Goal: Information Seeking & Learning: Learn about a topic

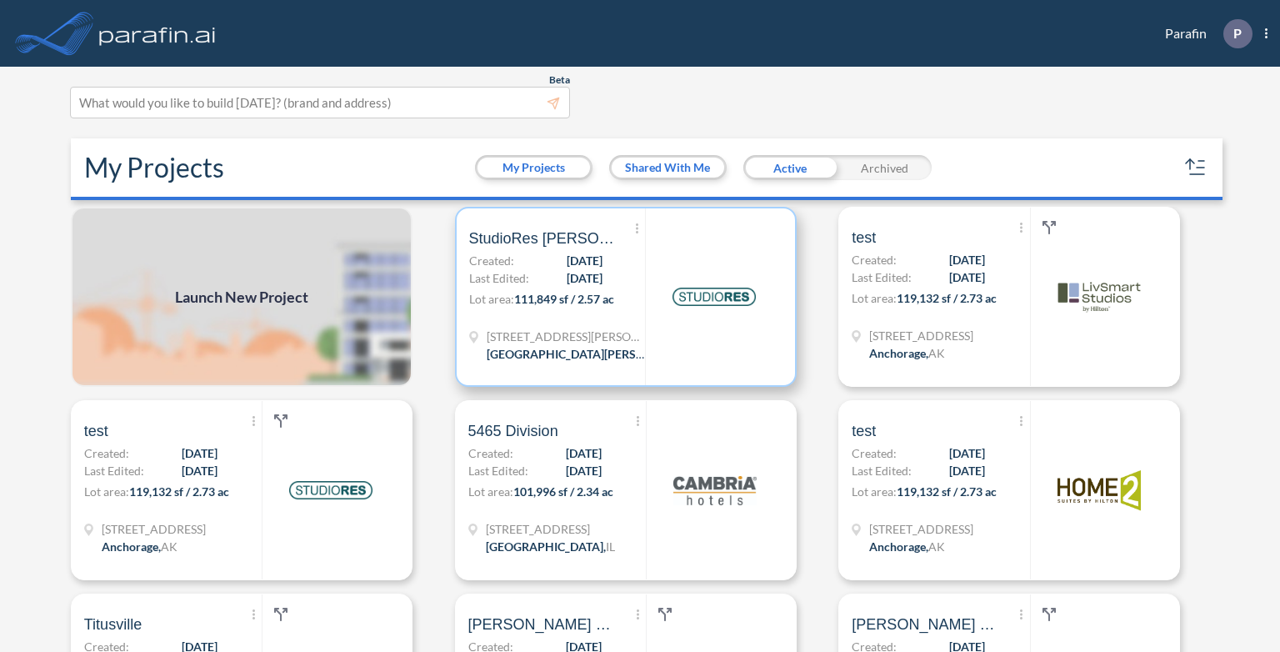
click at [599, 322] on div "Show More Created with sketchtool. Archive Reports Share a copy StudioRes Ft My…" at bounding box center [557, 296] width 177 height 177
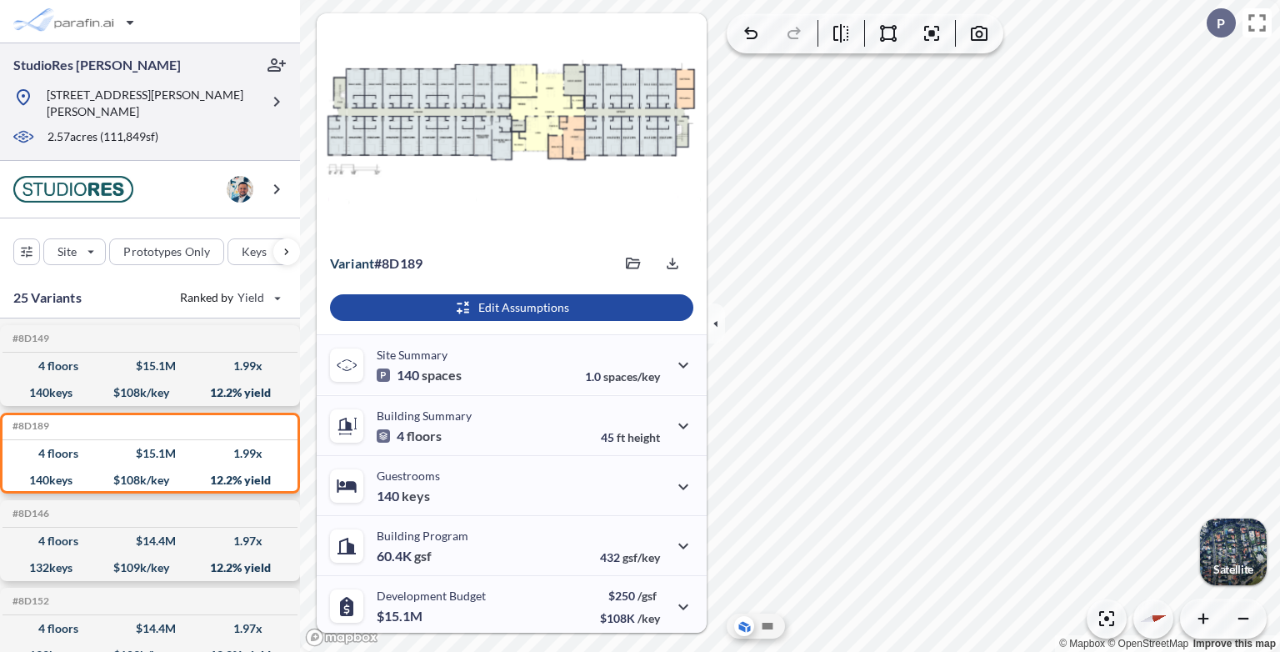
click at [165, 128] on div "2.57 acres ( 111,849 sf)" at bounding box center [137, 137] width 248 height 18
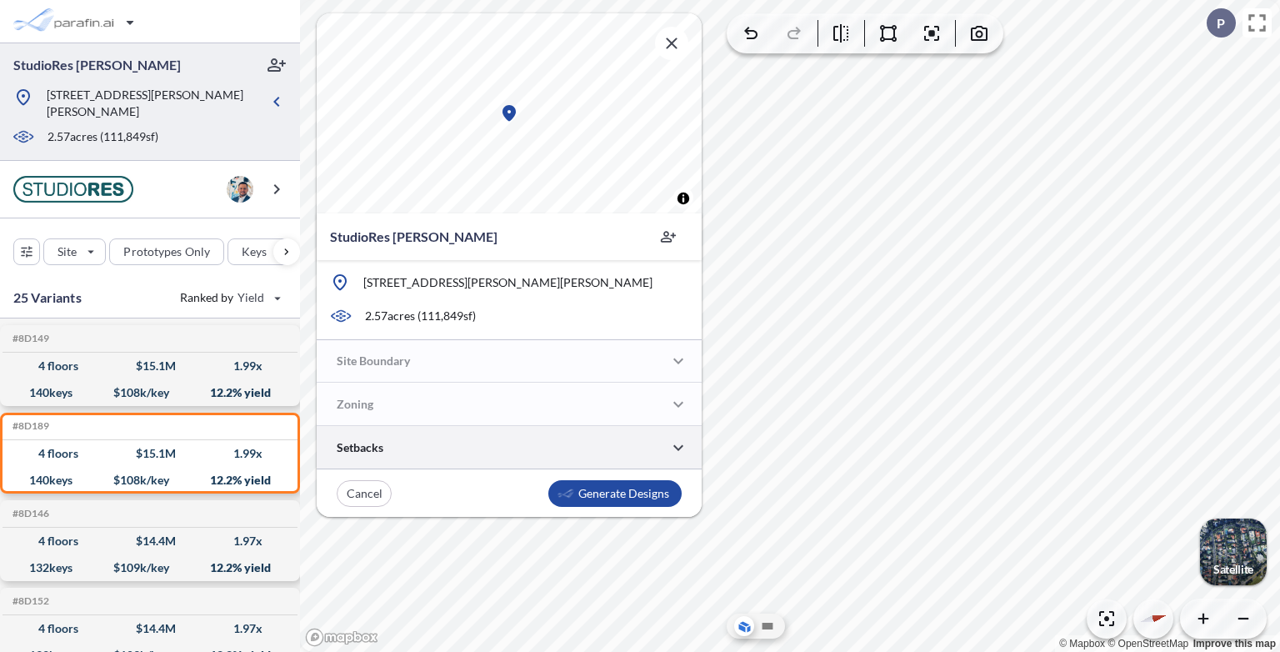
click at [601, 446] on div at bounding box center [509, 447] width 385 height 43
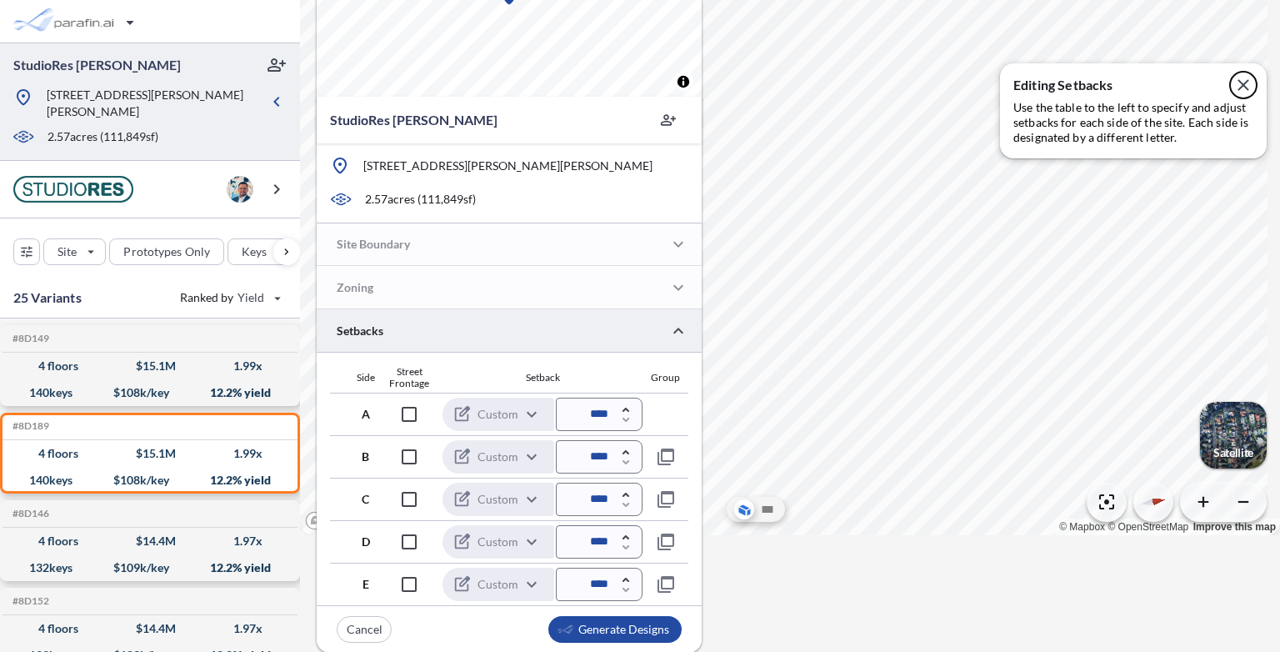
click at [1245, 88] on icon "button" at bounding box center [1243, 85] width 20 height 20
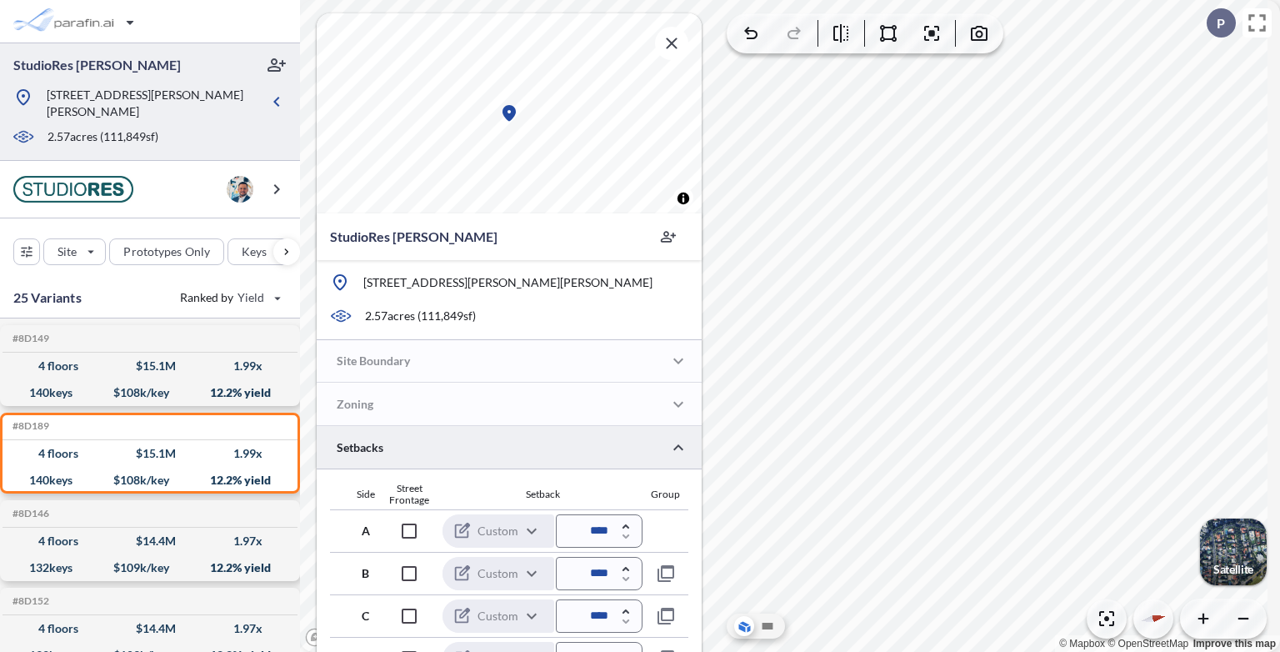
drag, startPoint x: 673, startPoint y: 33, endPoint x: 676, endPoint y: 48, distance: 15.4
click at [673, 35] on icon "button" at bounding box center [672, 43] width 20 height 20
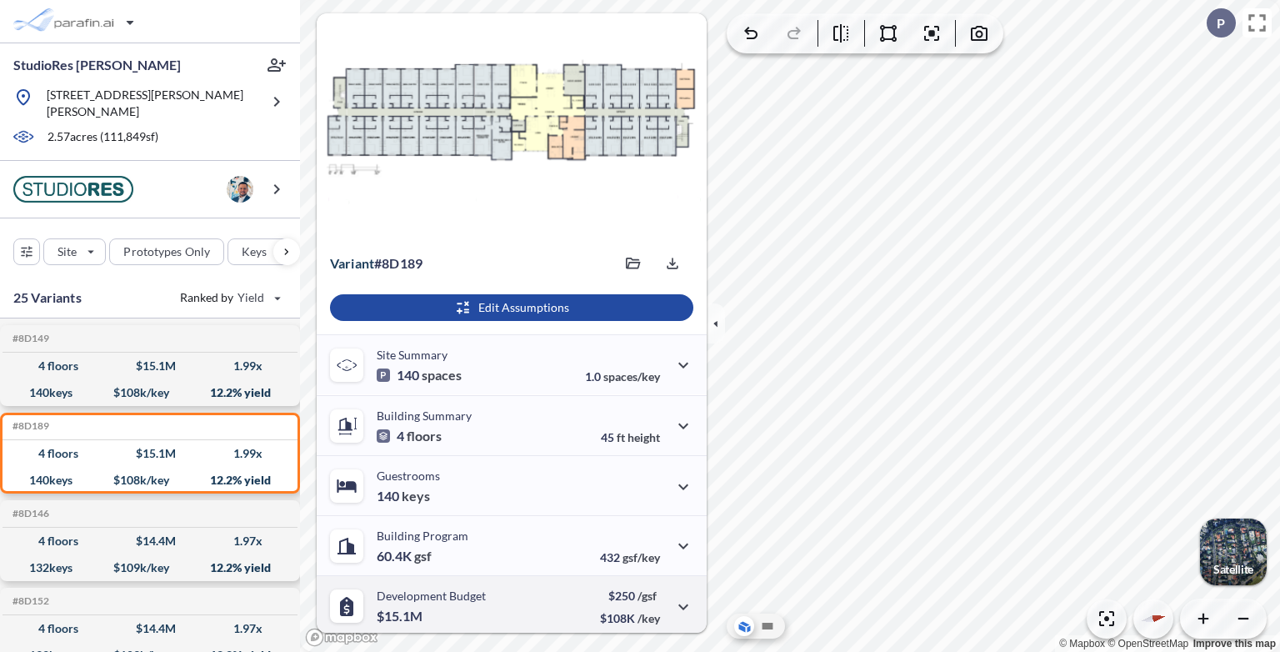
scroll to position [183, 0]
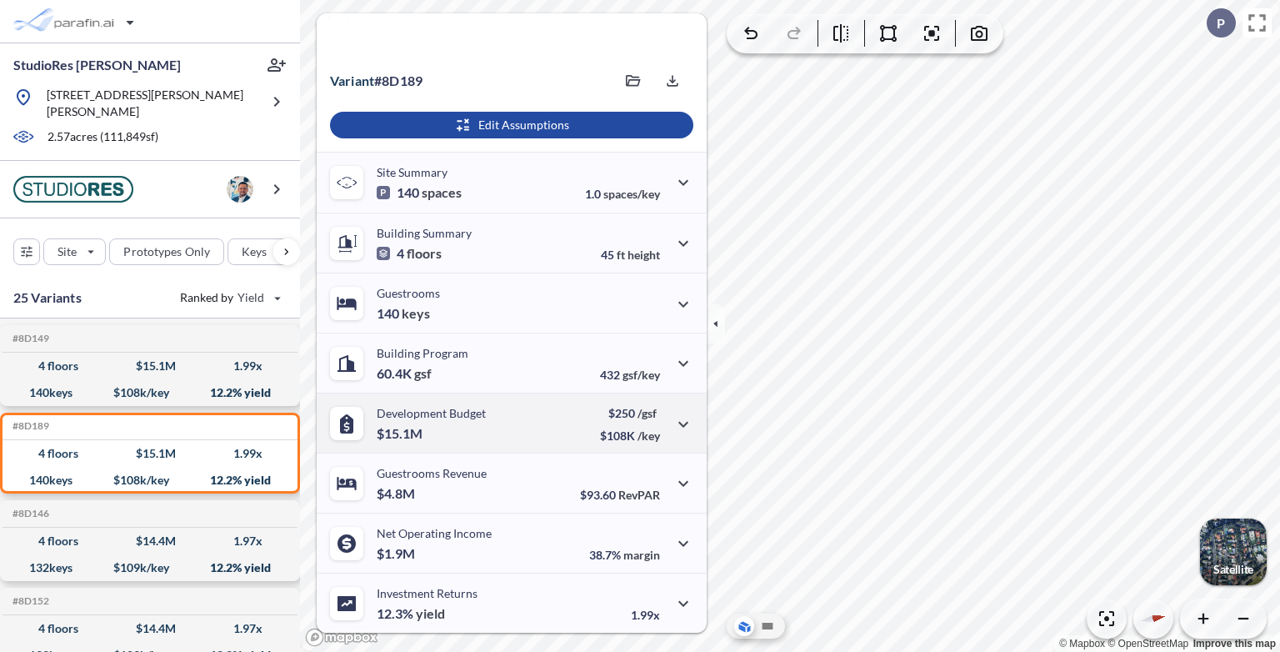
click at [490, 430] on div "Development Budget $15.1M $250 /gsf $108K /key" at bounding box center [512, 423] width 390 height 60
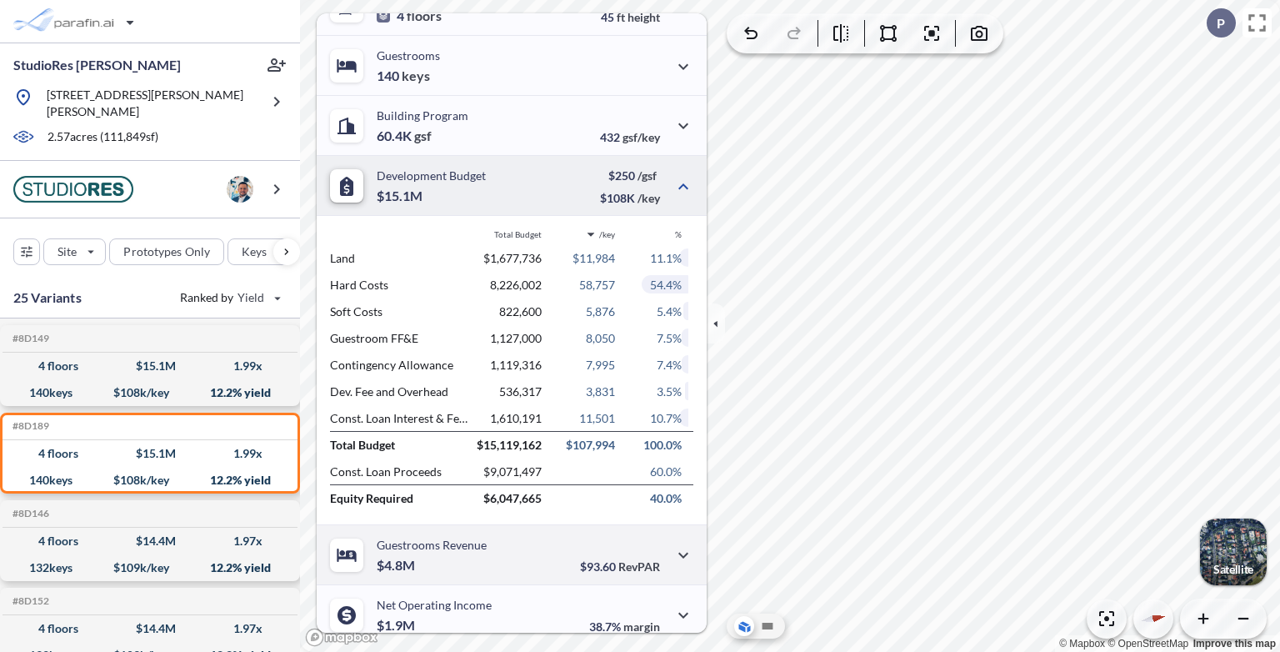
scroll to position [492, 0]
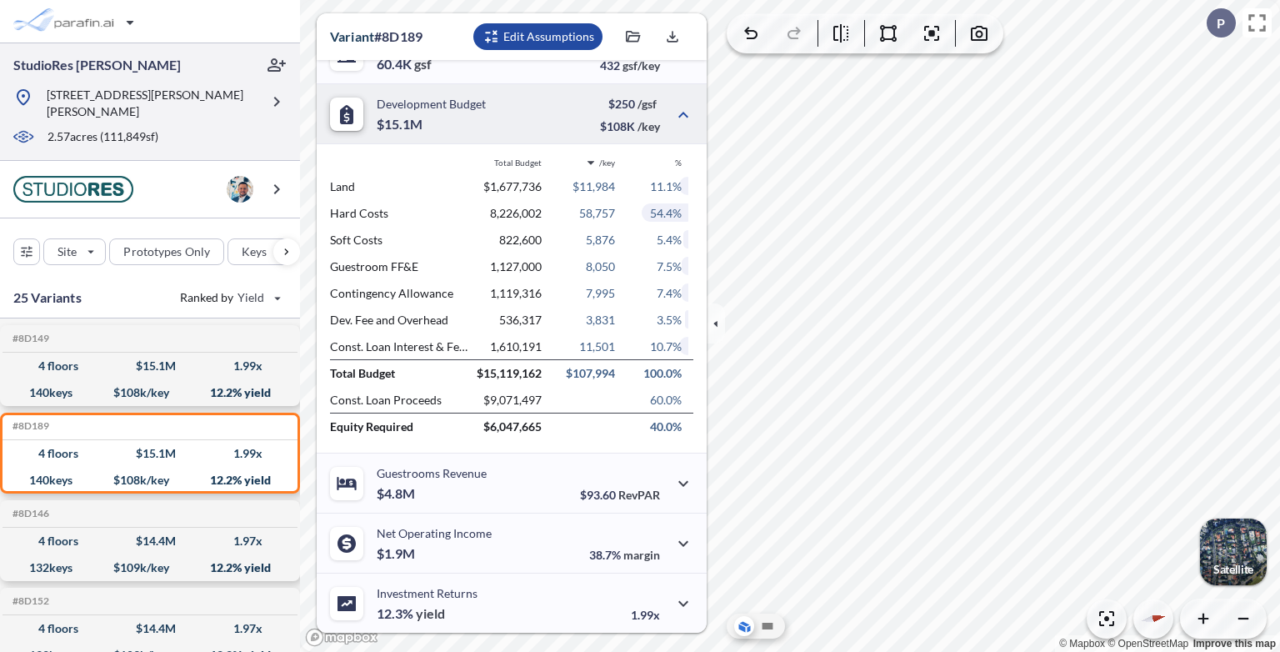
click at [140, 120] on div at bounding box center [136, 124] width 247 height 8
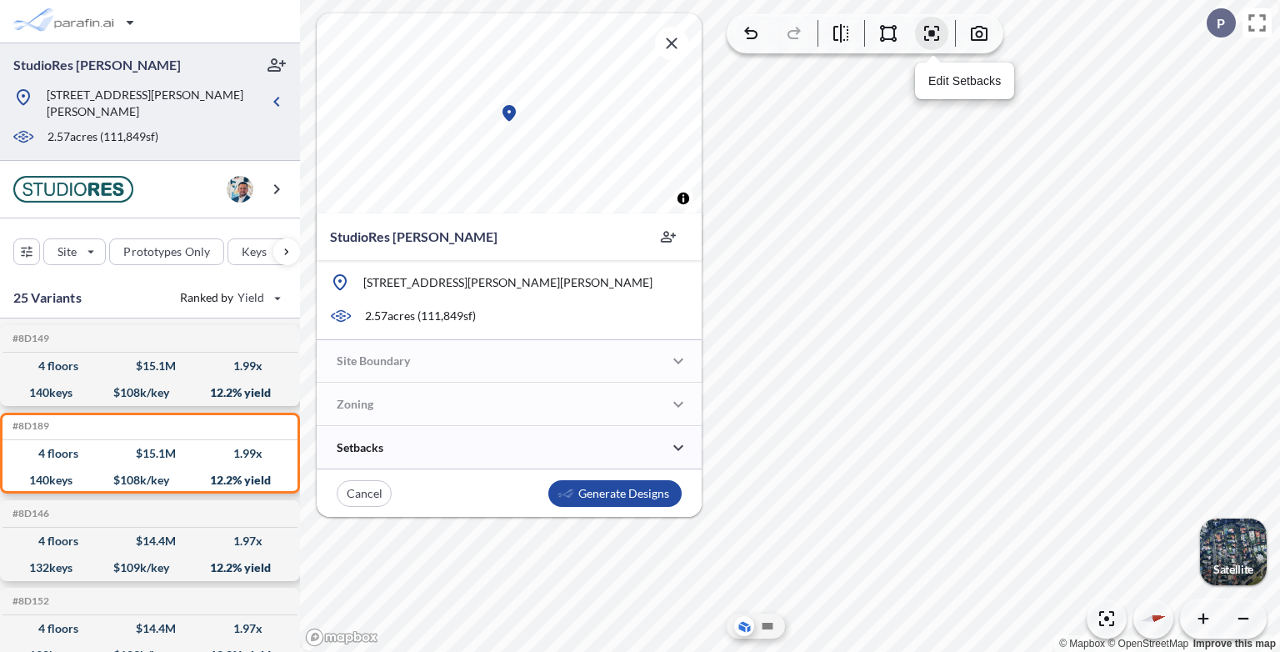
click at [934, 39] on icon "button" at bounding box center [931, 33] width 15 height 15
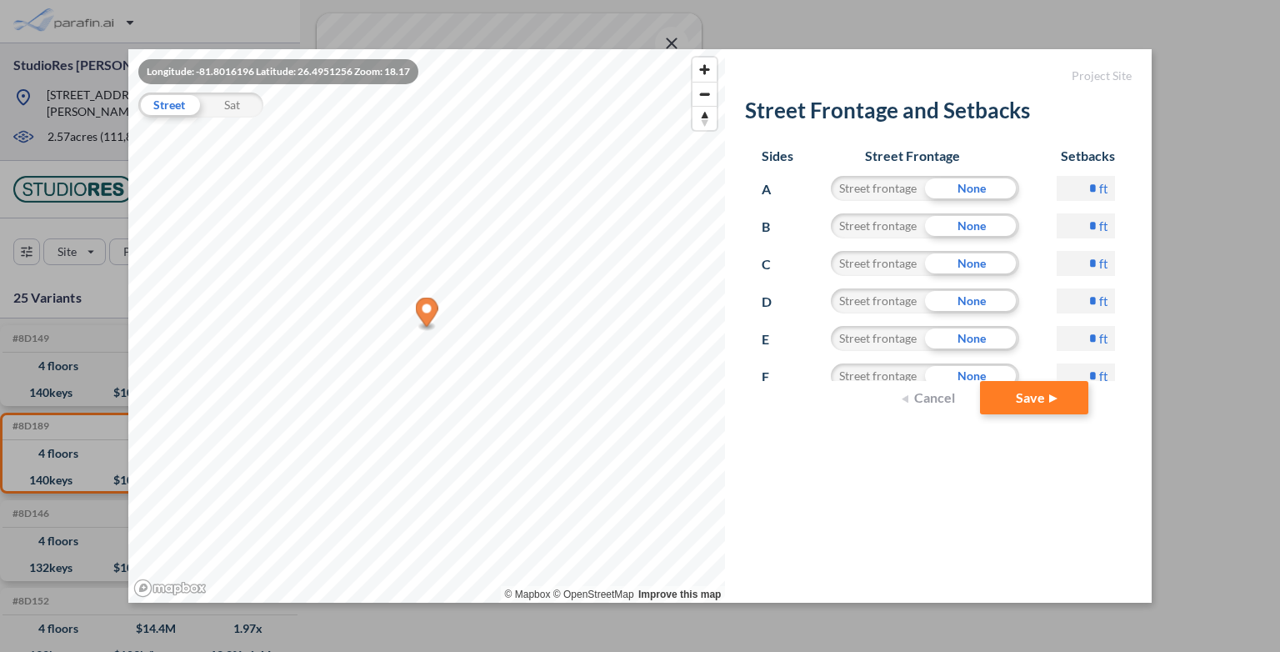
click at [1184, 76] on div "Longitude: -81.8016196 Latitude: 26.4951256 Zoom: 18.17 Street Sat © Mapbox © O…" at bounding box center [640, 326] width 1280 height 652
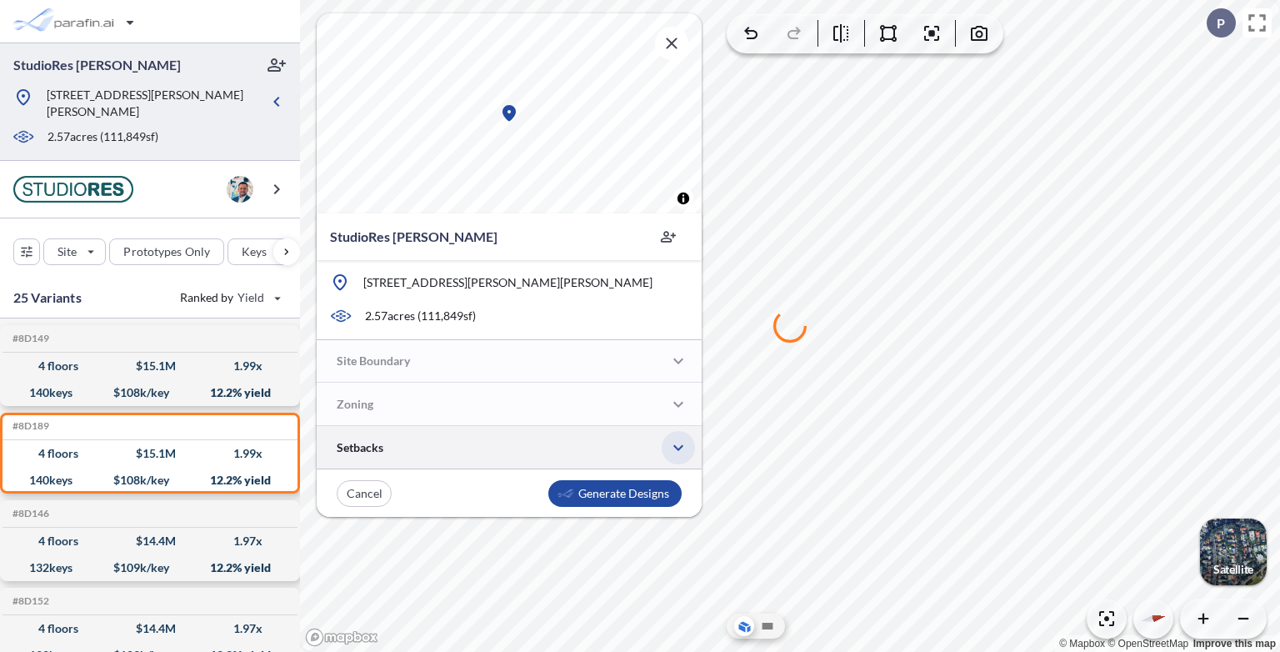
click at [677, 455] on icon "button" at bounding box center [678, 448] width 20 height 20
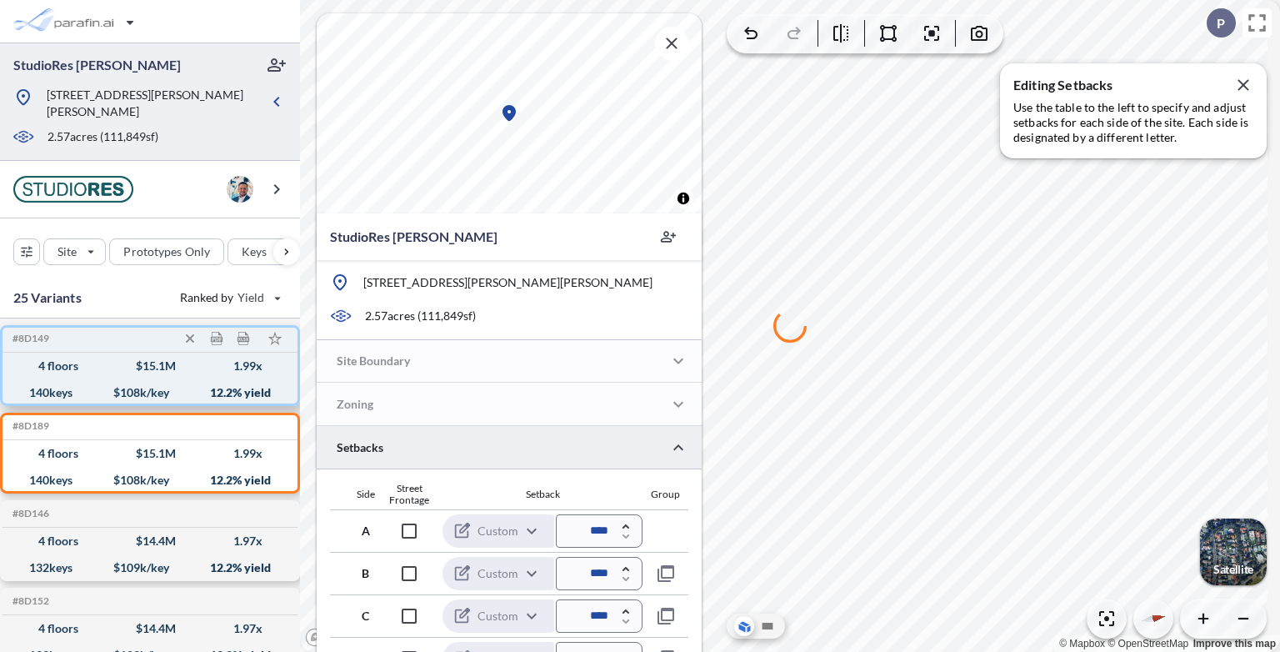
click at [219, 379] on div "140 keys $ 108 k/key 12.2 % yield" at bounding box center [150, 392] width 282 height 27
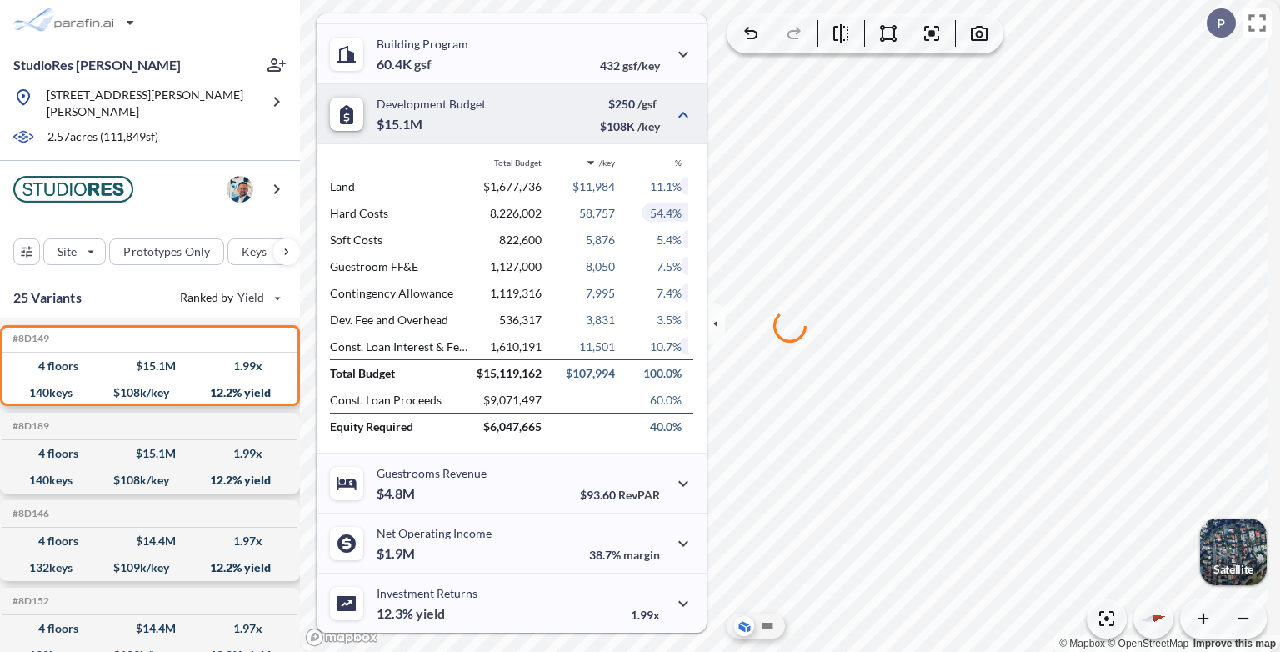
scroll to position [0, 0]
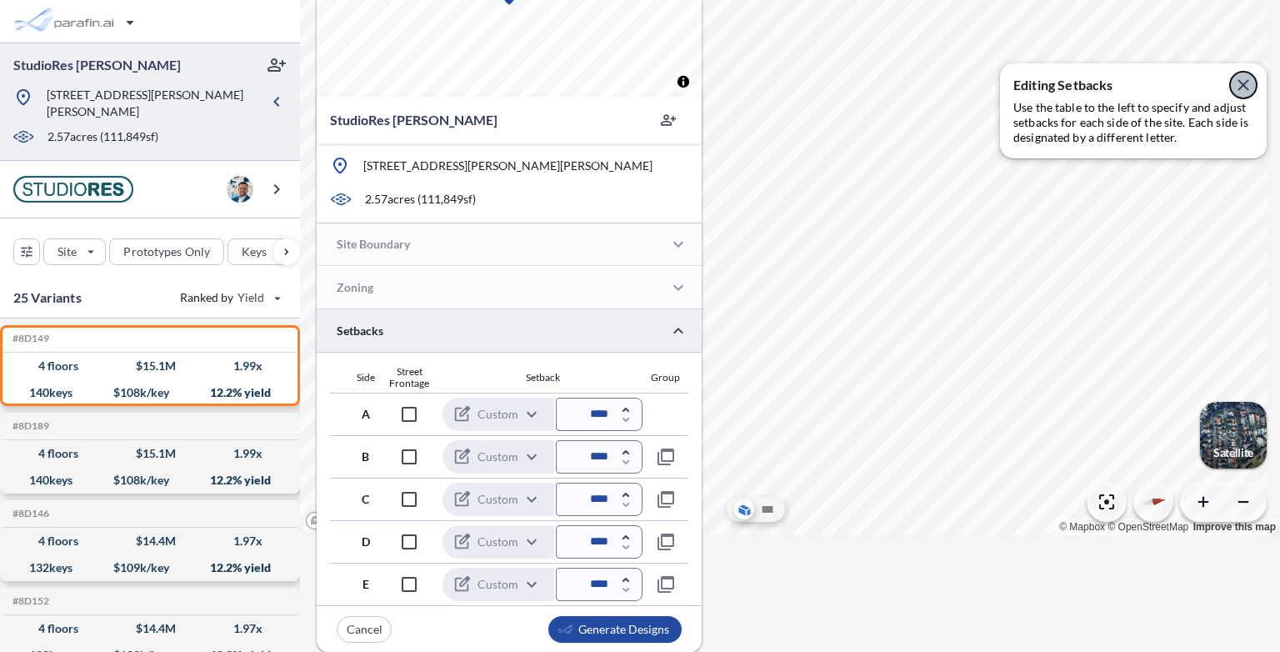
click at [1250, 84] on icon "button" at bounding box center [1243, 85] width 20 height 20
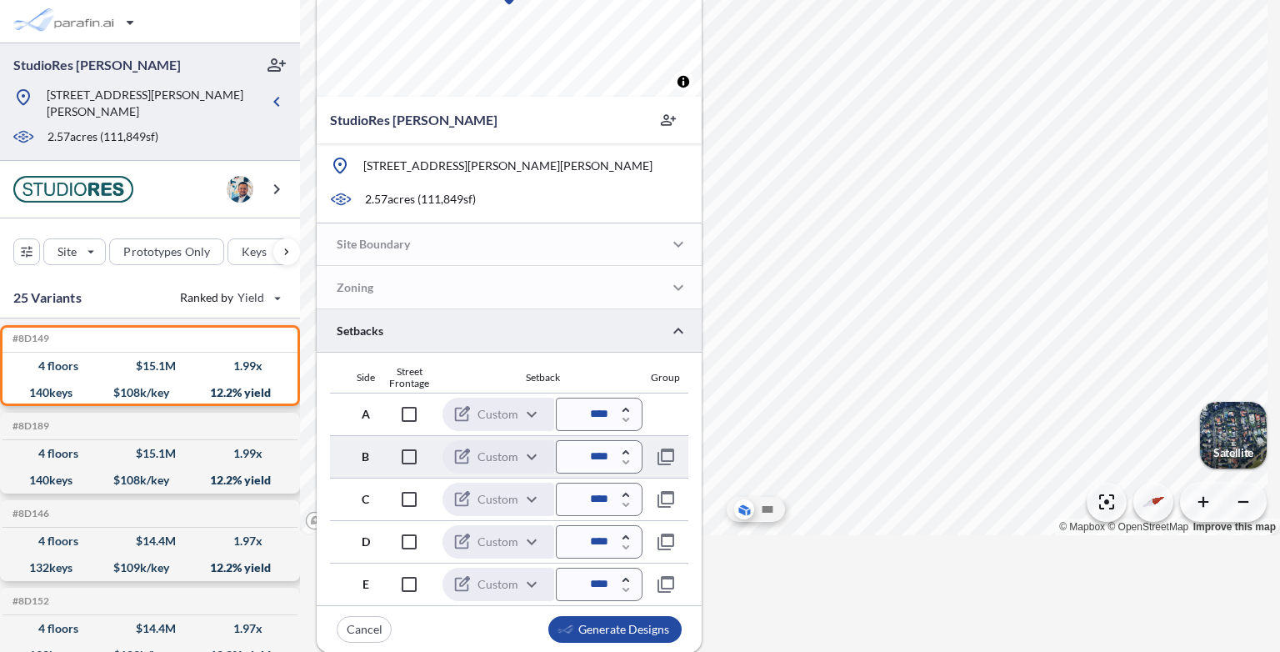
click at [625, 452] on icon "button" at bounding box center [626, 452] width 7 height 4
type input "*****"
click at [594, 628] on div "button" at bounding box center [614, 629] width 133 height 27
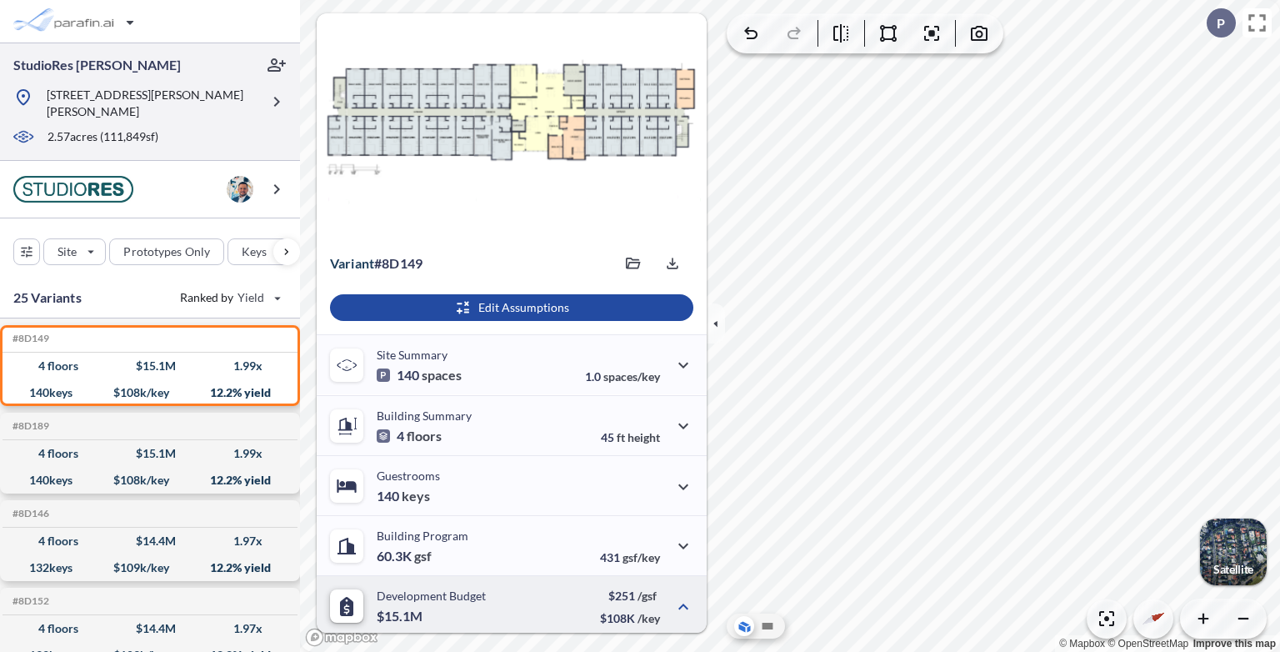
click at [210, 128] on div "2.57 acres ( 111,849 sf)" at bounding box center [137, 137] width 248 height 18
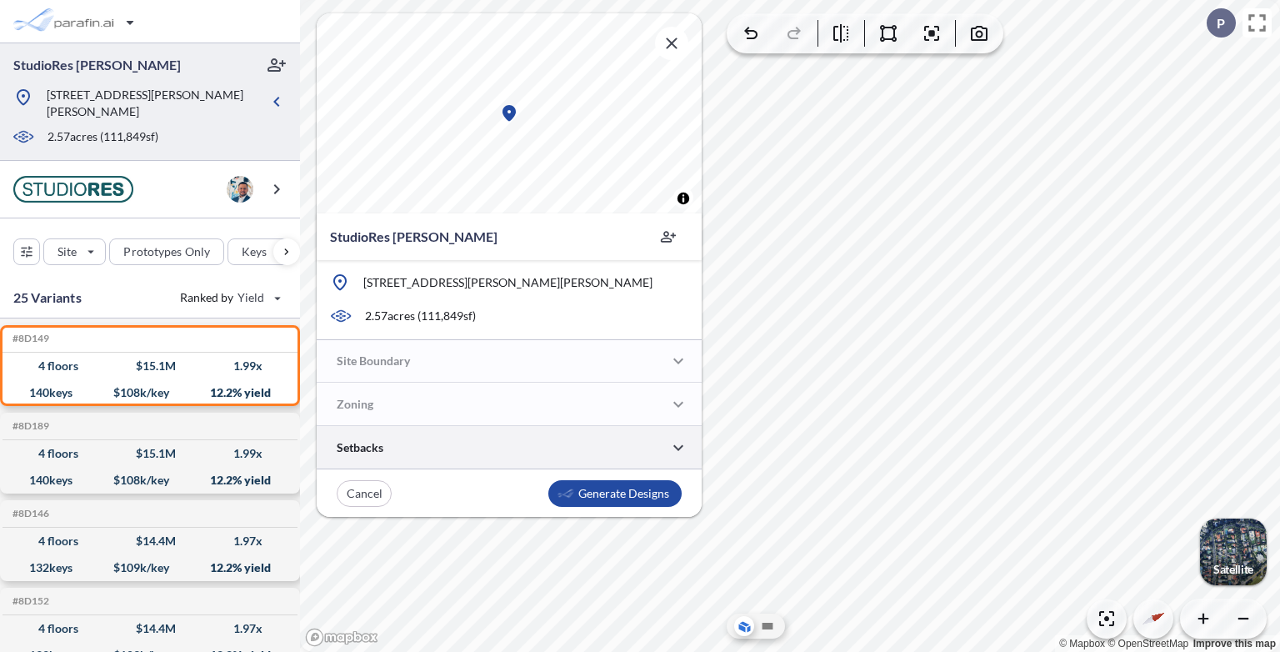
click at [537, 453] on div at bounding box center [509, 447] width 385 height 43
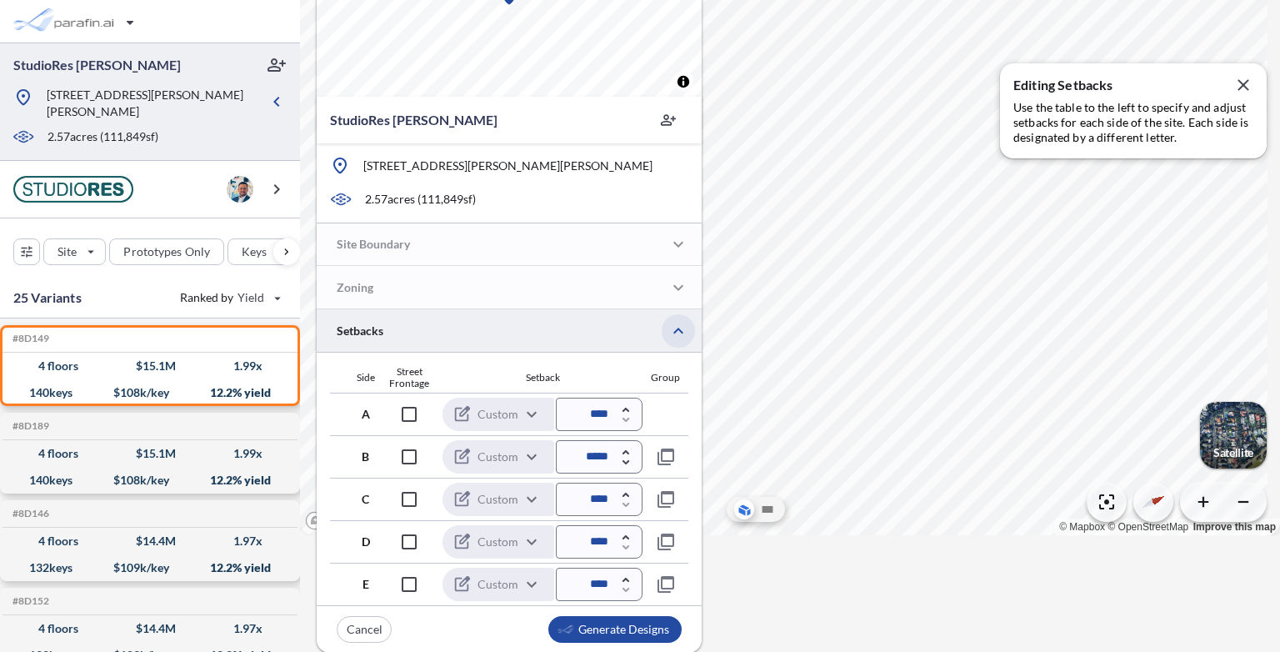
click at [669, 328] on icon "button" at bounding box center [678, 331] width 20 height 20
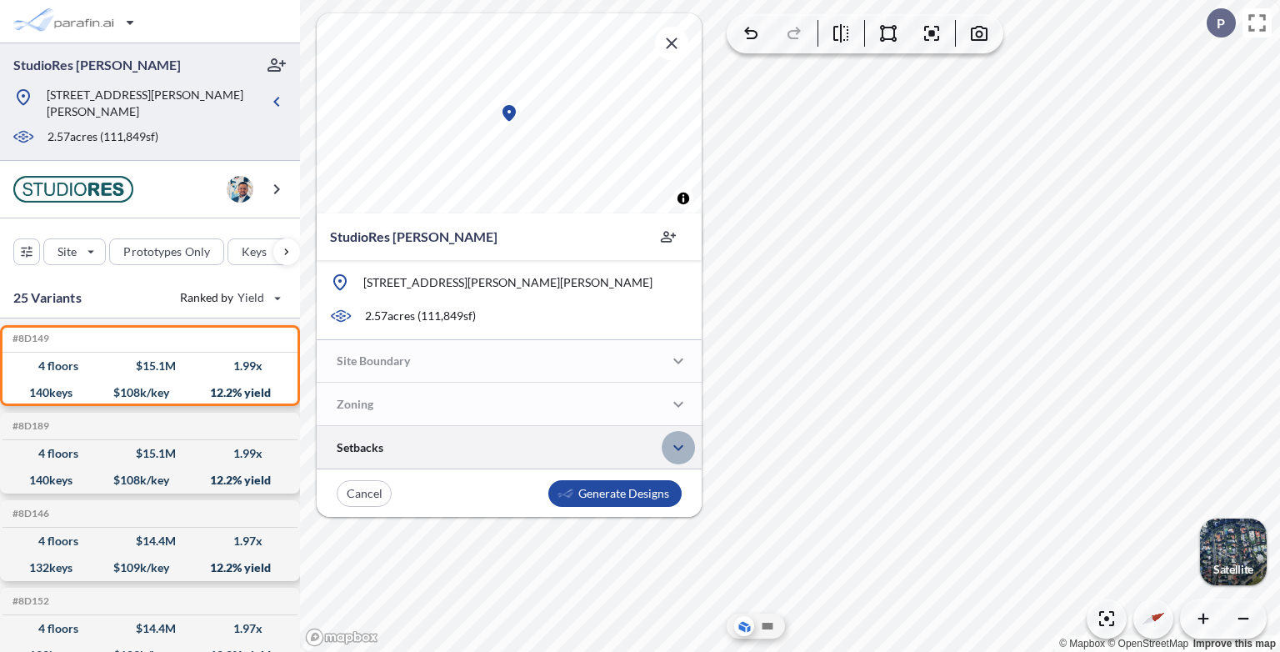
click at [676, 452] on icon "button" at bounding box center [678, 448] width 20 height 20
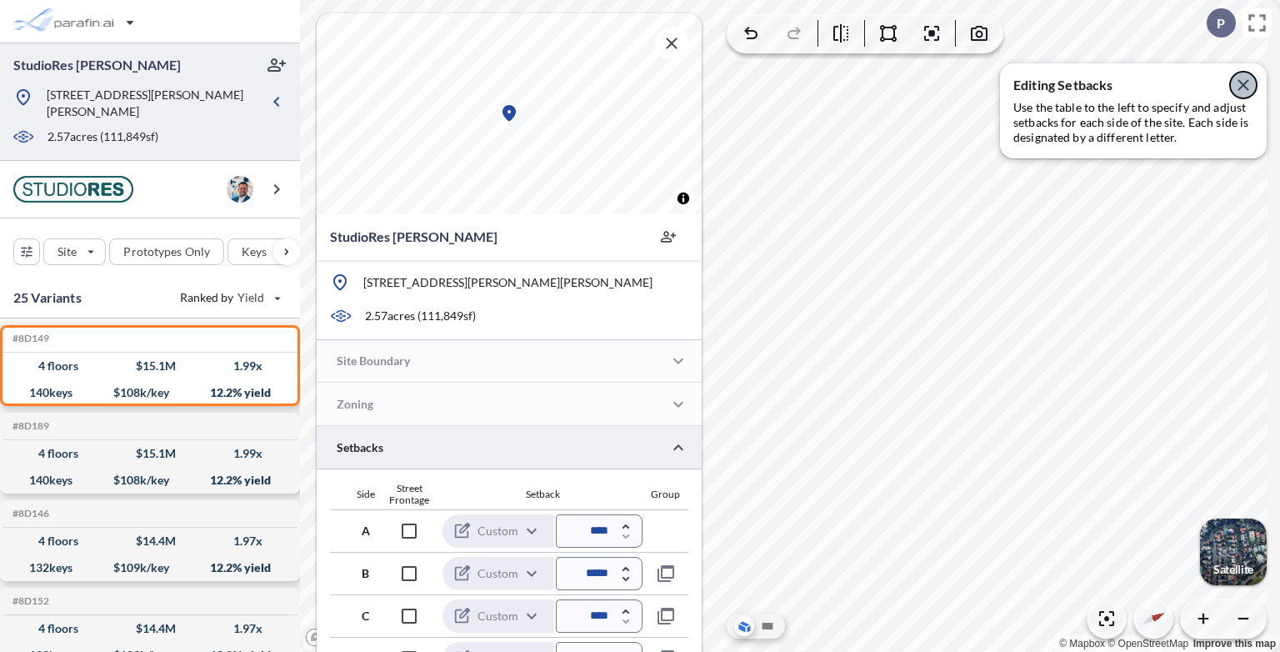
click at [1250, 77] on icon "button" at bounding box center [1243, 85] width 20 height 20
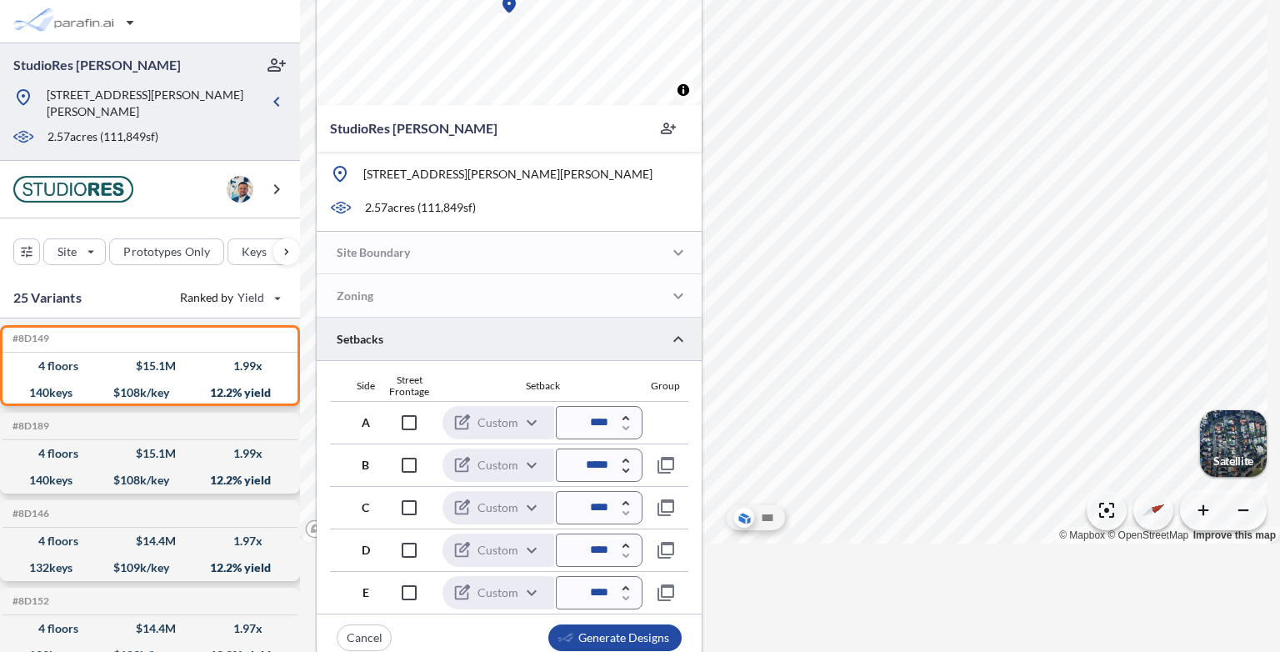
scroll to position [117, 0]
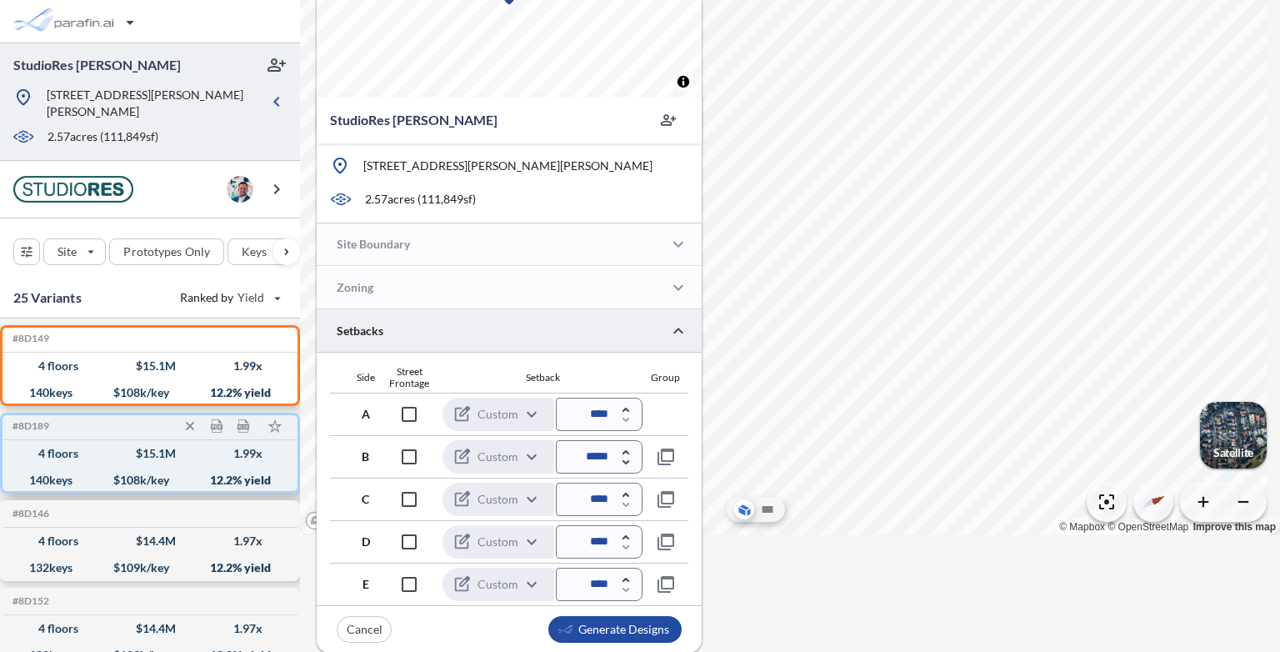
click at [180, 468] on div "140 keys $ 108 k/key 12.2 % yield" at bounding box center [150, 480] width 282 height 27
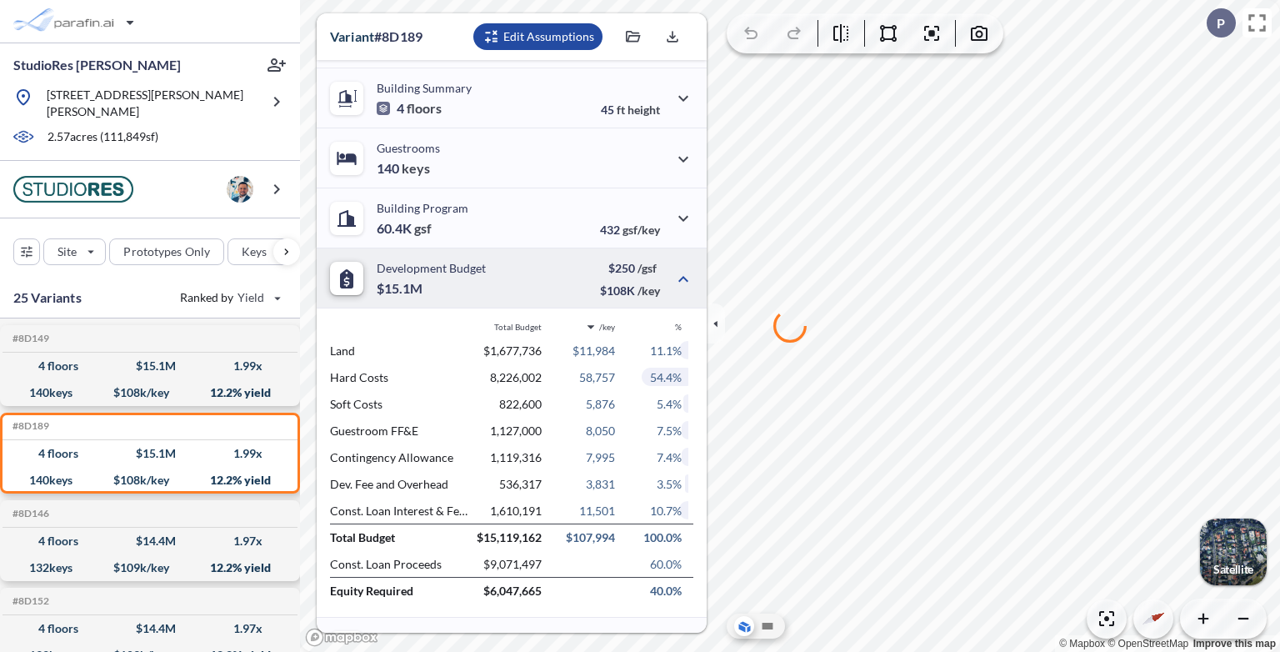
scroll to position [492, 0]
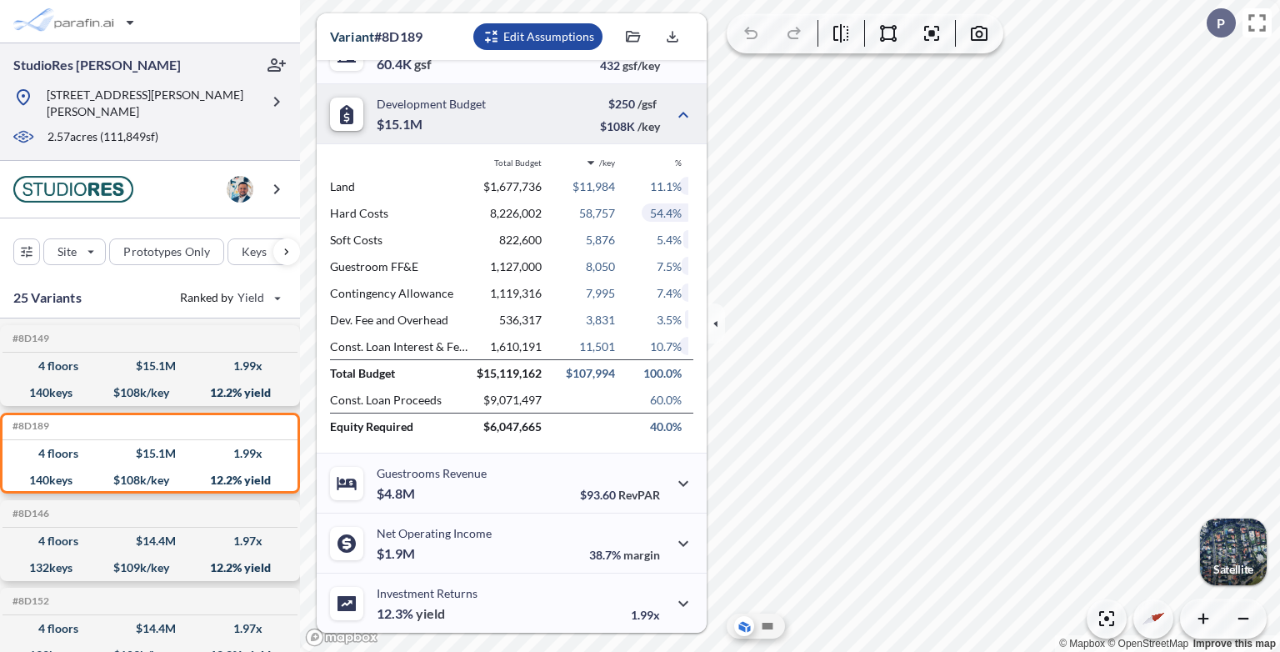
click at [190, 88] on p "9251 Hilsman Ln, Fort Myers, FL 33912" at bounding box center [153, 103] width 213 height 33
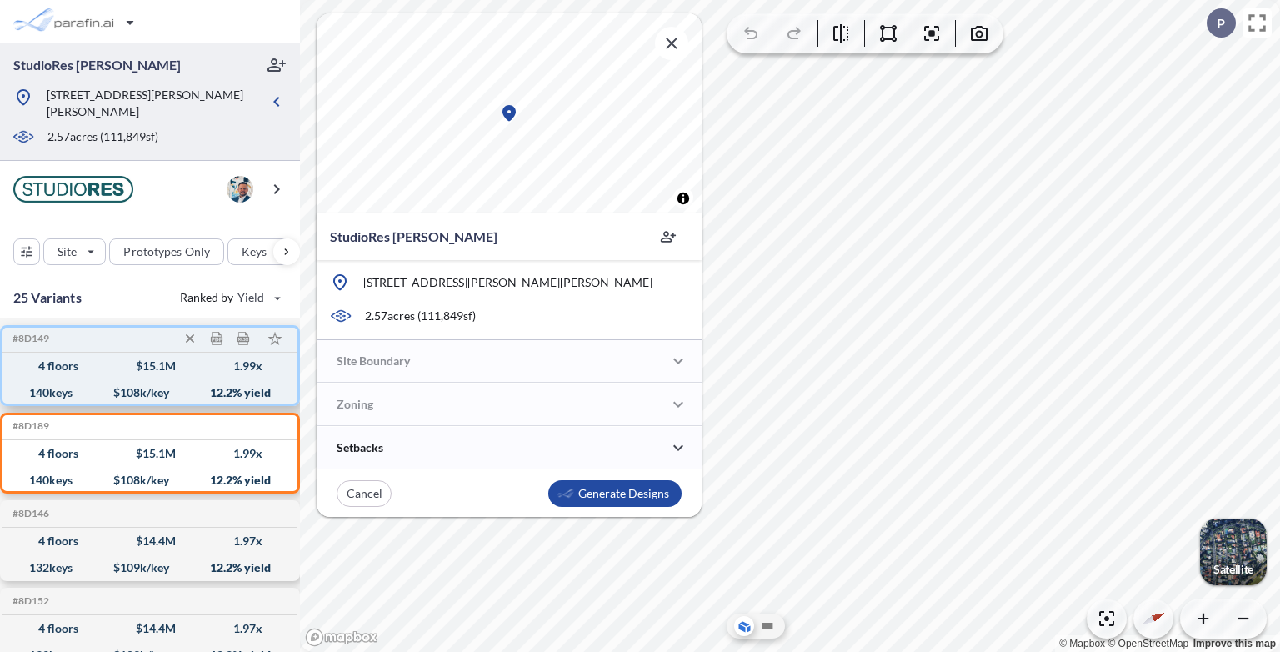
drag, startPoint x: 113, startPoint y: 373, endPoint x: 377, endPoint y: 398, distance: 265.3
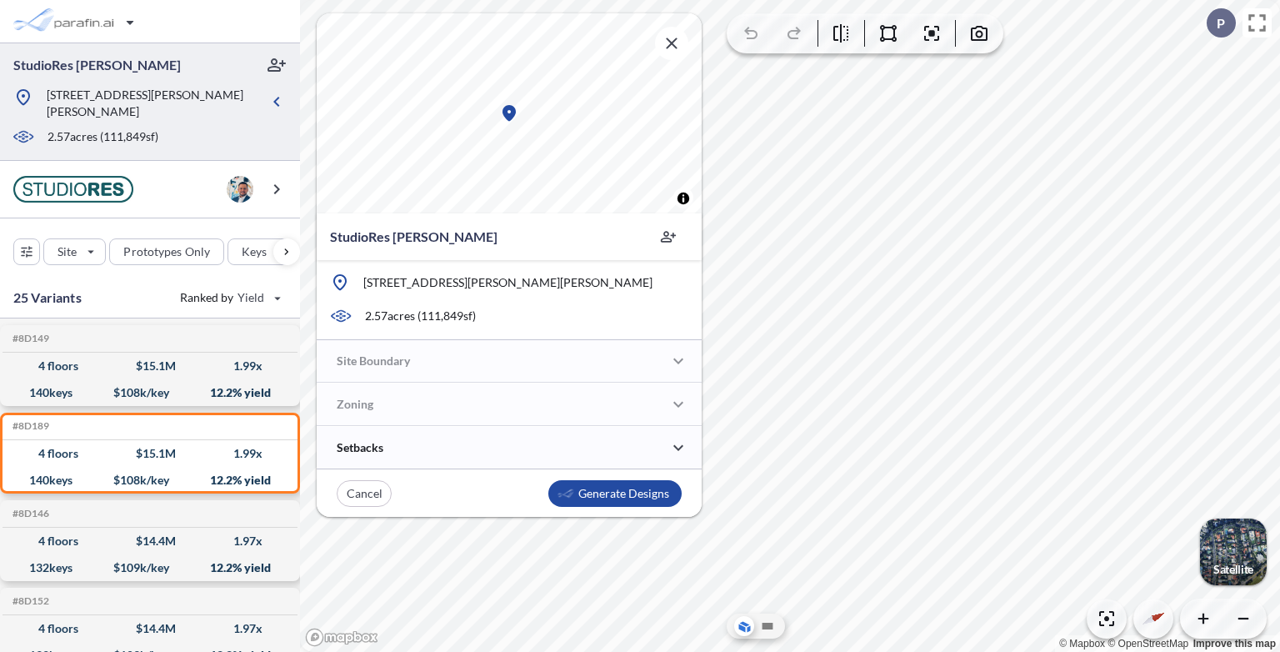
click at [113, 379] on div "140 keys $ 108 k/key 12.2 % yield" at bounding box center [150, 392] width 282 height 27
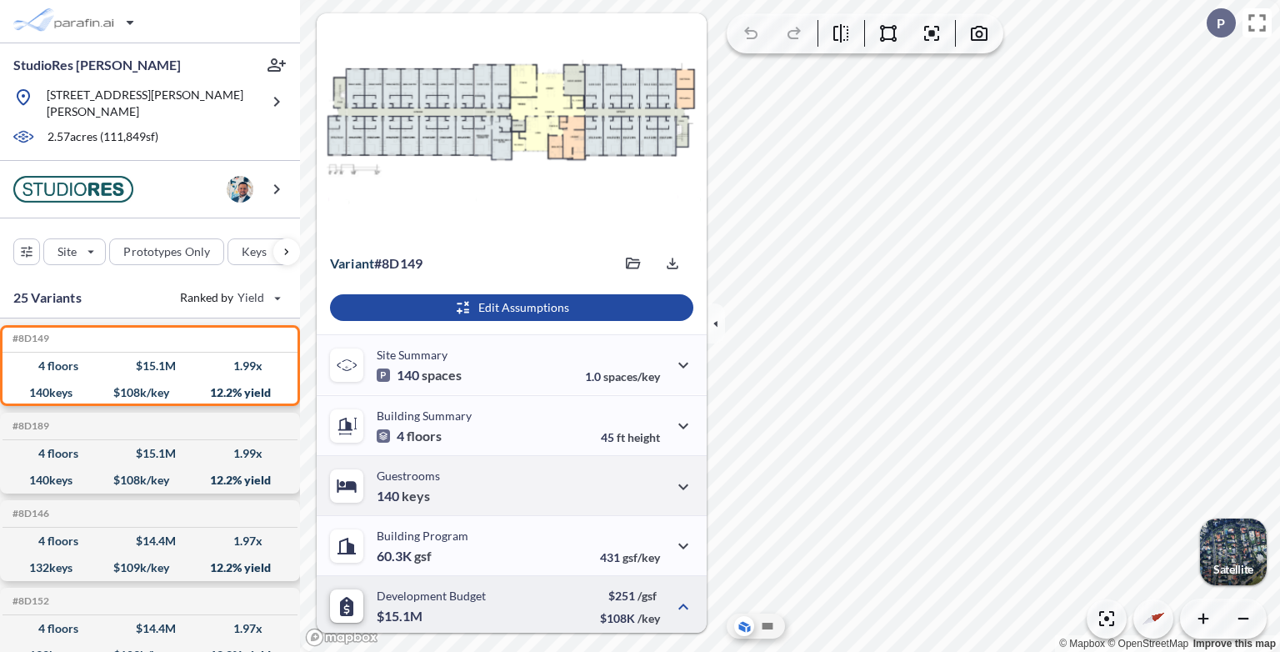
scroll to position [83, 0]
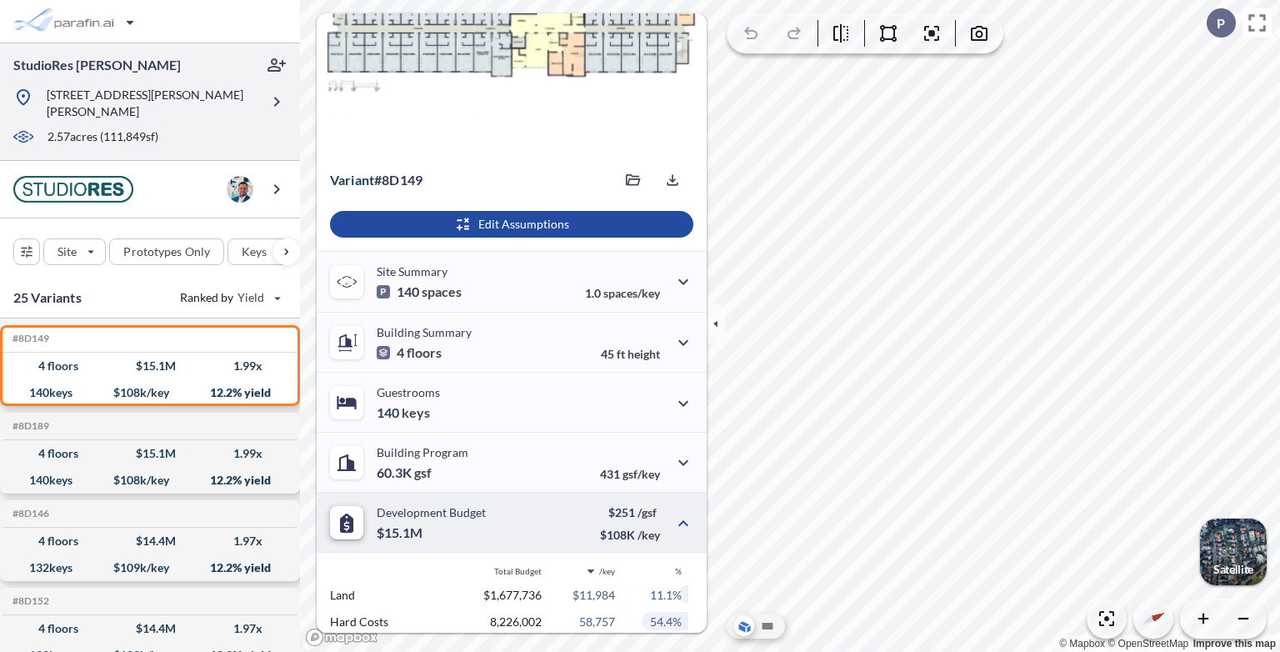
click at [148, 120] on div at bounding box center [136, 124] width 247 height 8
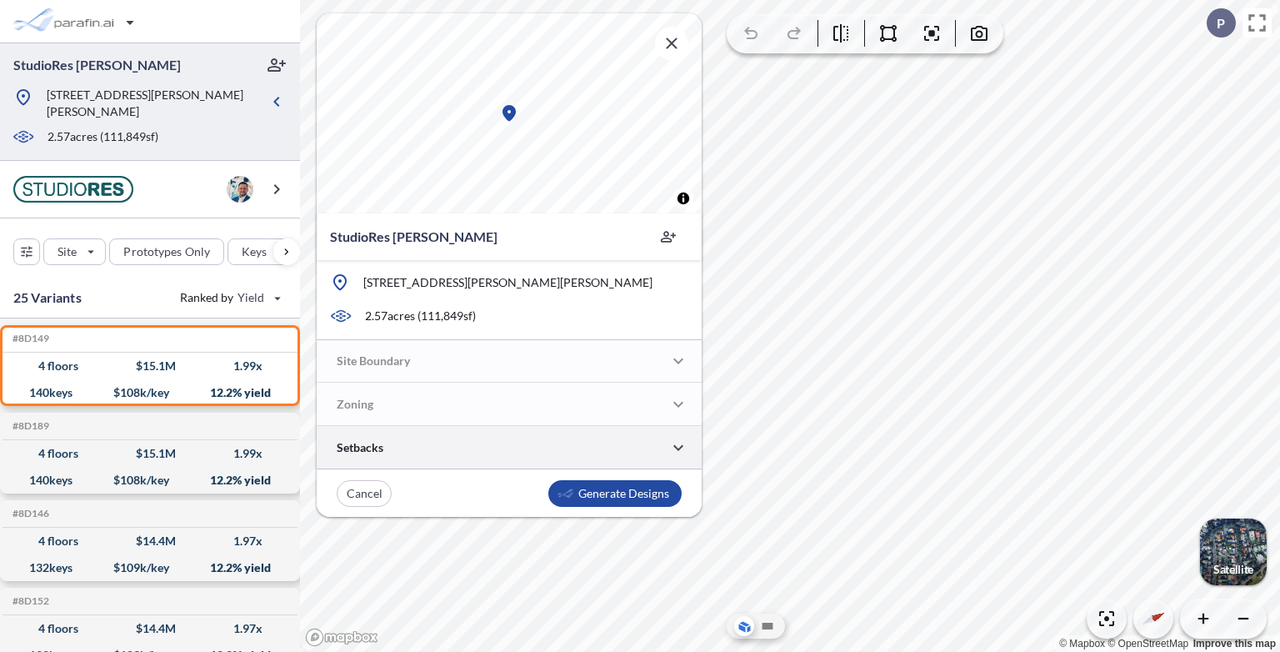
click at [445, 433] on div at bounding box center [509, 447] width 385 height 43
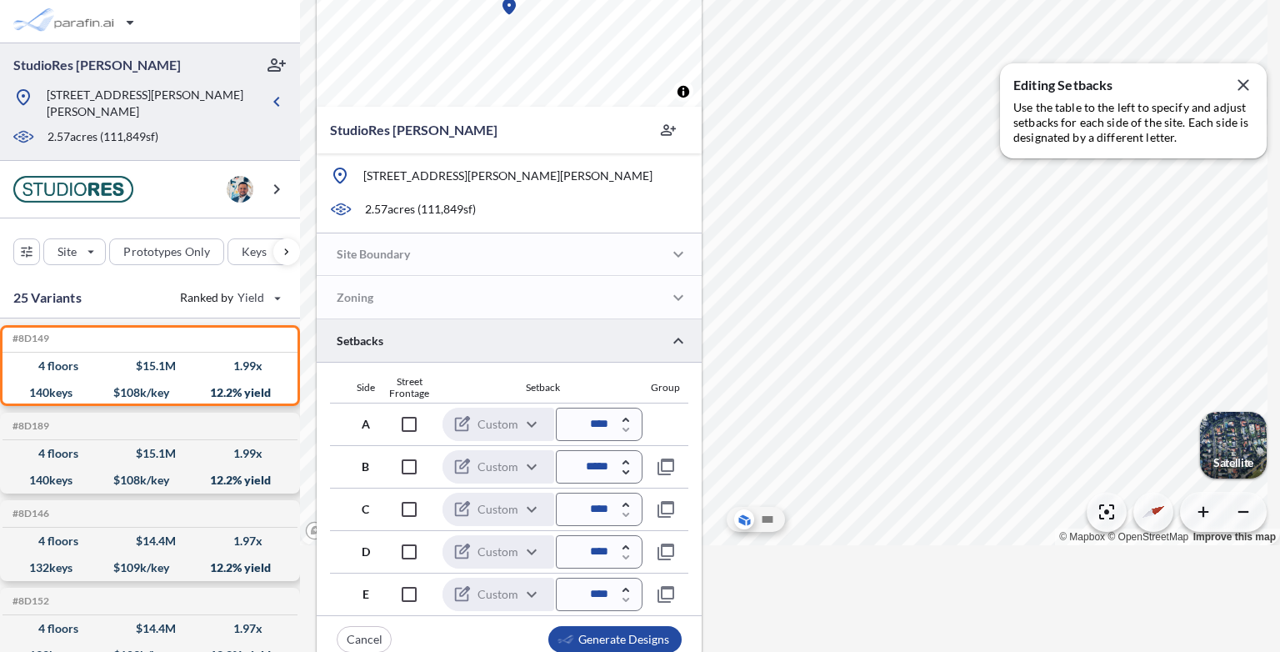
scroll to position [117, 0]
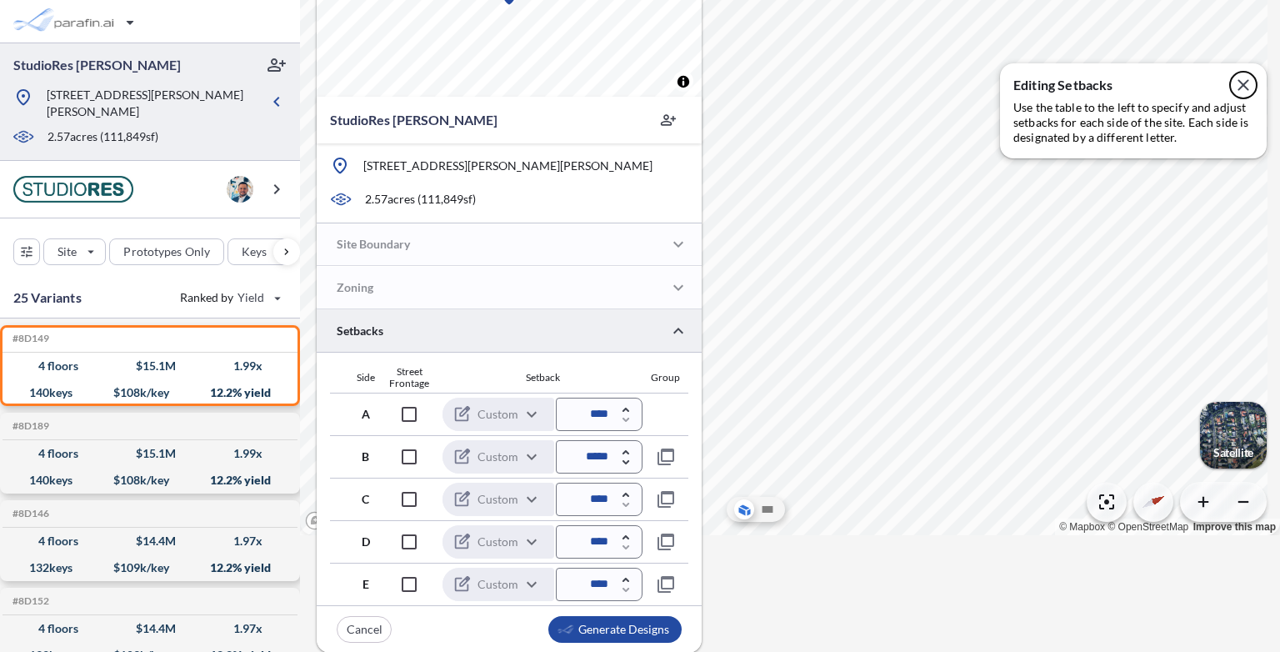
click at [1241, 84] on icon "button" at bounding box center [1243, 85] width 20 height 20
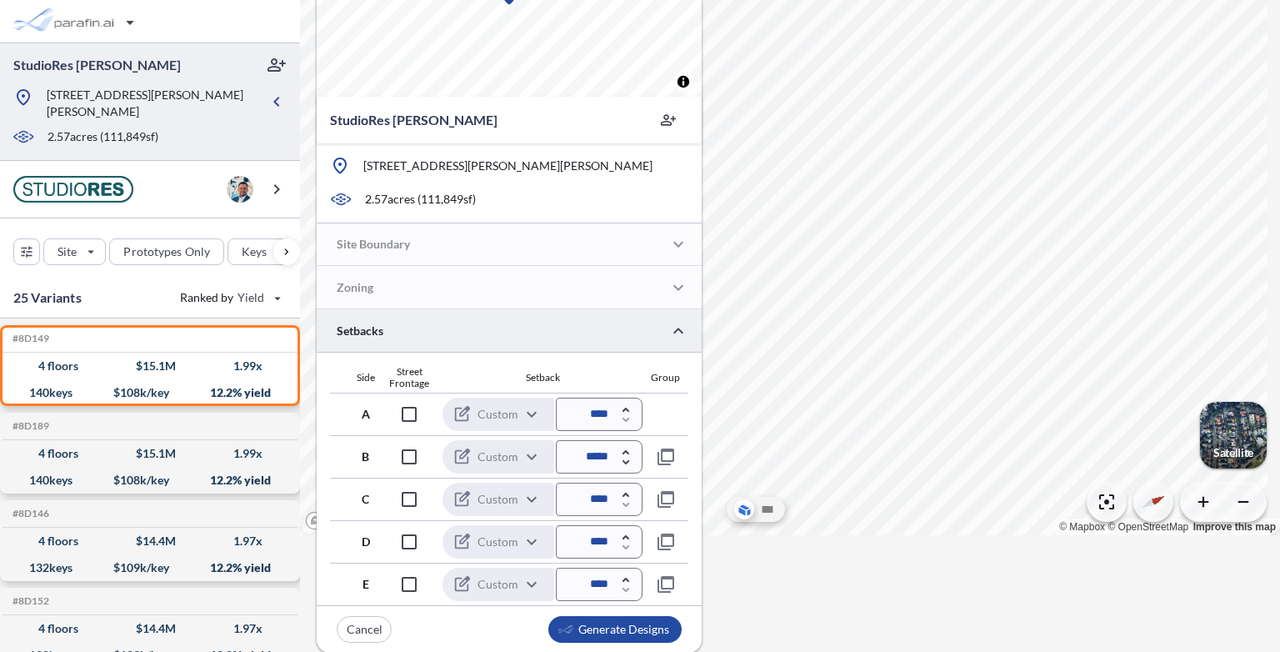
scroll to position [0, 0]
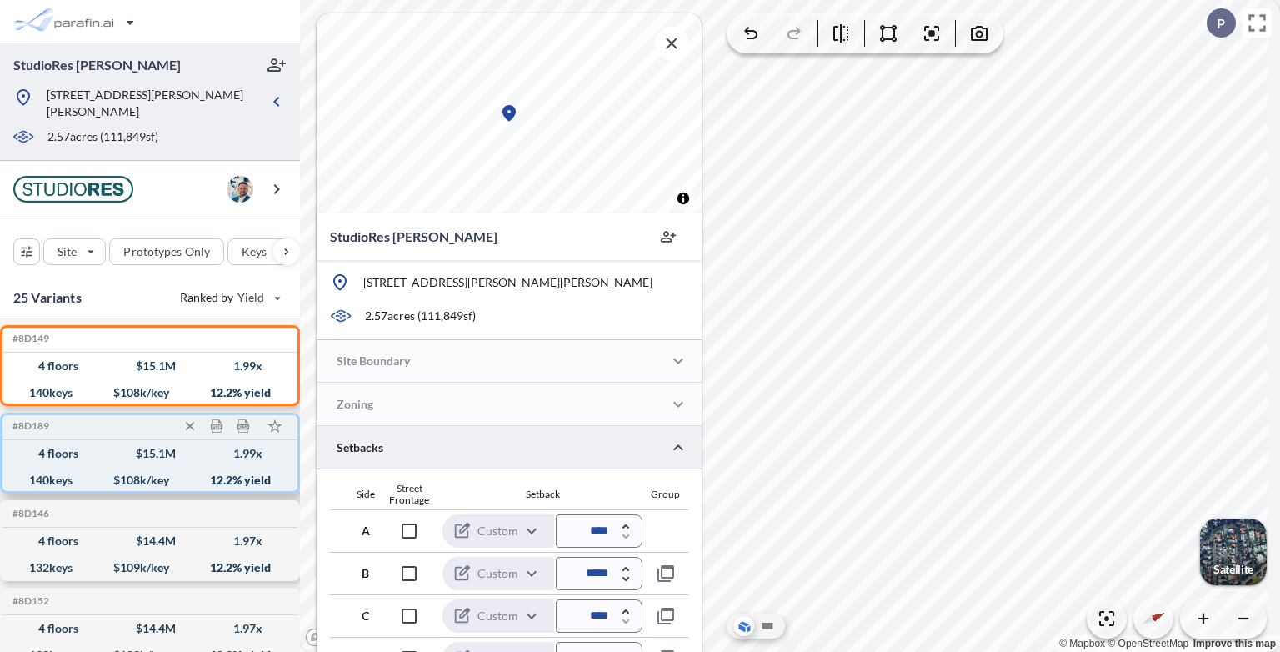
click at [154, 449] on div "4 floors $ 15.1 M 1.99 x" at bounding box center [150, 453] width 282 height 27
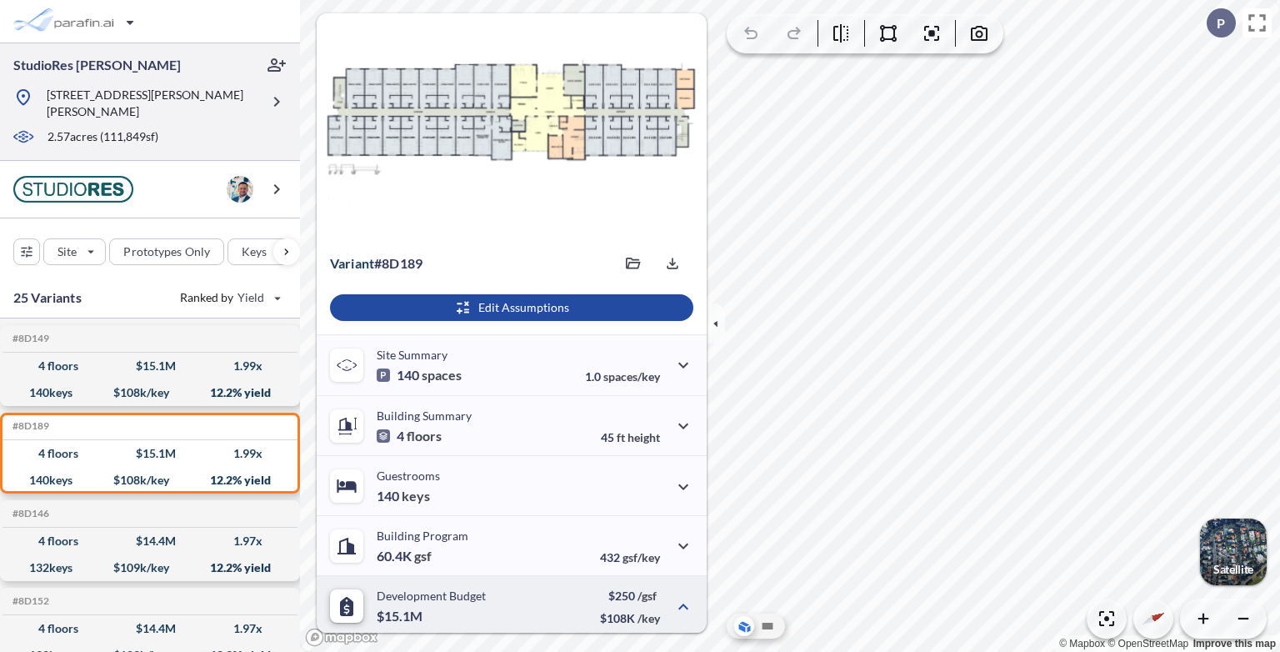
click at [153, 120] on div at bounding box center [136, 124] width 247 height 8
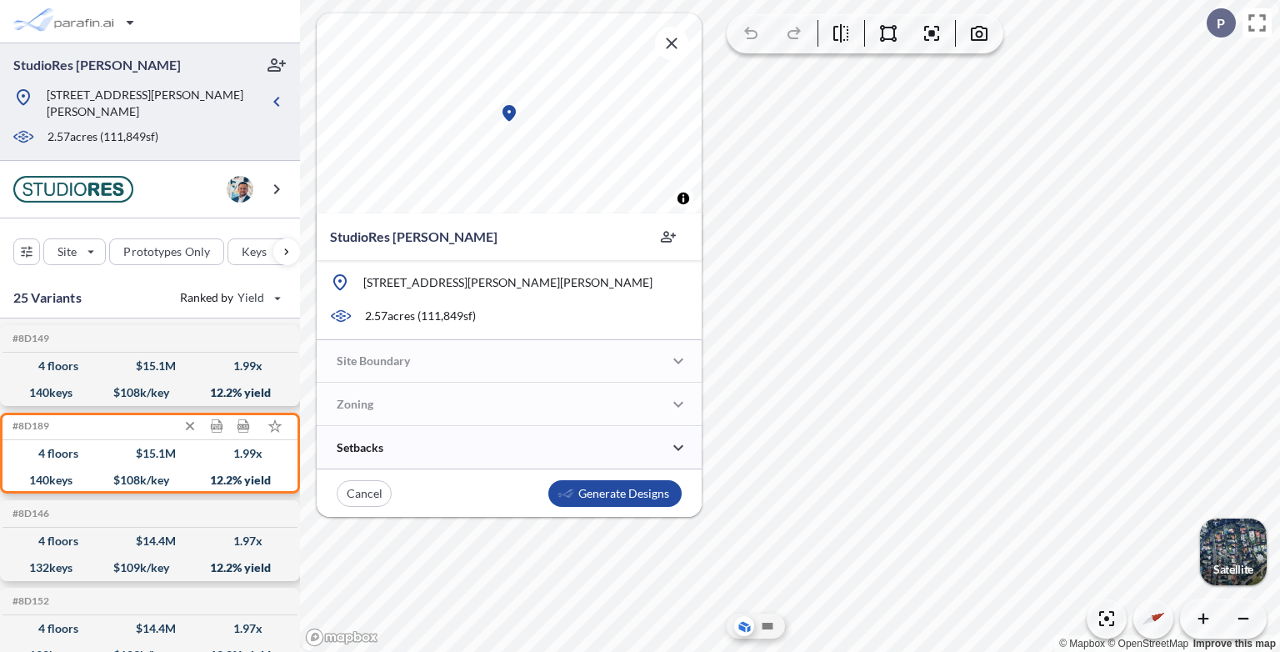
click at [198, 467] on div "140 keys $ 108 k/key 12.2 % yield" at bounding box center [150, 480] width 282 height 27
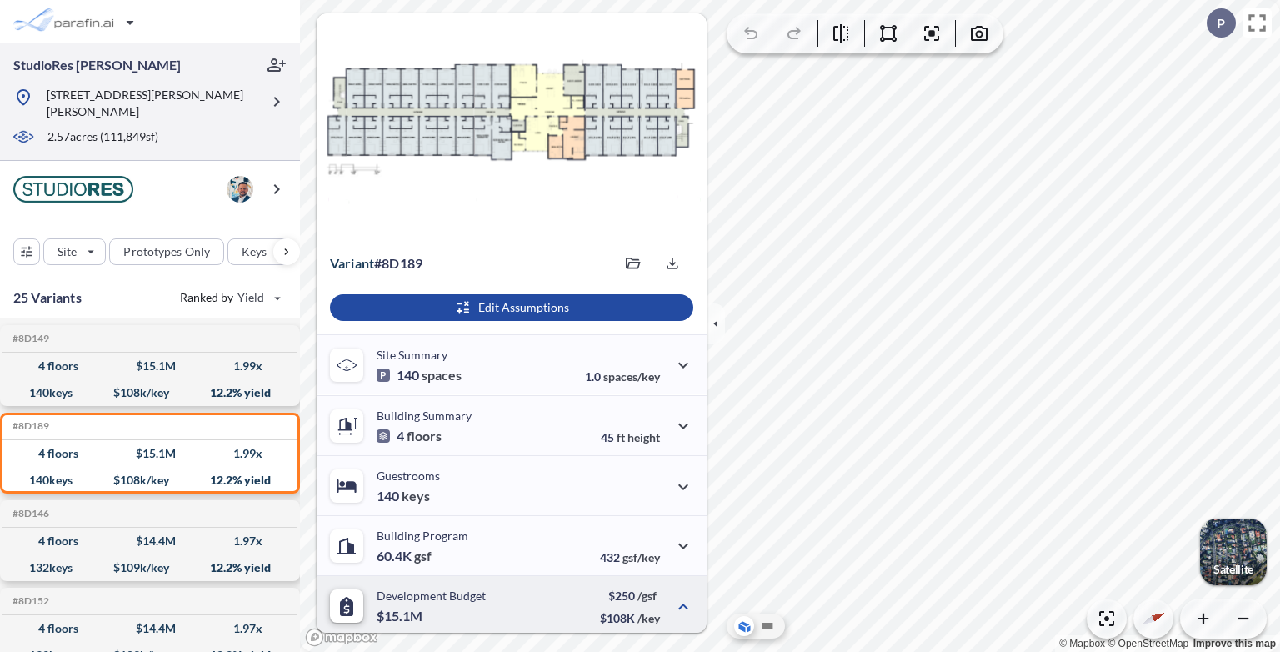
click at [190, 120] on div at bounding box center [136, 124] width 247 height 8
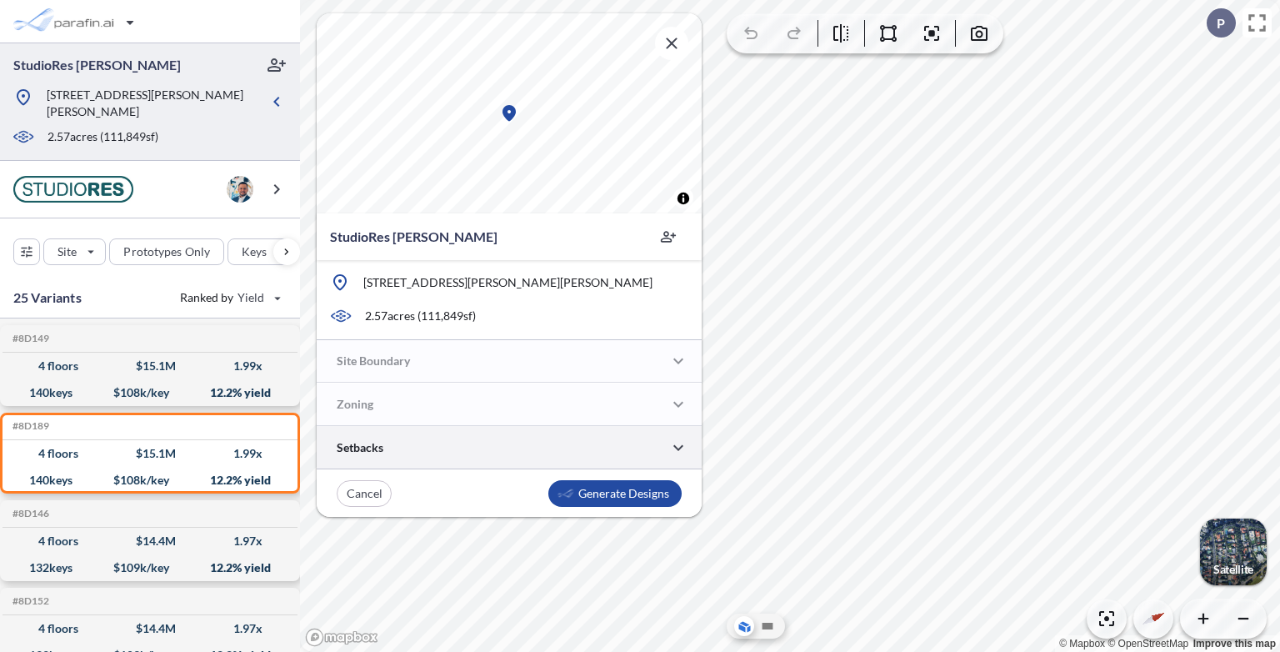
click at [508, 452] on div at bounding box center [509, 447] width 385 height 43
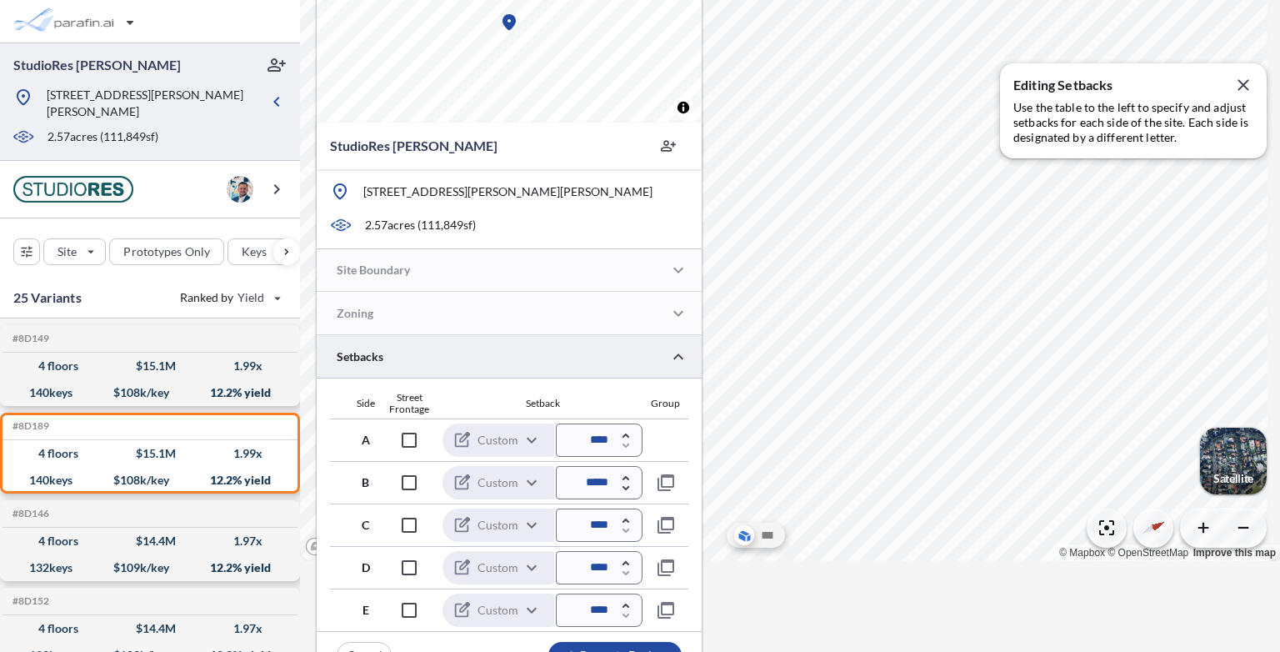
scroll to position [117, 0]
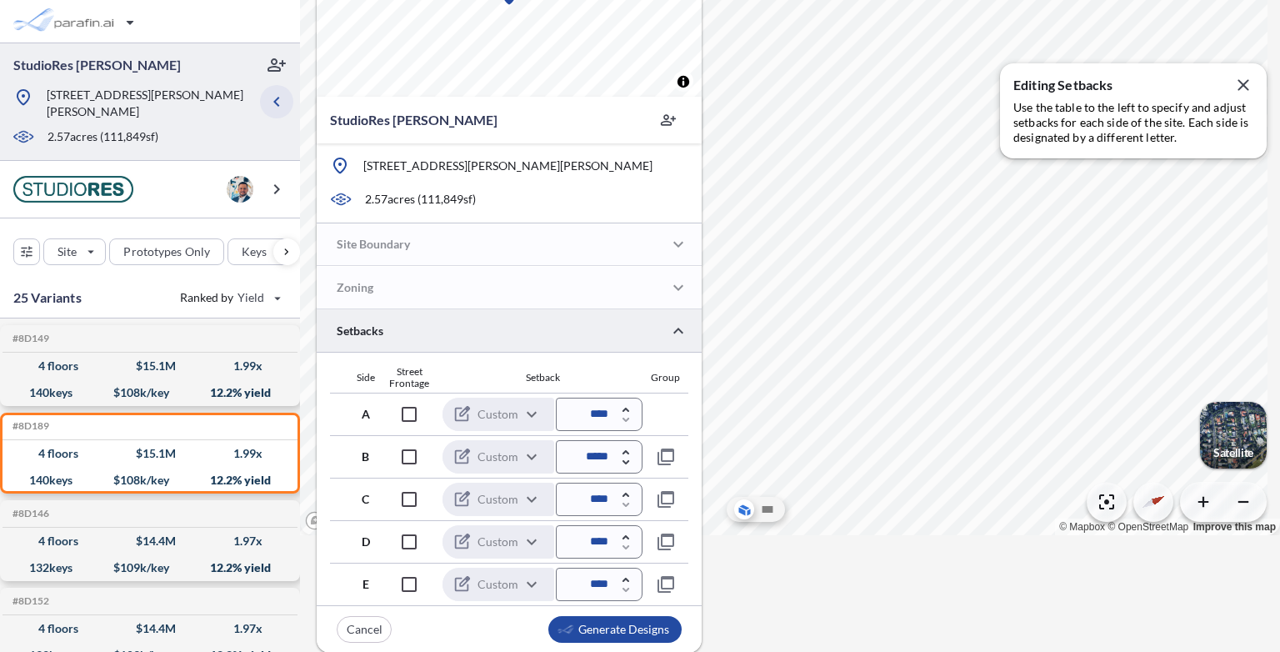
click at [271, 92] on icon "button" at bounding box center [277, 102] width 20 height 20
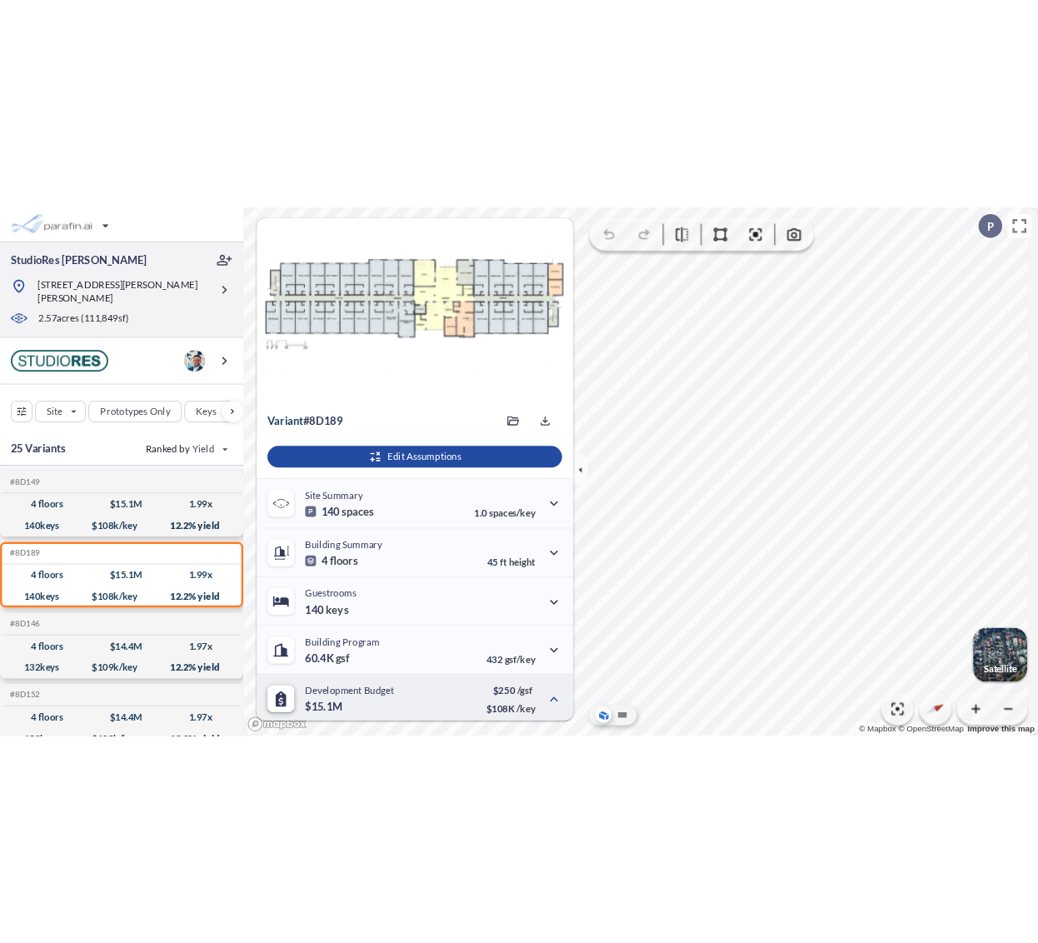
scroll to position [0, 0]
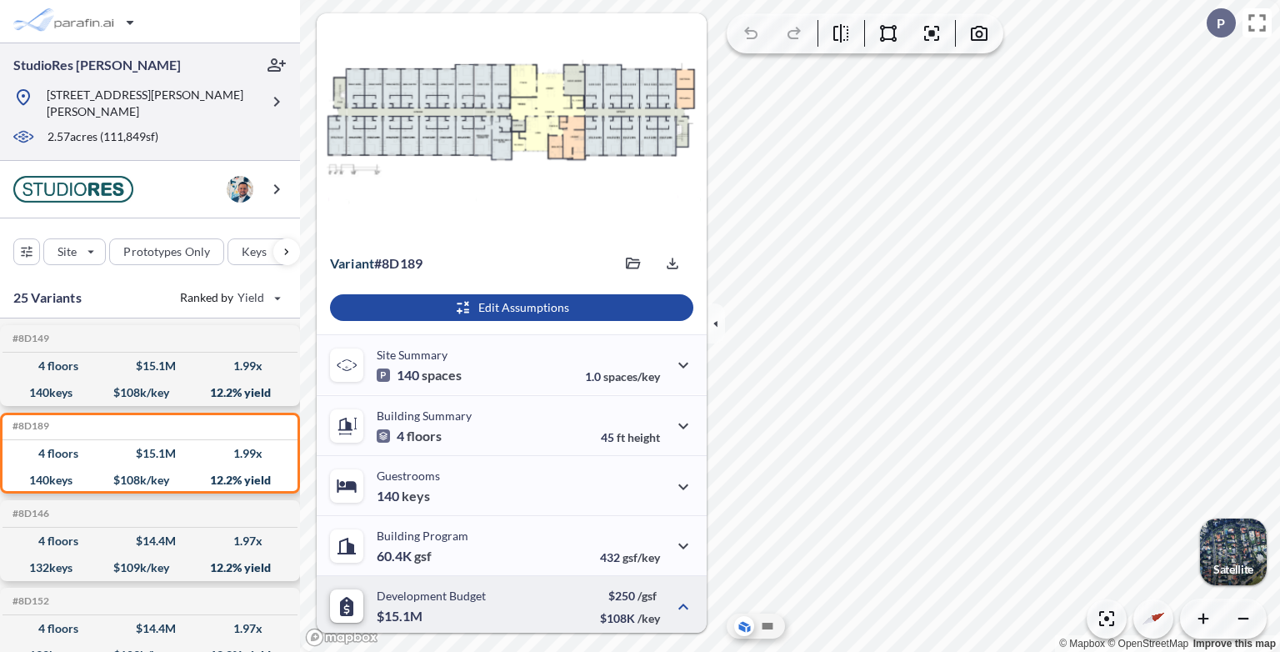
click at [207, 128] on div "2.57 acres ( 111,849 sf)" at bounding box center [137, 137] width 248 height 18
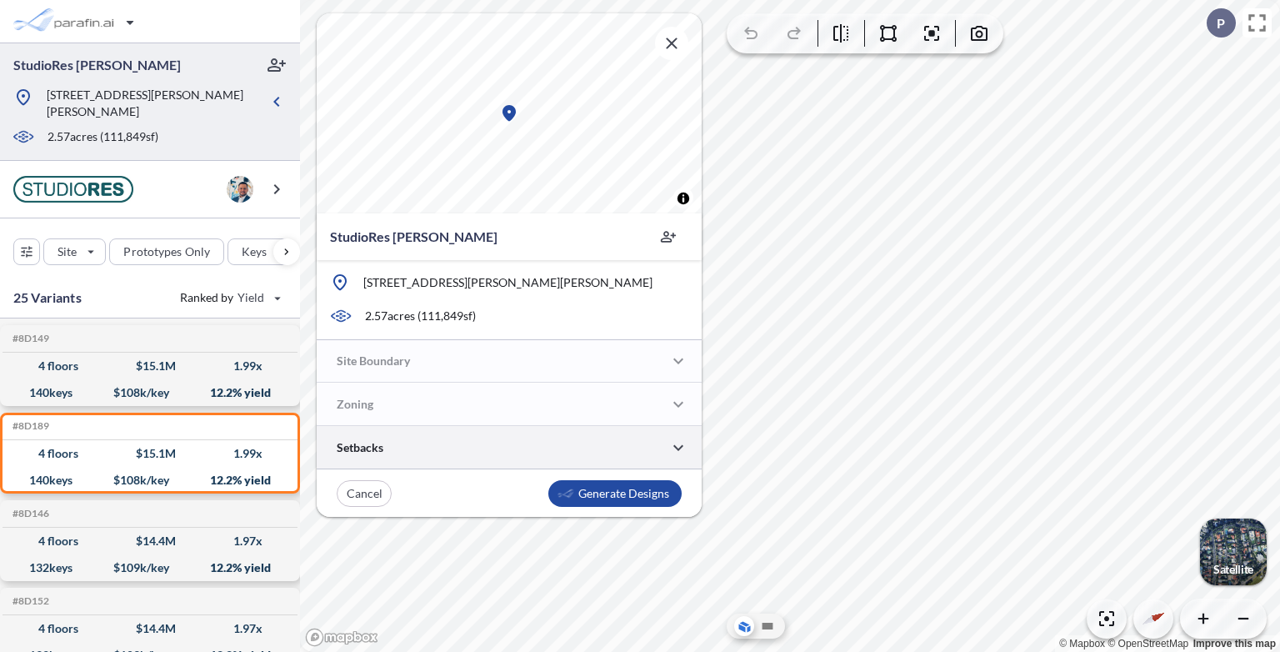
click at [506, 445] on div at bounding box center [509, 447] width 385 height 43
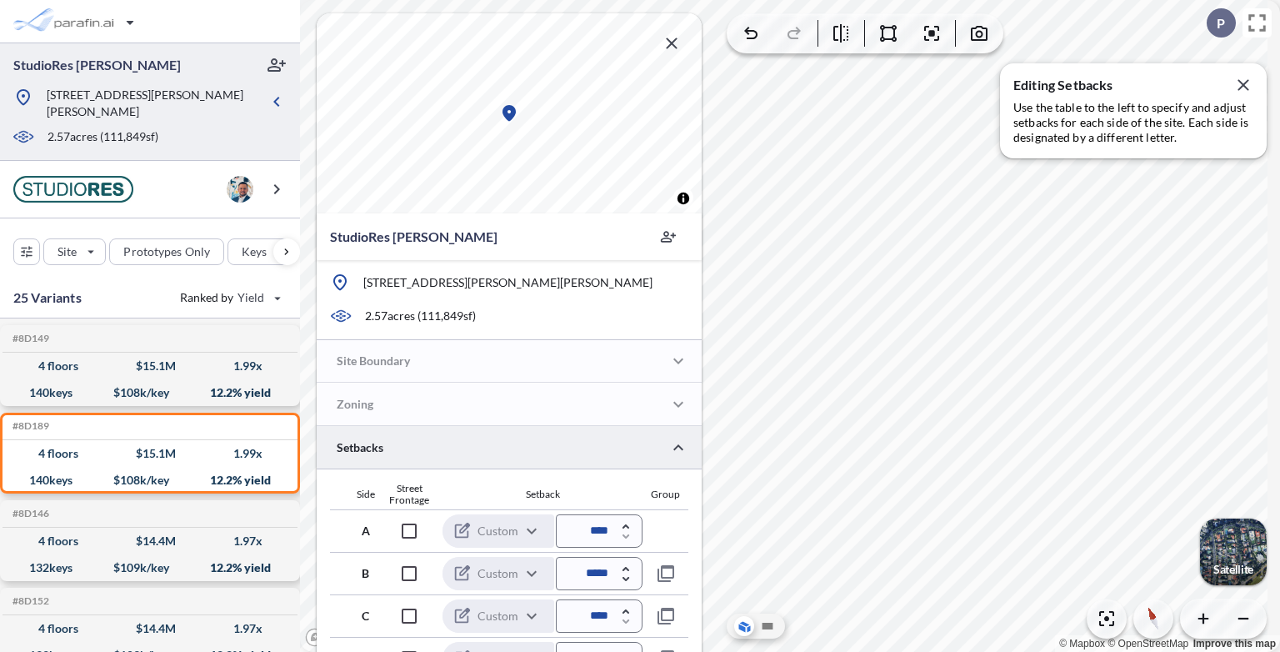
click at [673, 41] on icon "button" at bounding box center [671, 43] width 11 height 11
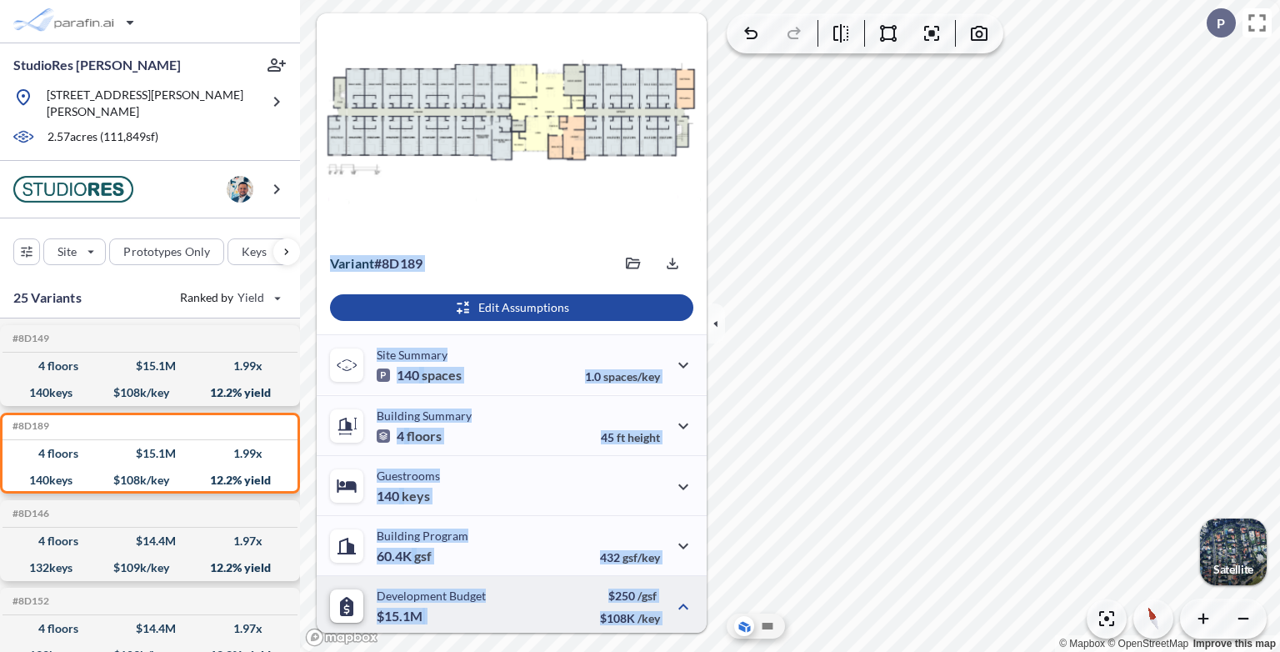
click at [859, 507] on section "View Floorplans Variant # 8d189 Saved files 6a426-image (5).jpg 08/01/2025 6a42…" at bounding box center [790, 326] width 980 height 652
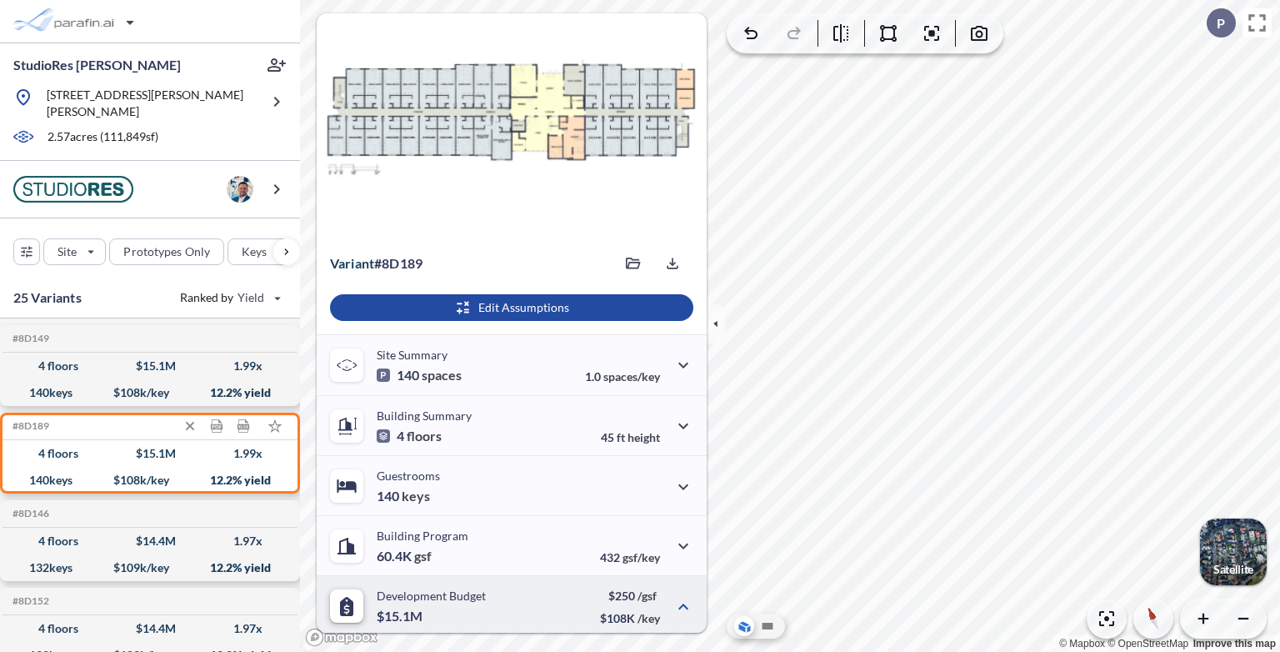
click at [186, 467] on div "140 keys $ 108 k/key 12.2 % yield" at bounding box center [150, 480] width 282 height 27
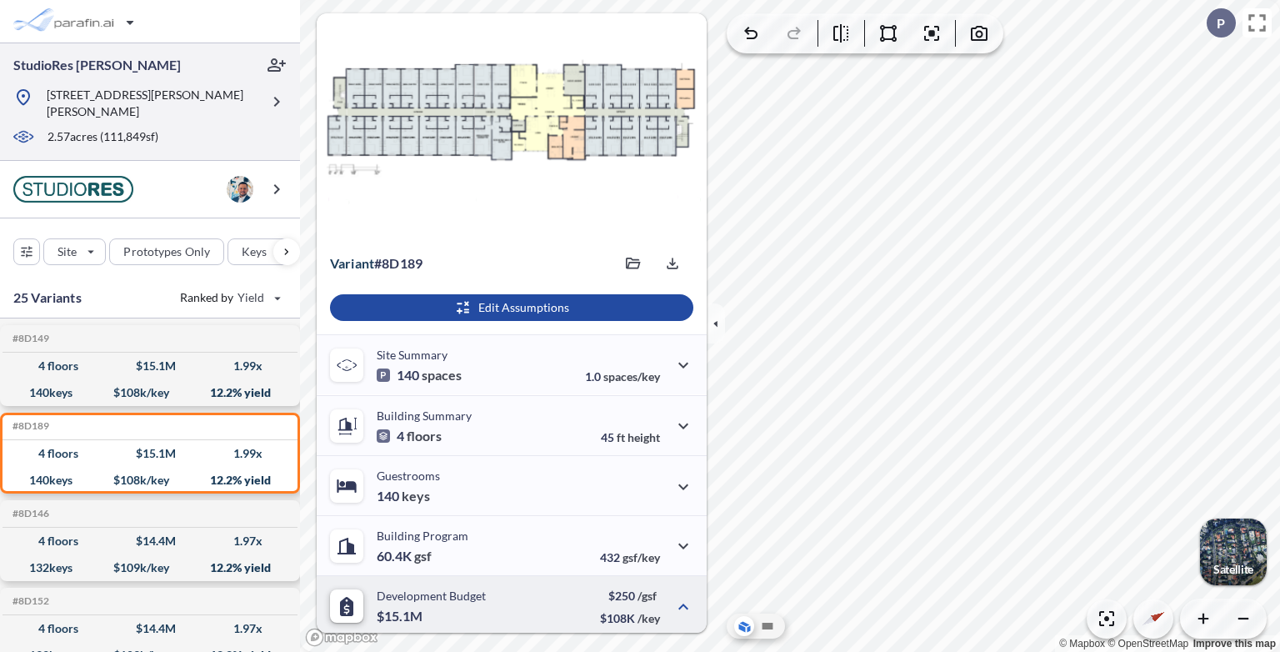
click at [253, 90] on div "9251 Hilsman Ln, Fort Myers, FL 33912" at bounding box center [136, 103] width 247 height 33
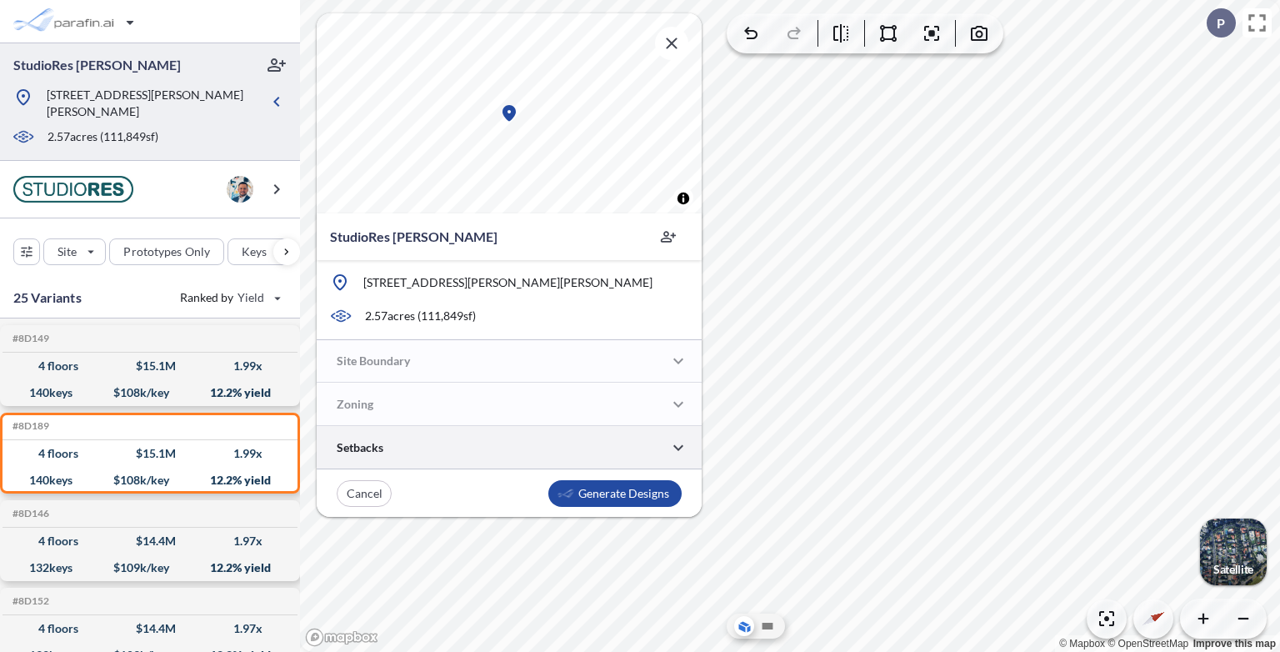
click at [524, 451] on div at bounding box center [509, 447] width 385 height 43
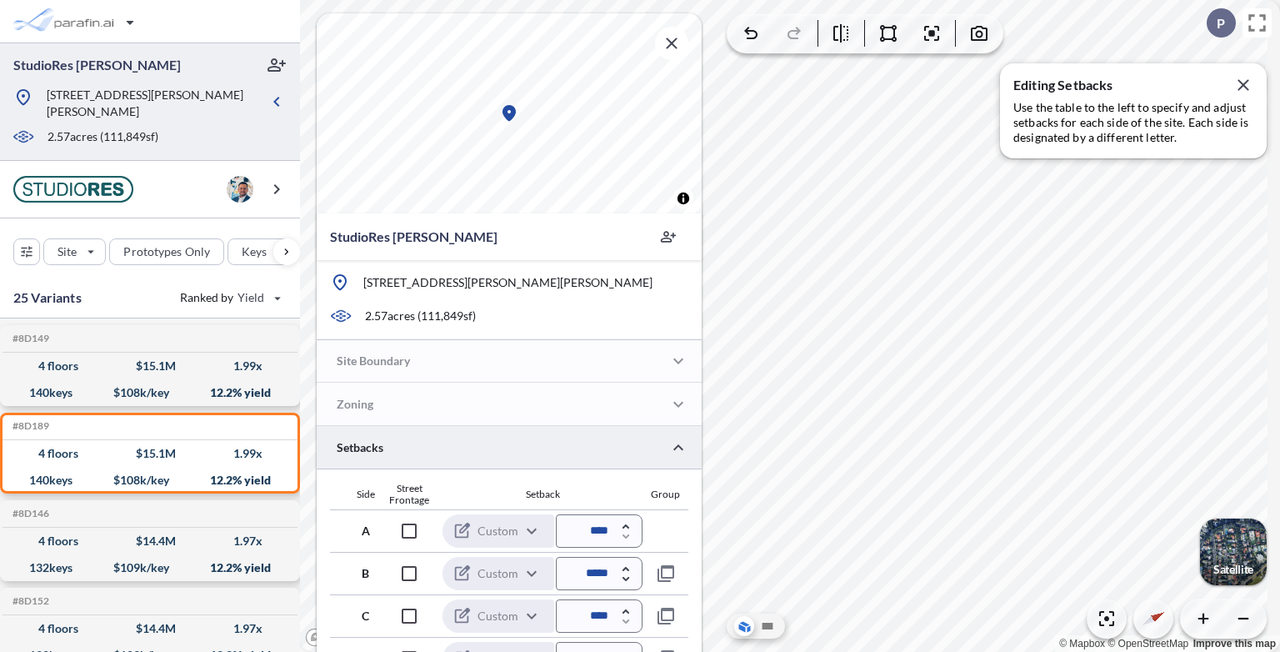
click at [524, 451] on div at bounding box center [509, 447] width 385 height 43
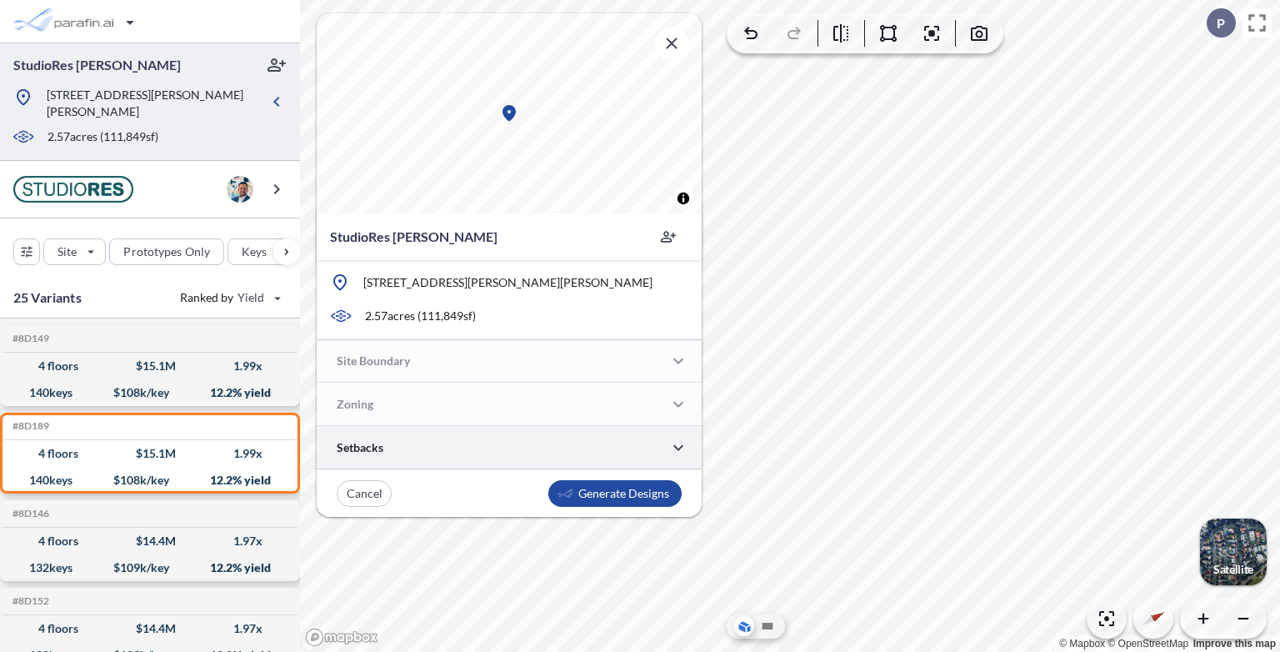
click at [524, 451] on div at bounding box center [509, 447] width 385 height 43
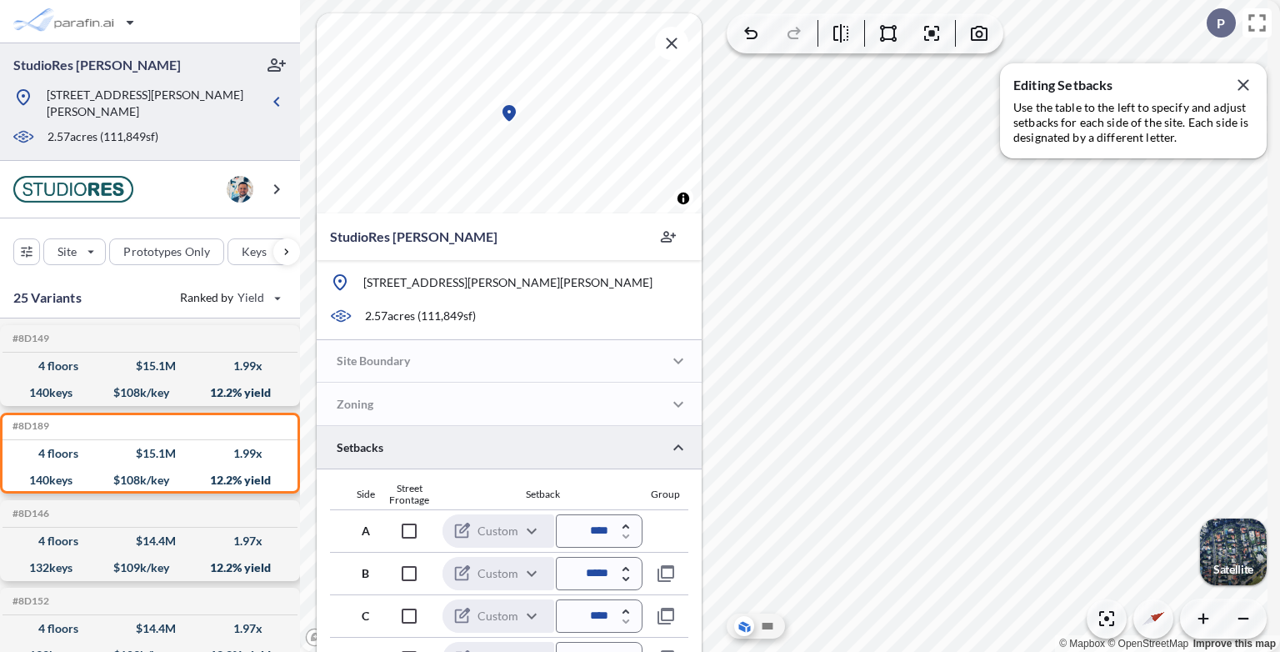
click at [524, 451] on div at bounding box center [509, 447] width 385 height 43
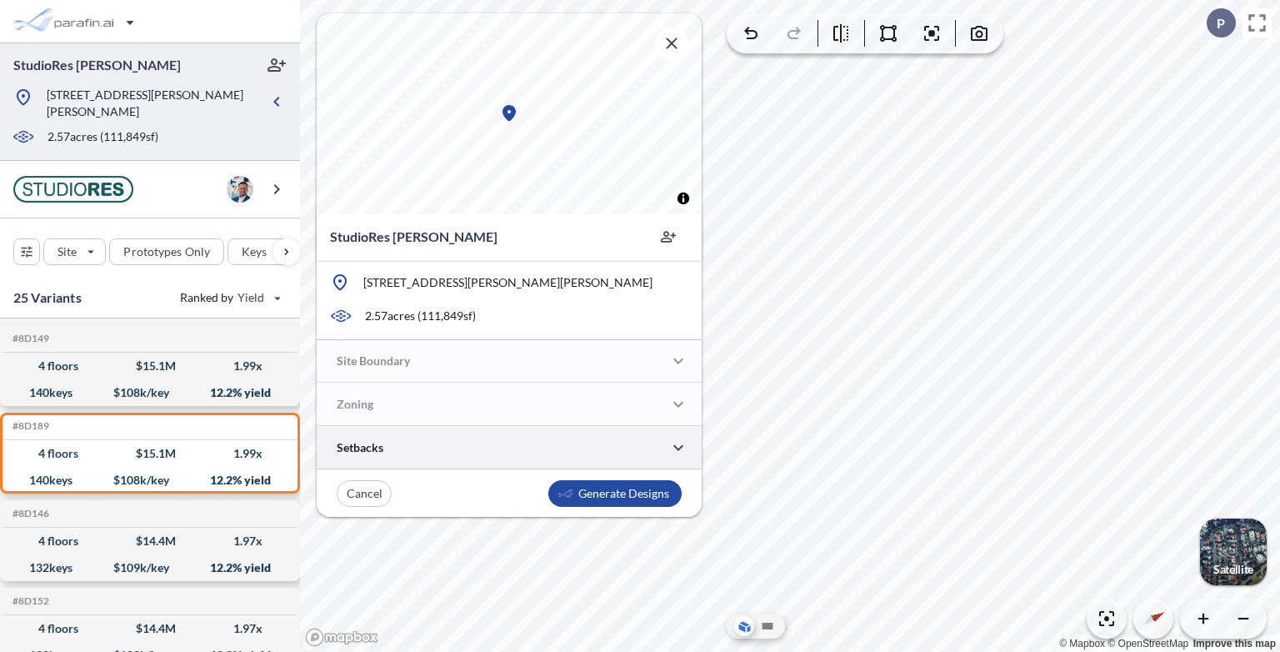
click at [524, 451] on div at bounding box center [509, 447] width 385 height 43
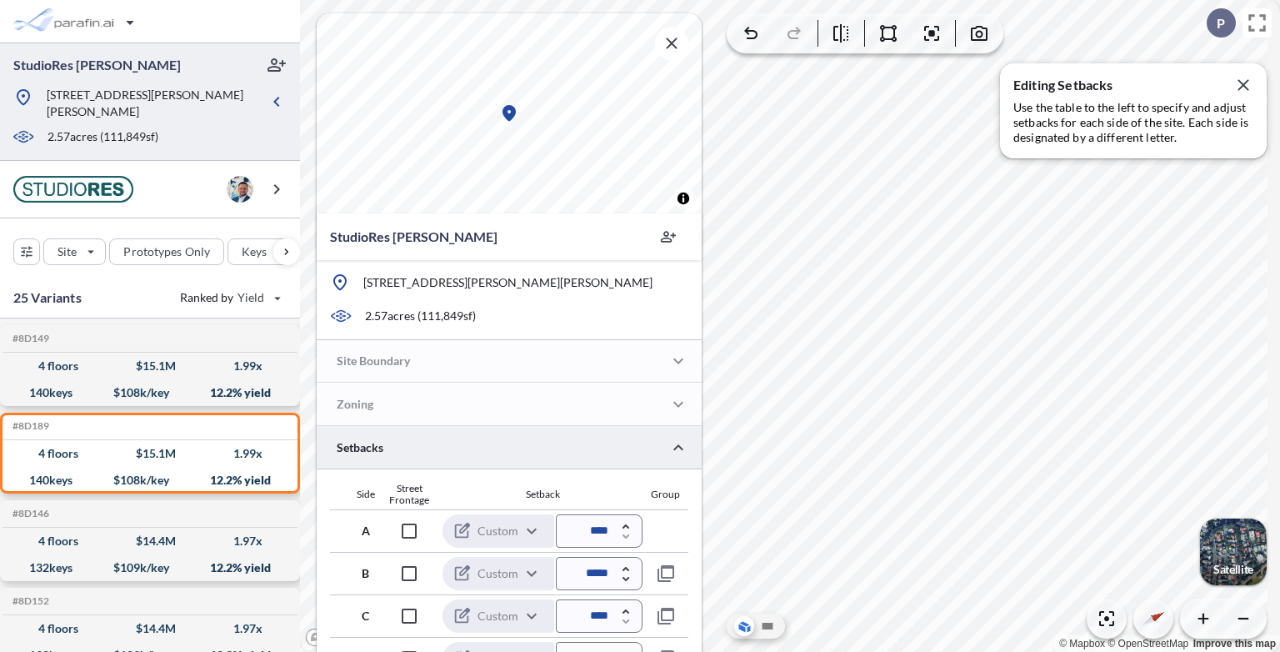
click at [524, 451] on div at bounding box center [509, 447] width 385 height 43
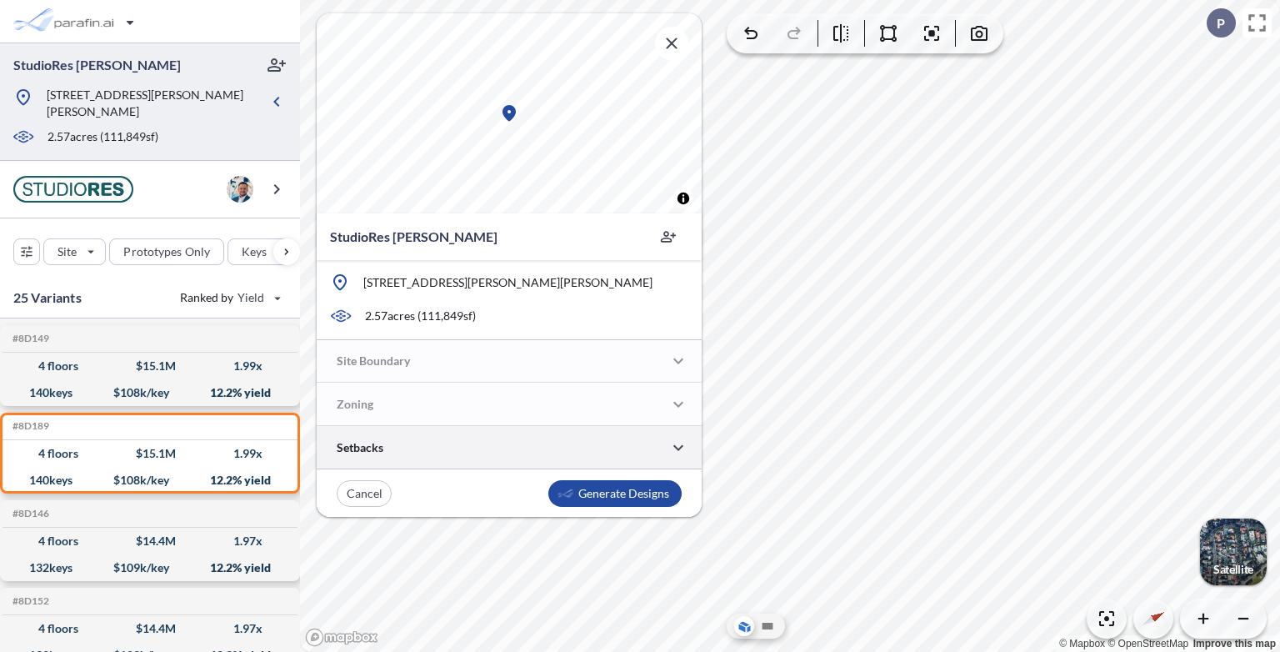
click at [524, 451] on div at bounding box center [509, 447] width 385 height 43
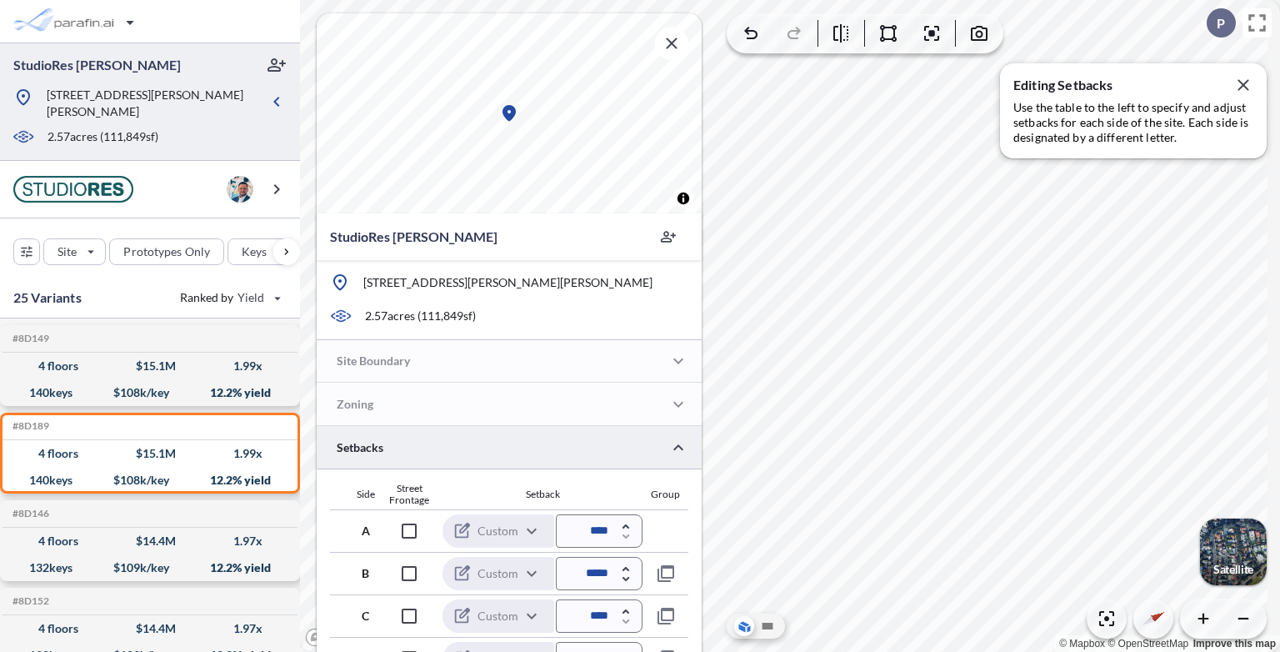
click at [524, 451] on div at bounding box center [509, 447] width 385 height 43
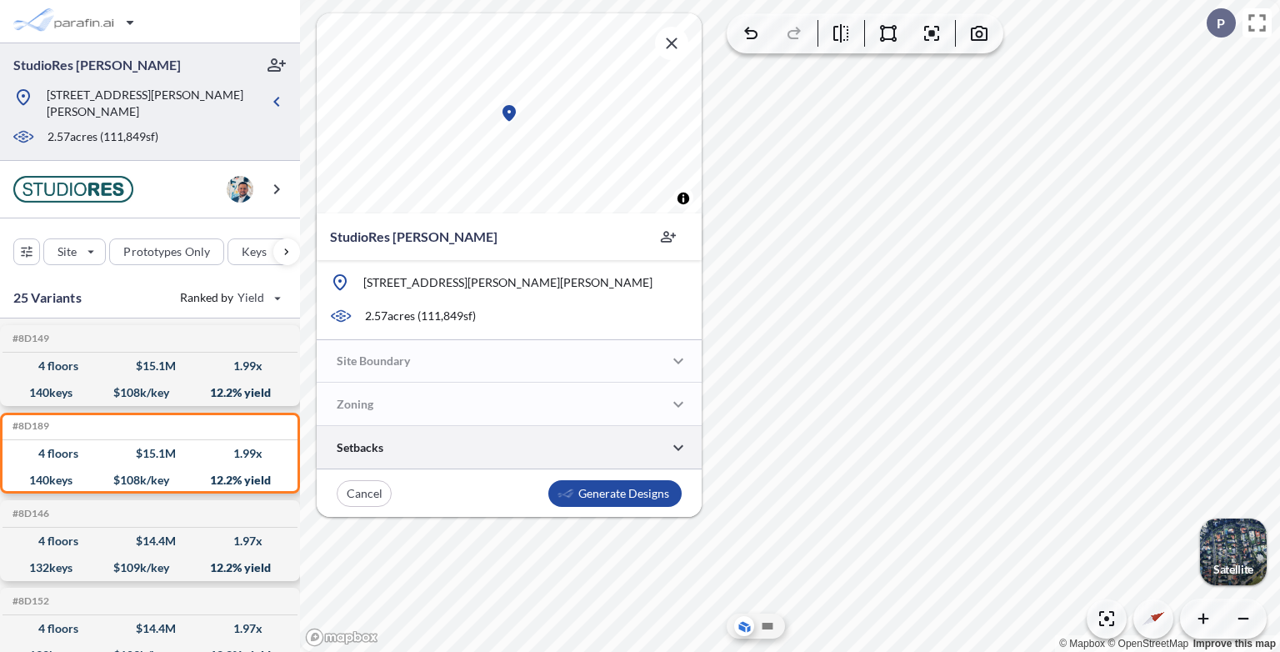
click at [524, 451] on div at bounding box center [509, 447] width 385 height 43
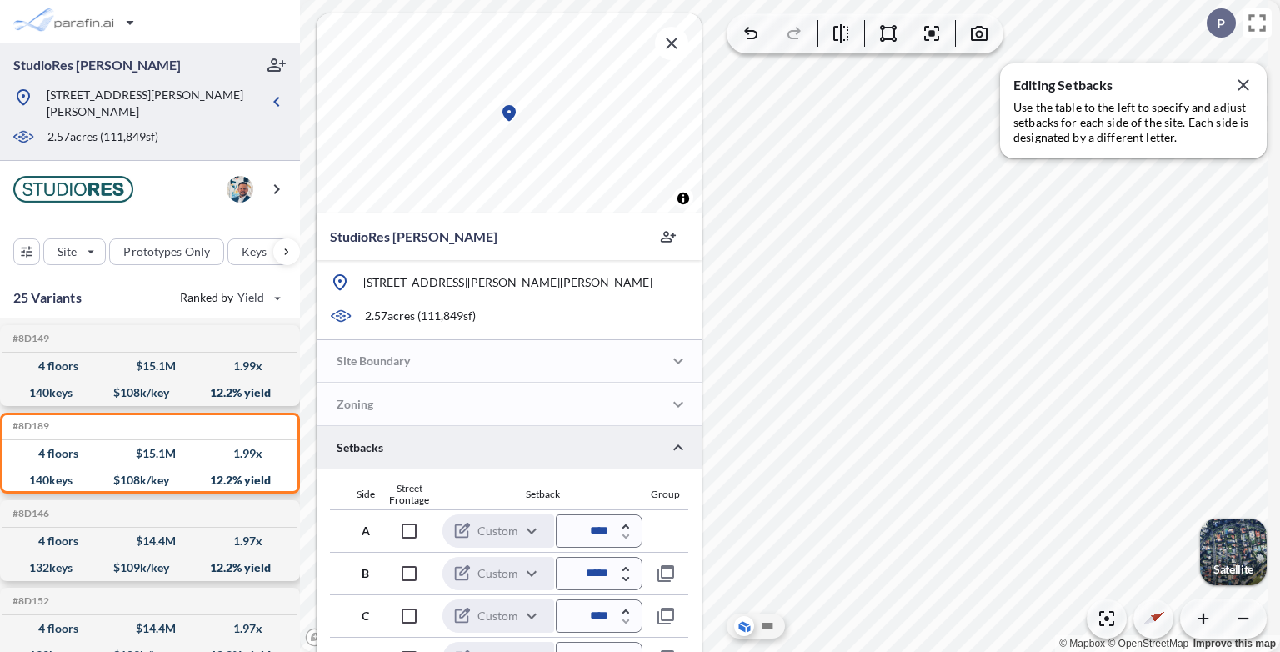
click at [524, 451] on div at bounding box center [509, 447] width 385 height 43
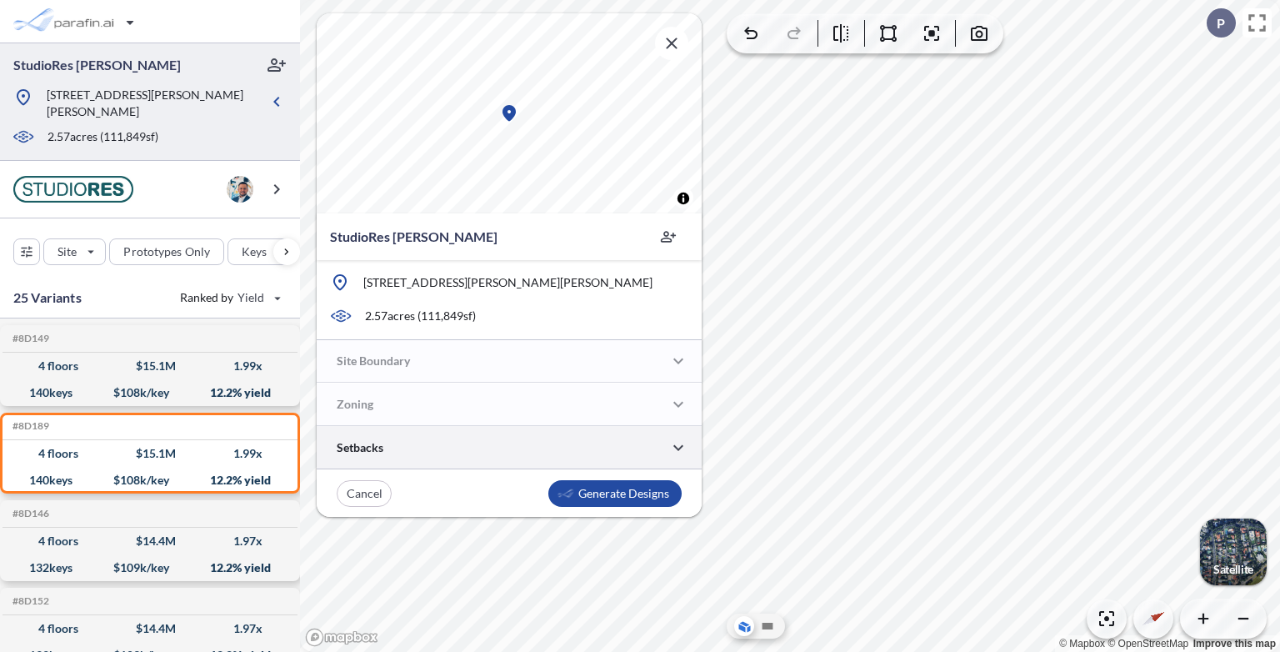
click at [524, 451] on div at bounding box center [509, 447] width 385 height 43
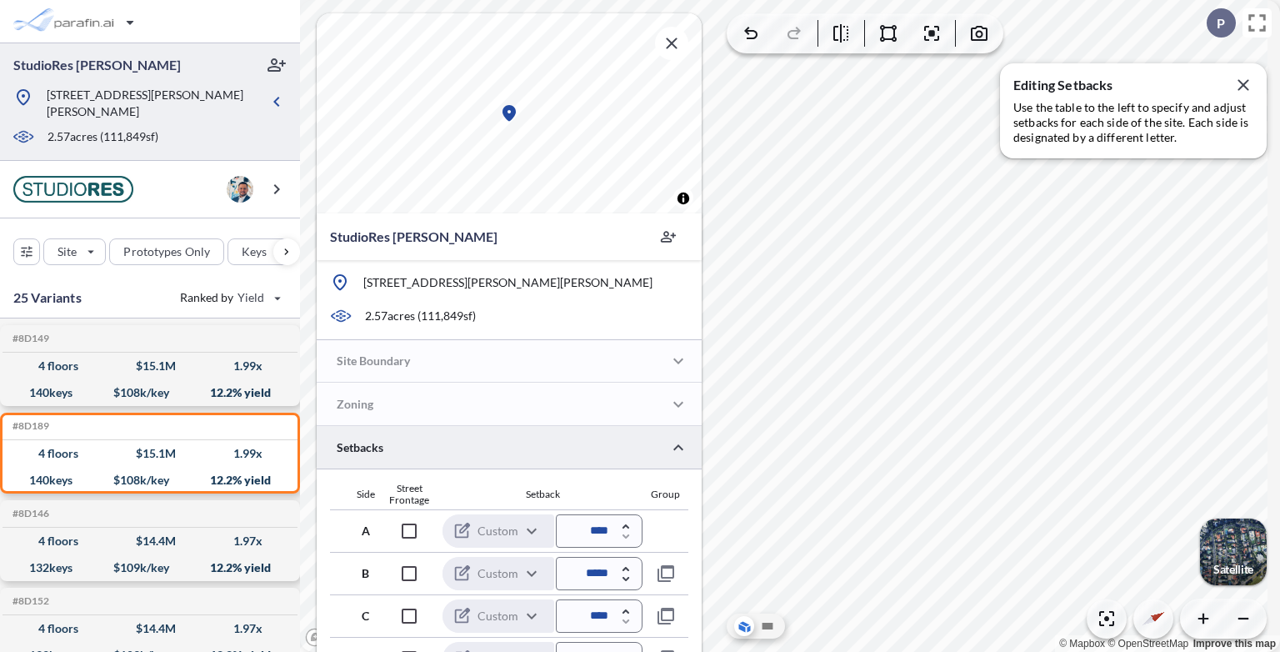
click at [524, 451] on div at bounding box center [509, 447] width 385 height 43
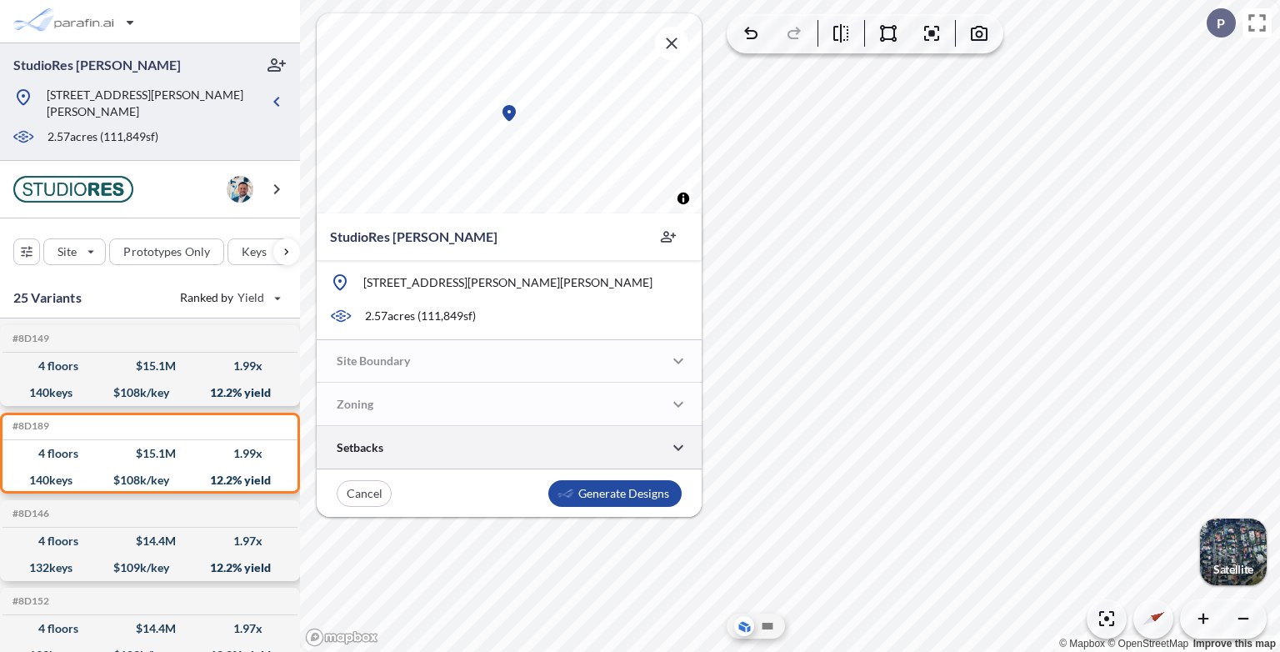
click at [524, 451] on div at bounding box center [509, 447] width 385 height 43
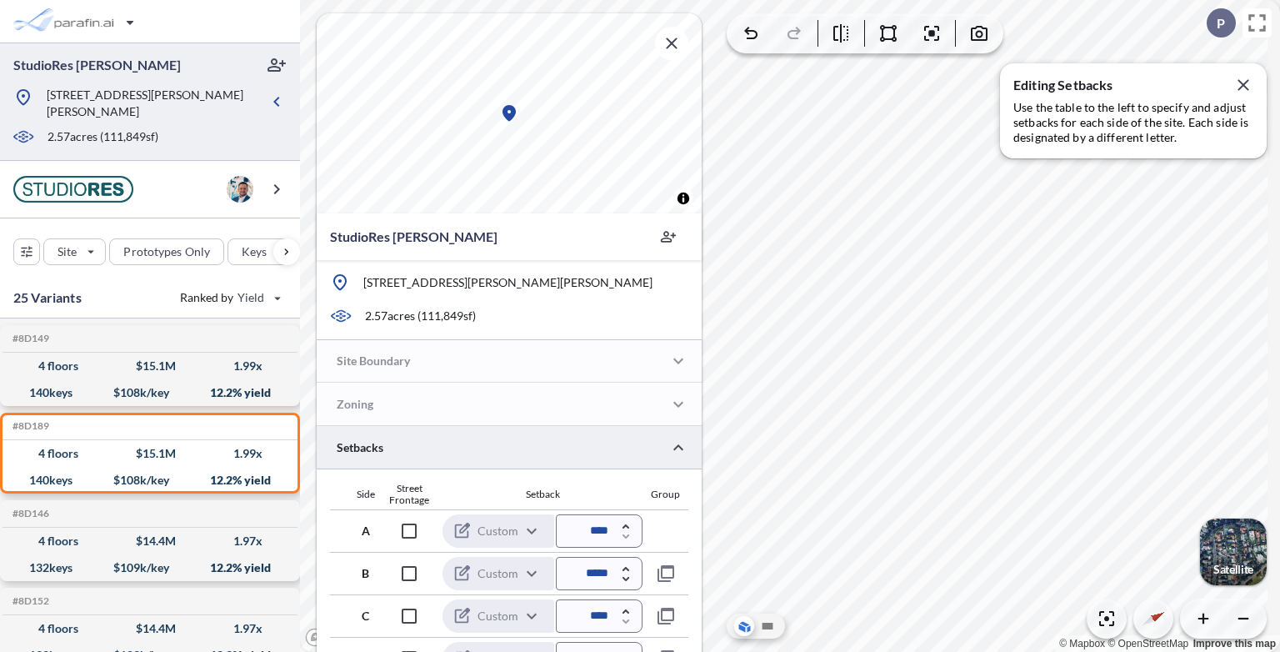
click at [524, 451] on div at bounding box center [509, 447] width 385 height 43
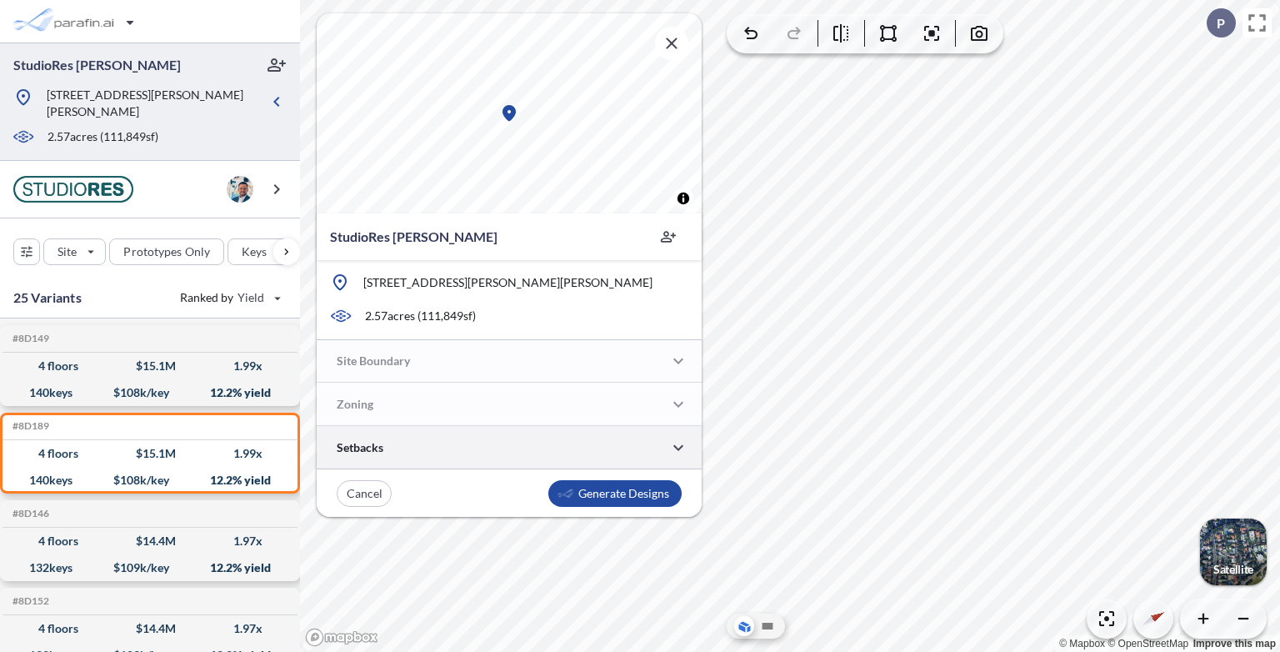
click at [524, 451] on div at bounding box center [509, 447] width 385 height 43
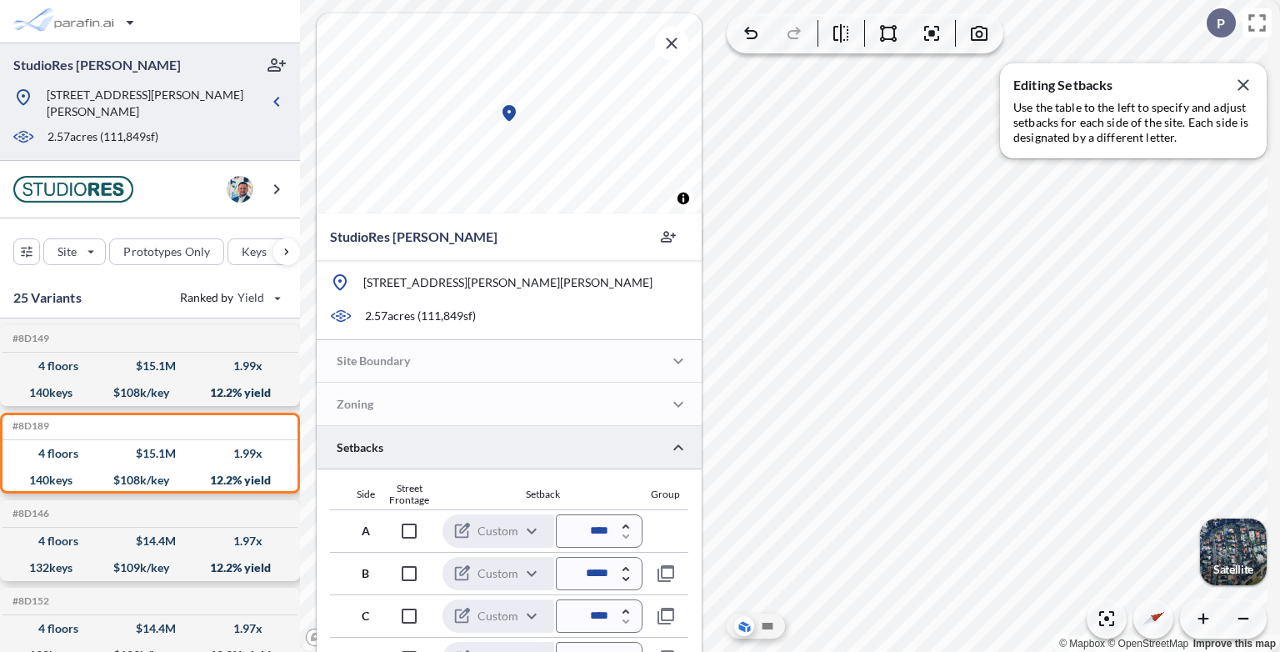
click at [524, 451] on div at bounding box center [509, 447] width 385 height 43
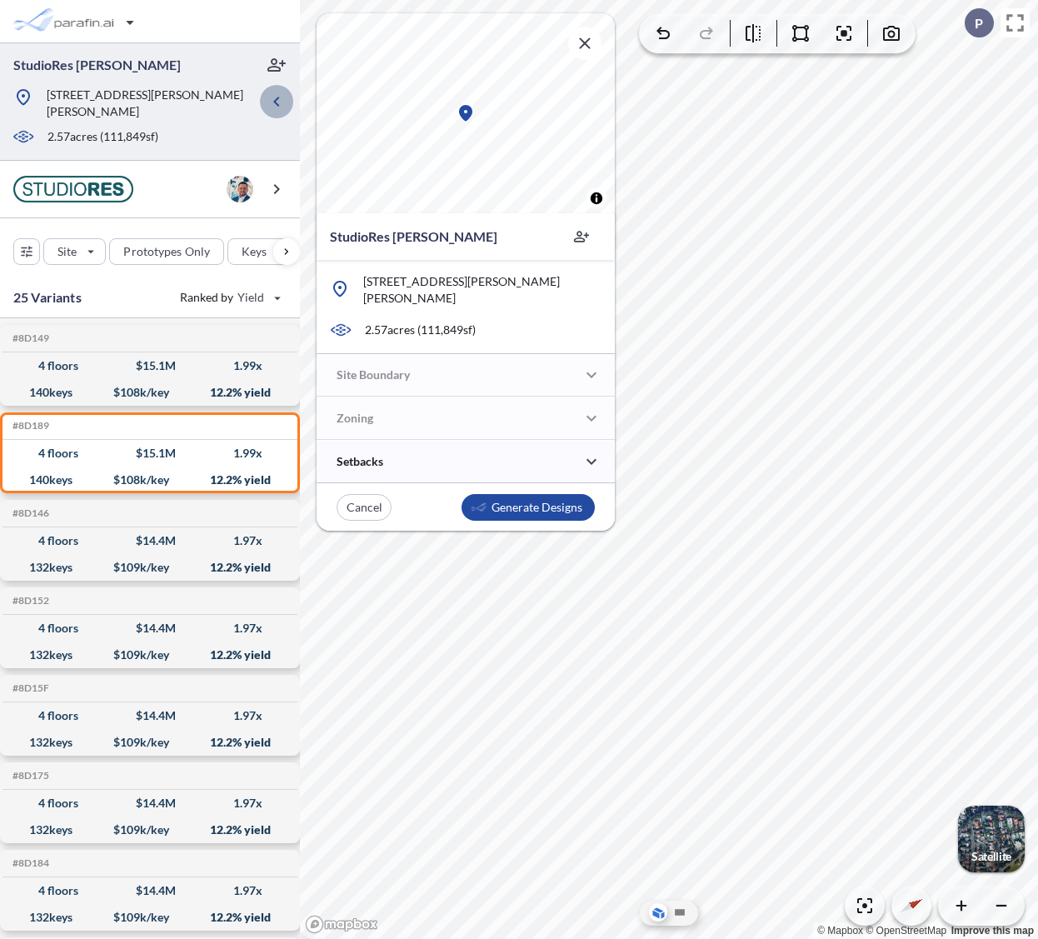
click at [260, 93] on button "button" at bounding box center [276, 101] width 33 height 33
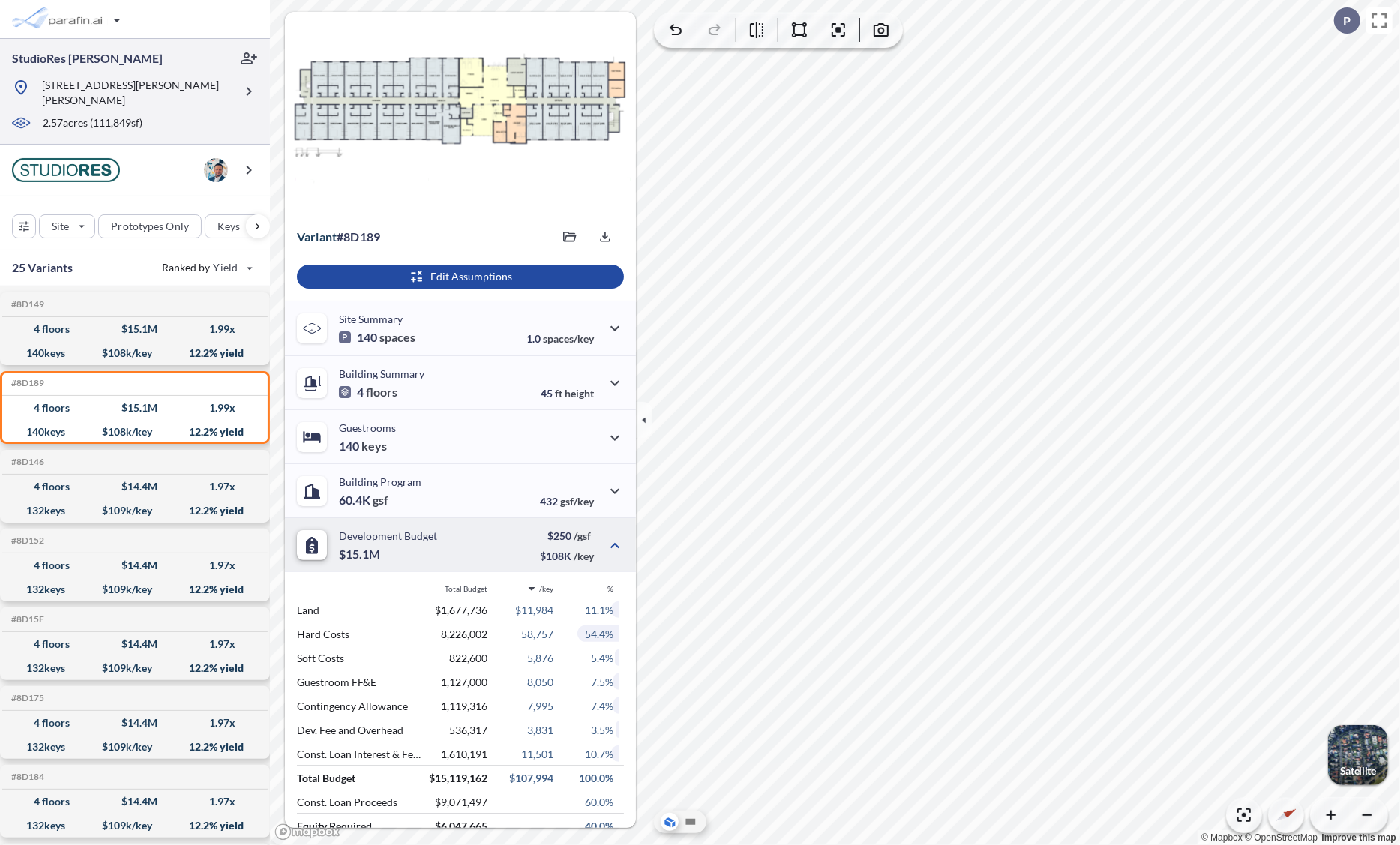
click at [211, 93] on p "[STREET_ADDRESS][PERSON_NAME][PERSON_NAME]" at bounding box center [138, 93] width 192 height 30
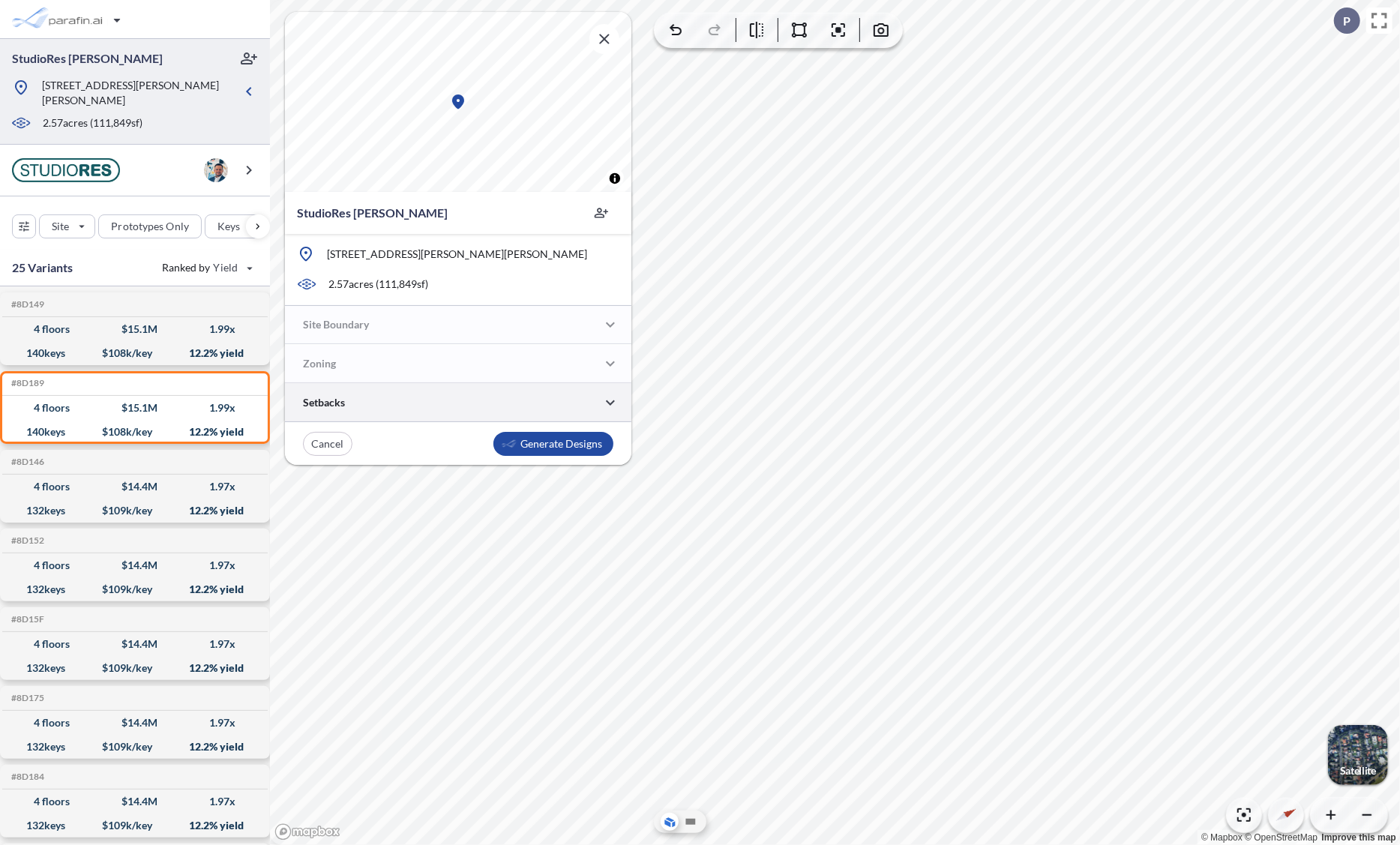
click at [451, 398] on div at bounding box center [458, 402] width 346 height 39
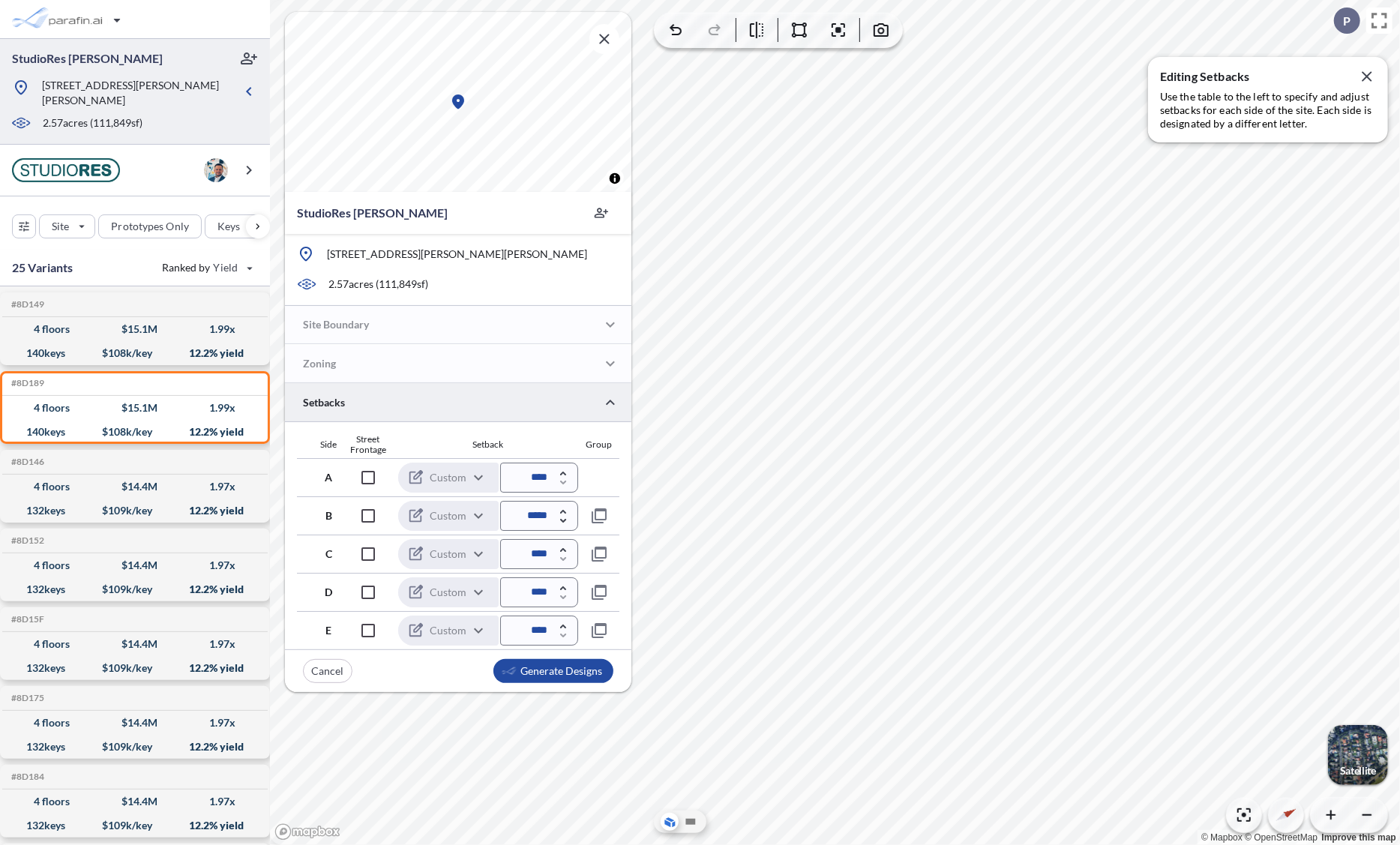
click at [450, 408] on div at bounding box center [458, 402] width 346 height 39
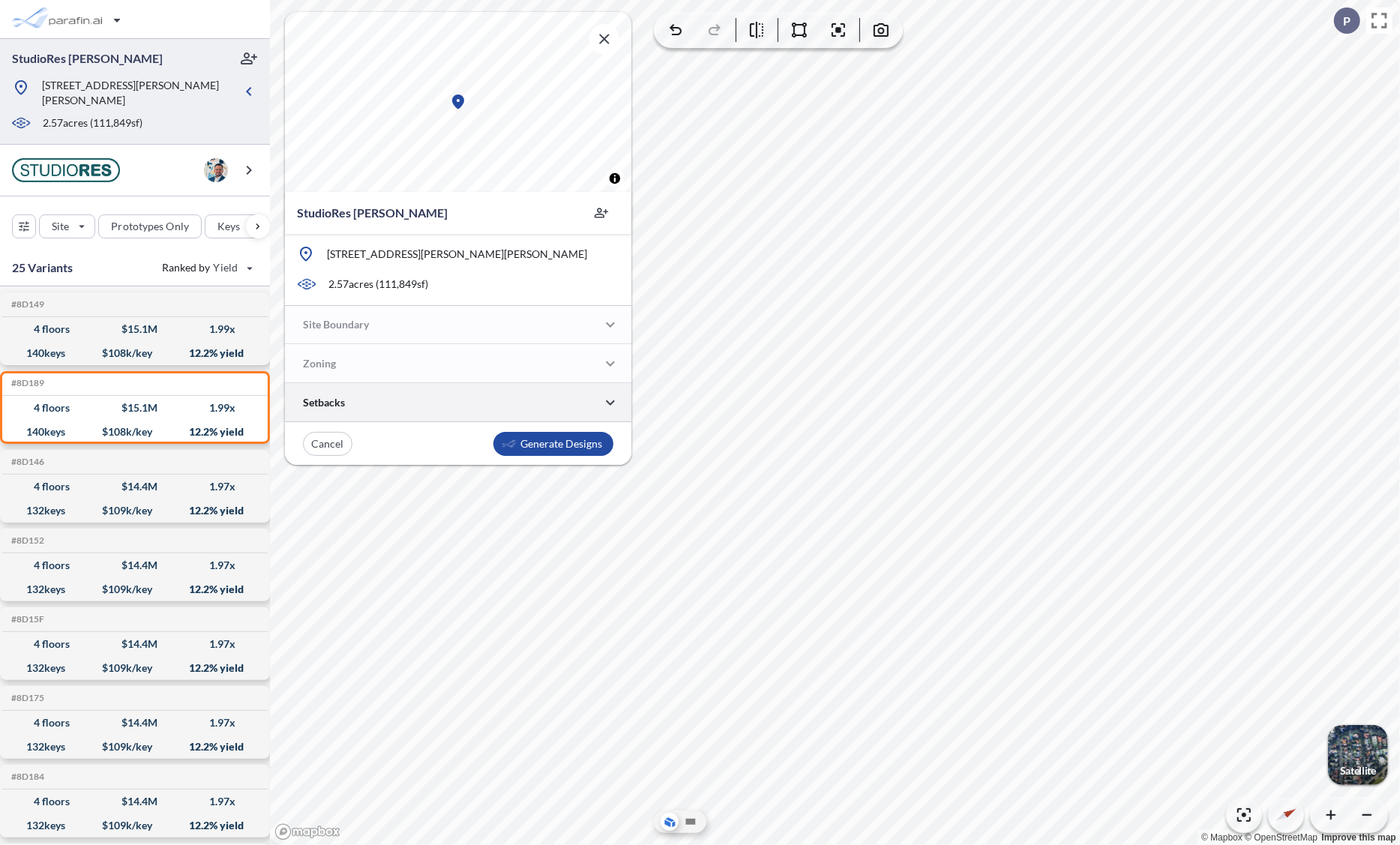
click at [450, 408] on div at bounding box center [458, 402] width 346 height 39
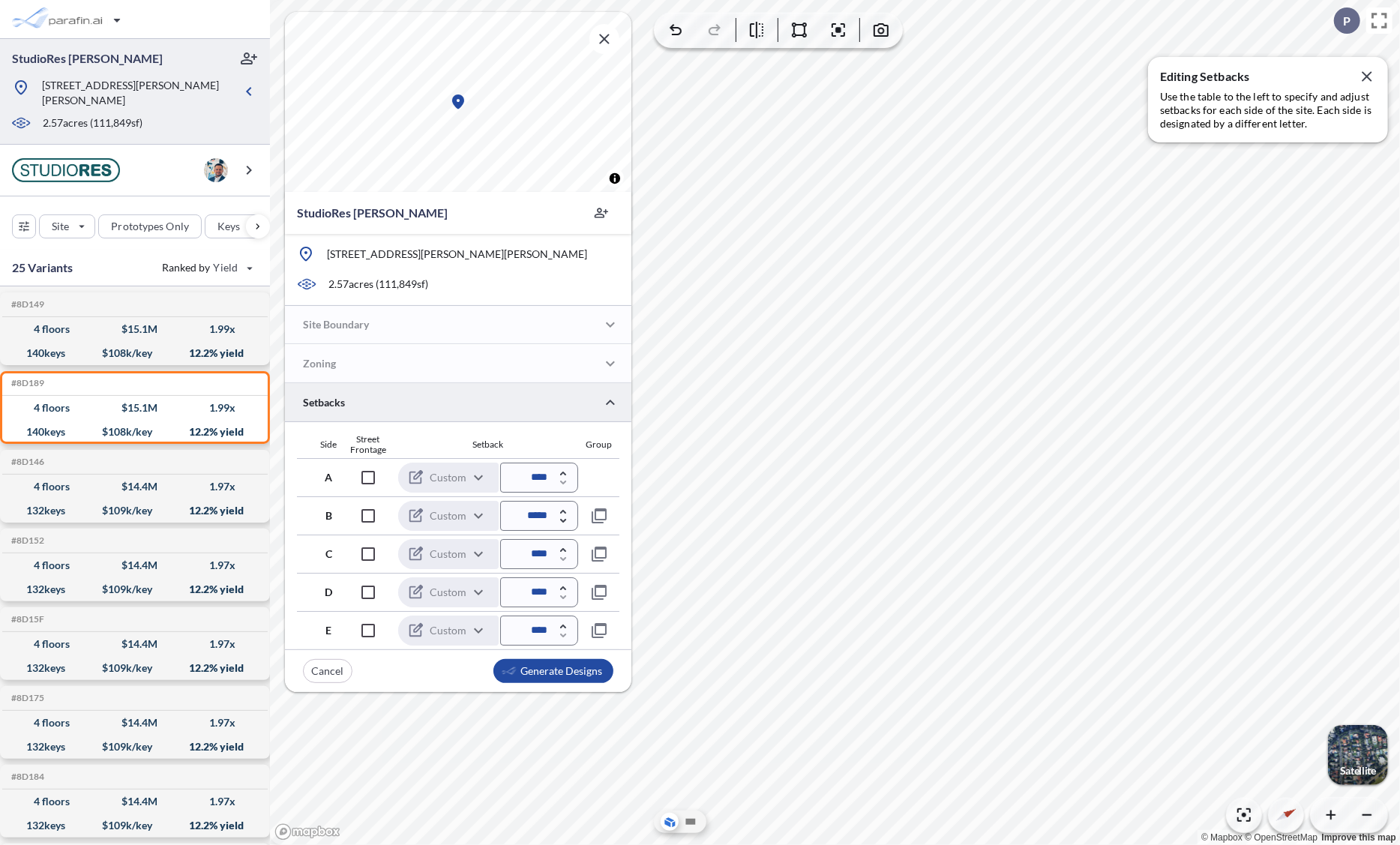
click at [450, 408] on div at bounding box center [458, 402] width 346 height 39
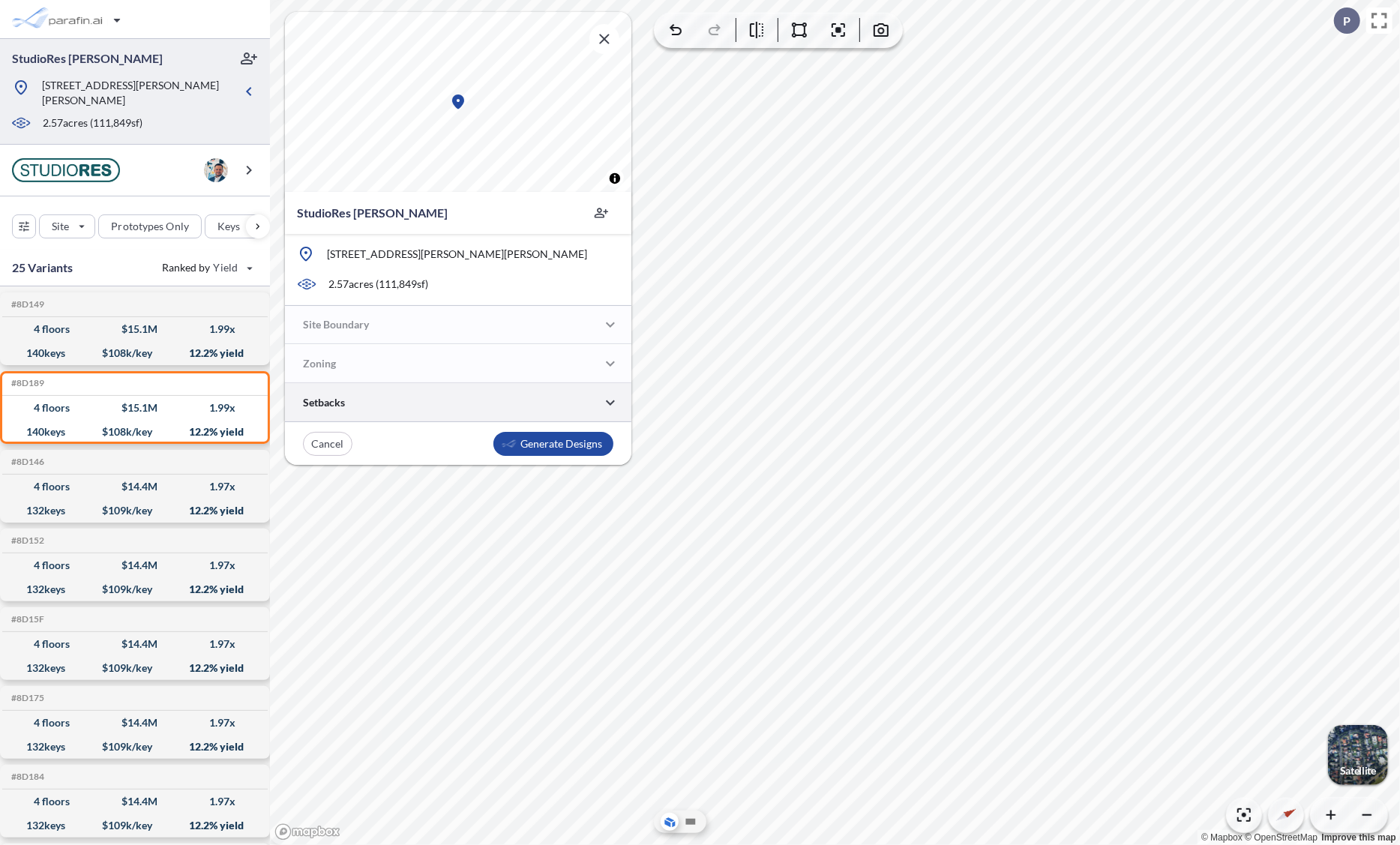
click at [450, 408] on div at bounding box center [458, 402] width 346 height 39
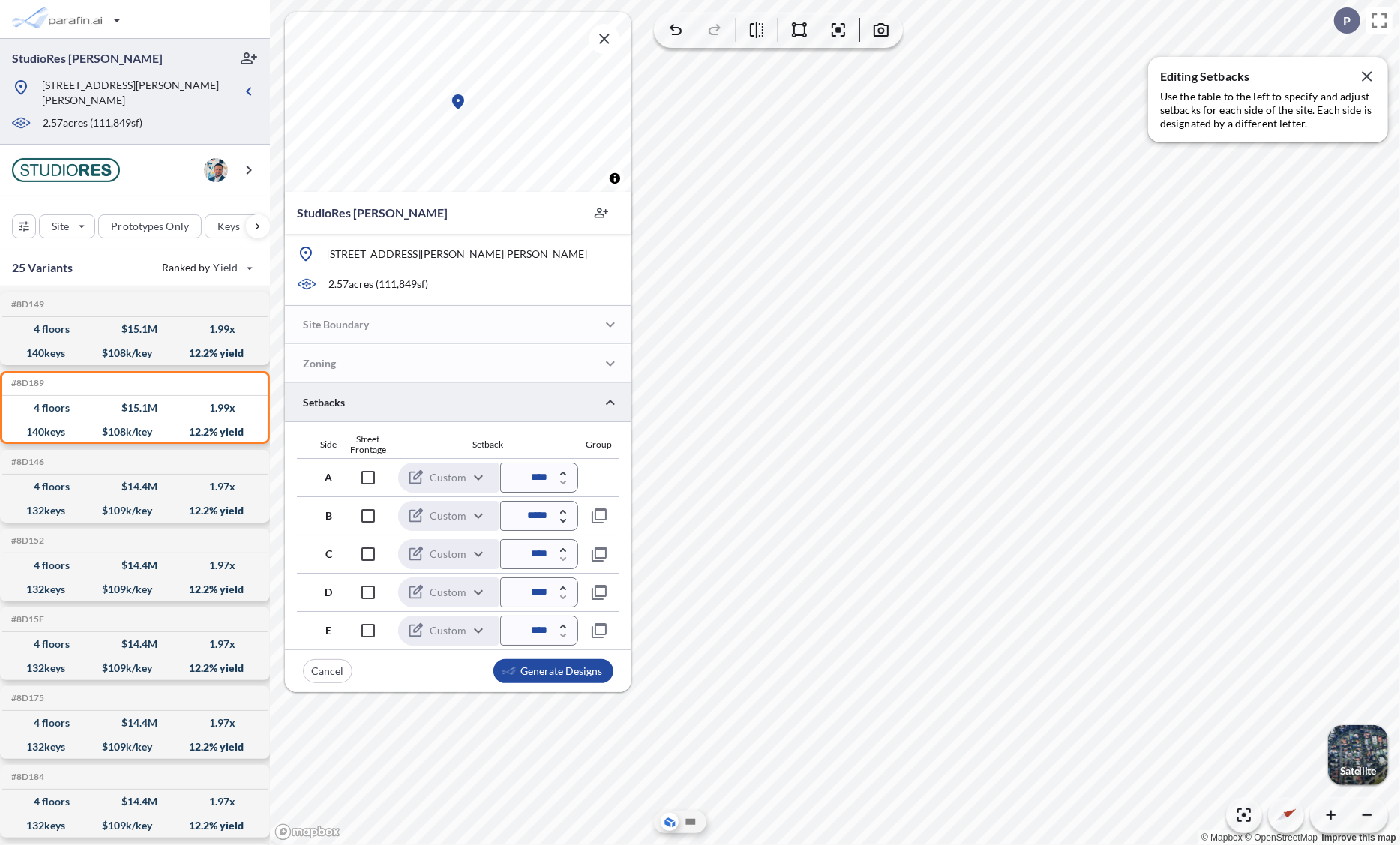
click at [450, 408] on div at bounding box center [458, 402] width 346 height 39
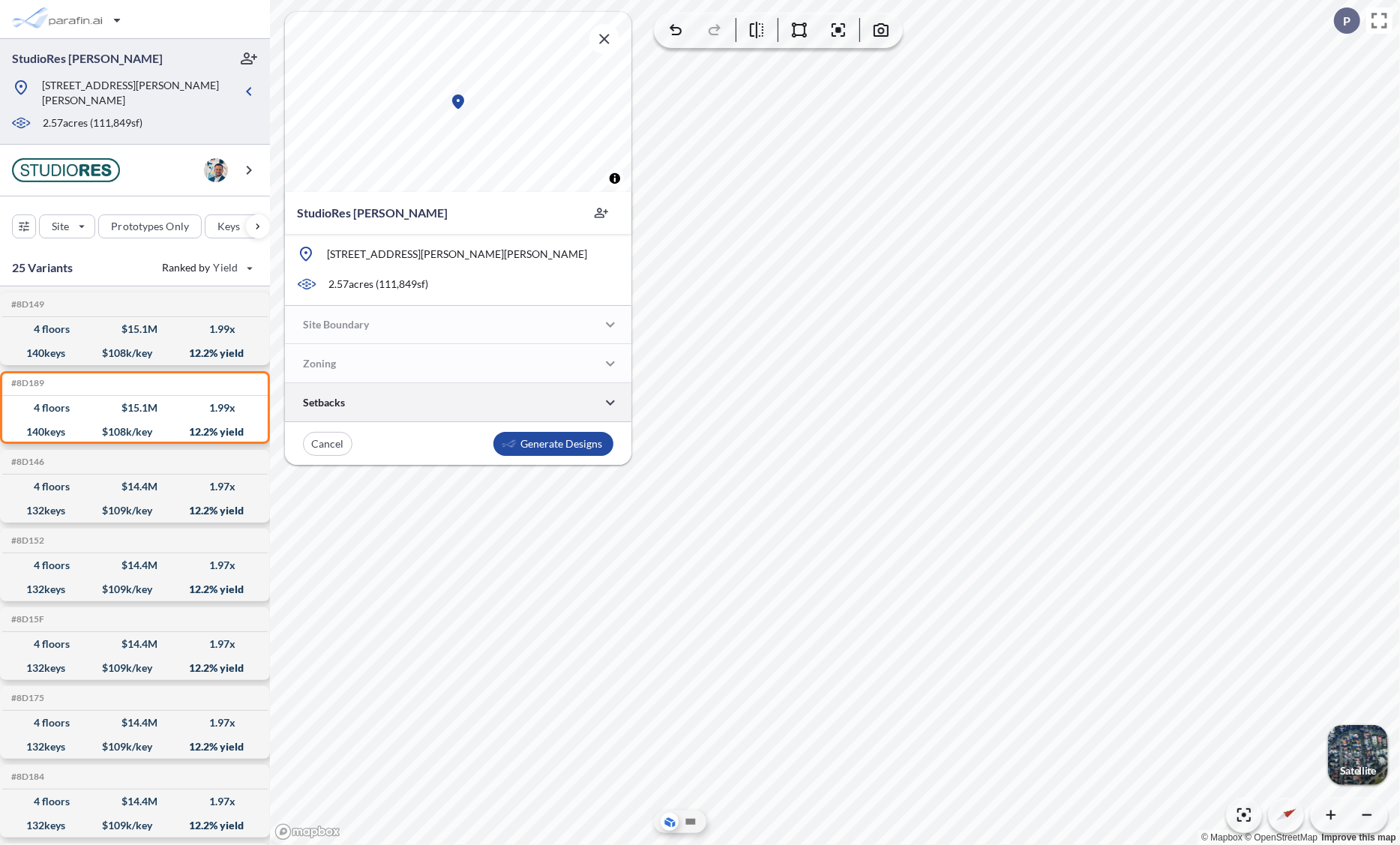
click at [450, 408] on div at bounding box center [458, 402] width 346 height 39
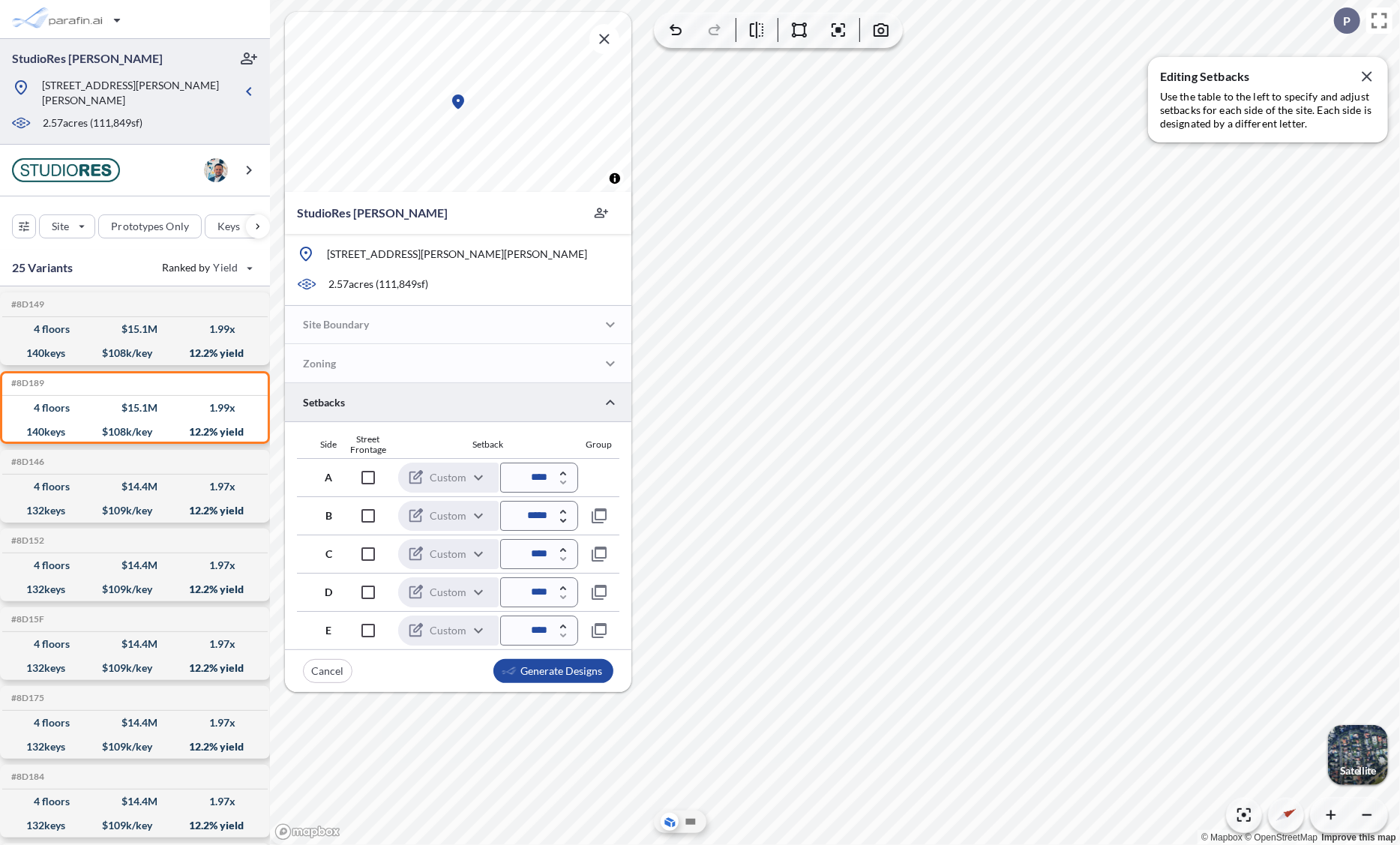
click at [450, 408] on div at bounding box center [458, 402] width 346 height 39
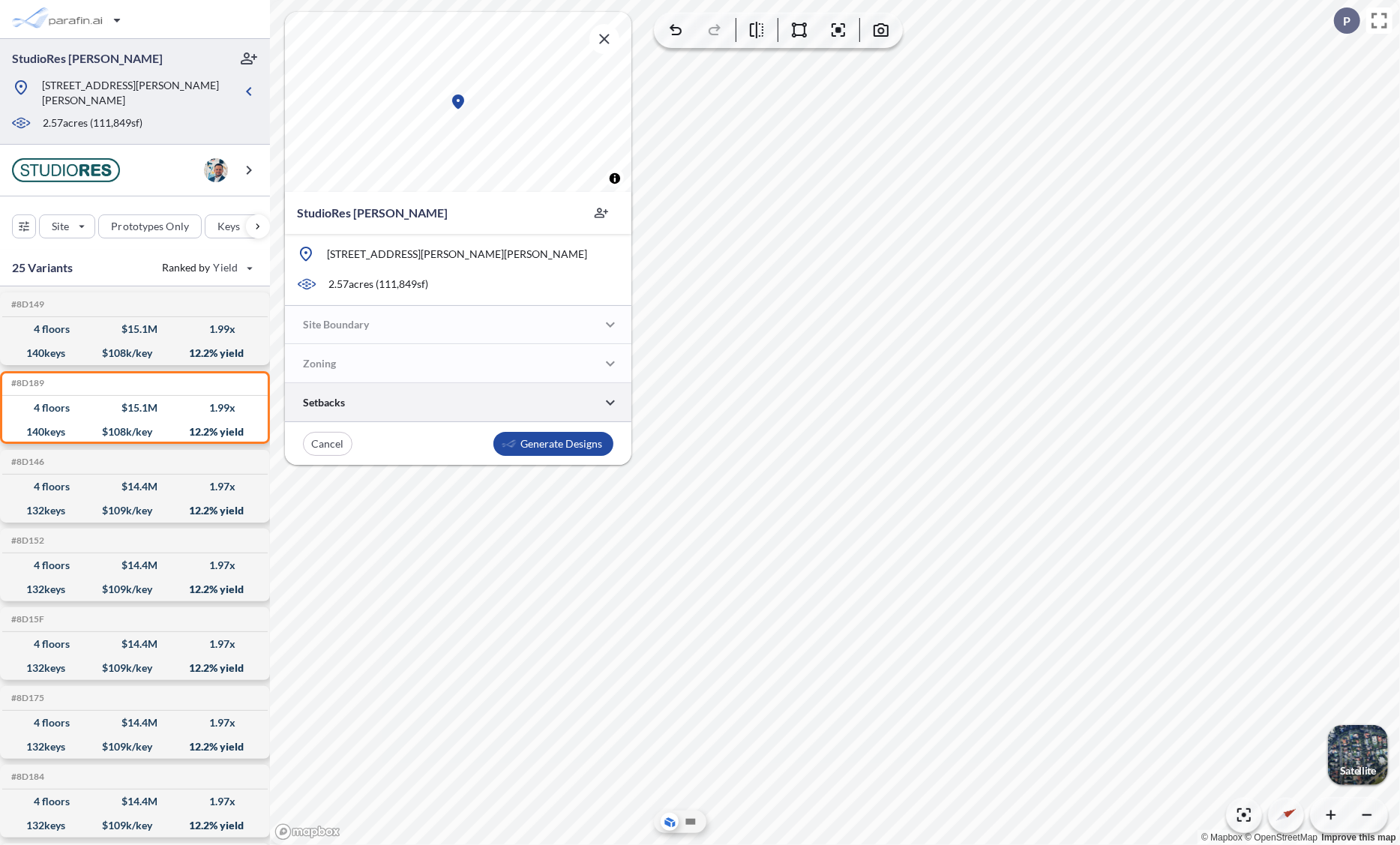
click at [450, 408] on div at bounding box center [458, 402] width 346 height 39
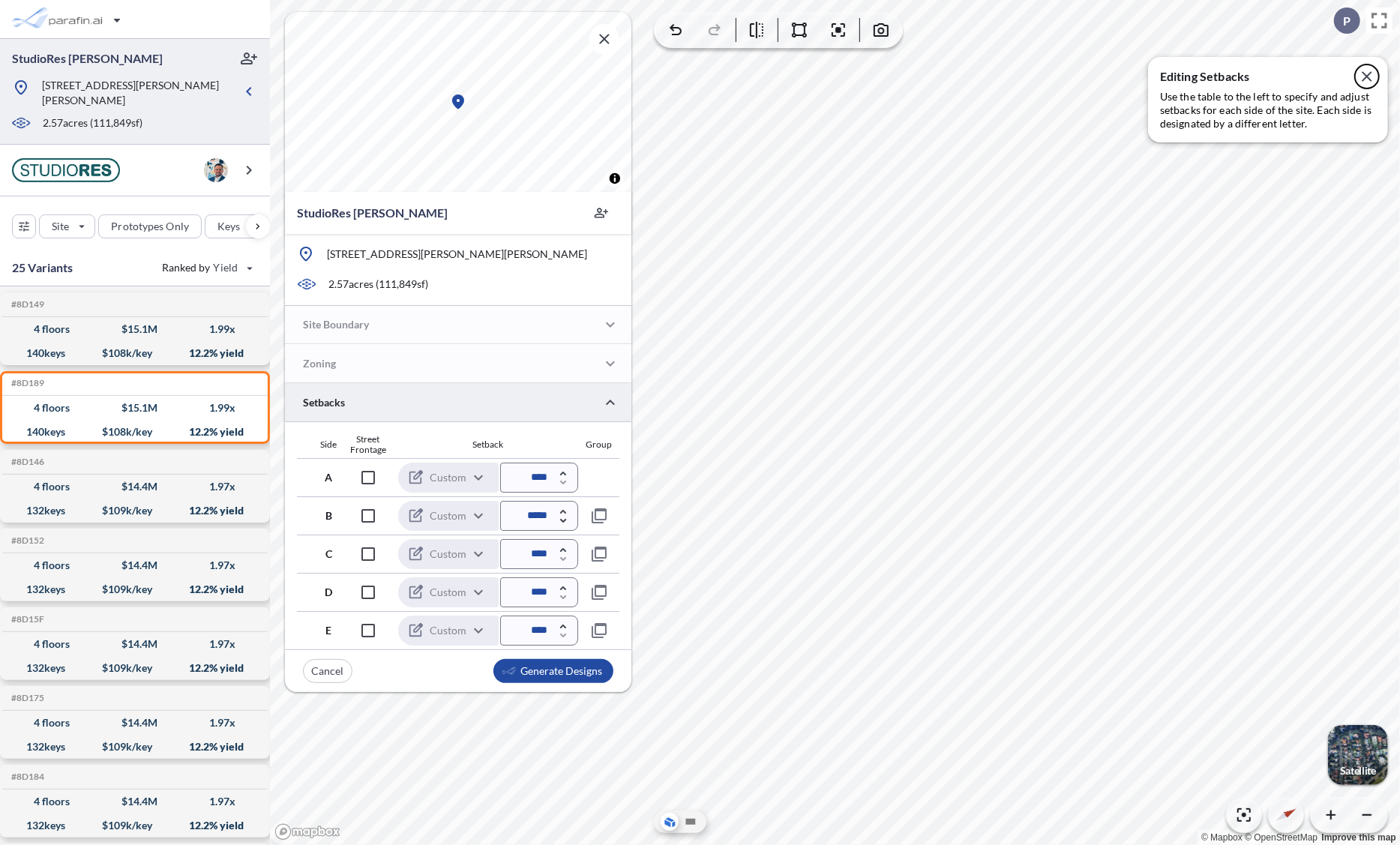
click at [934, 79] on icon "button" at bounding box center [1366, 76] width 10 height 10
click at [460, 398] on div at bounding box center [458, 402] width 346 height 39
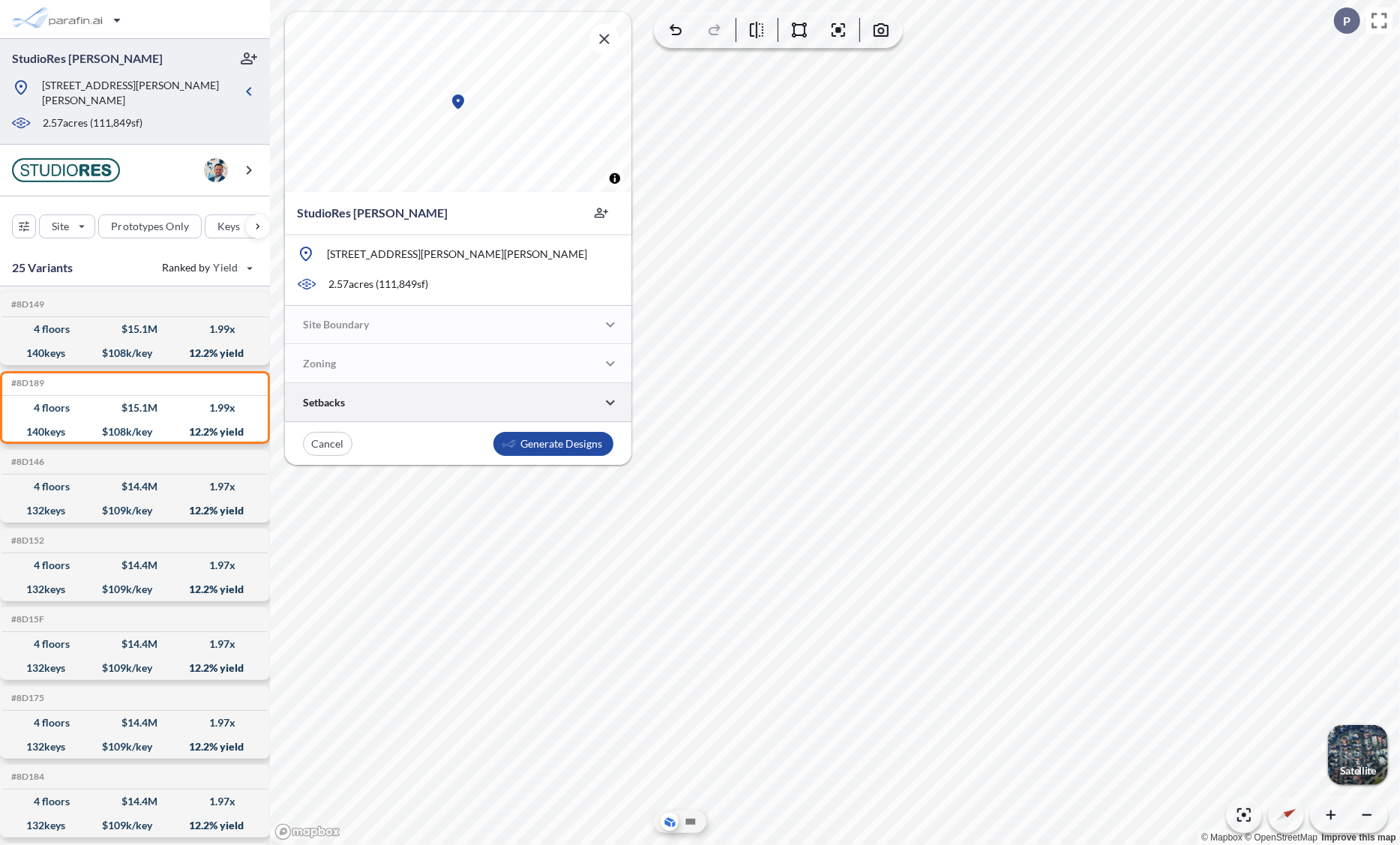
click at [460, 398] on div at bounding box center [458, 402] width 346 height 39
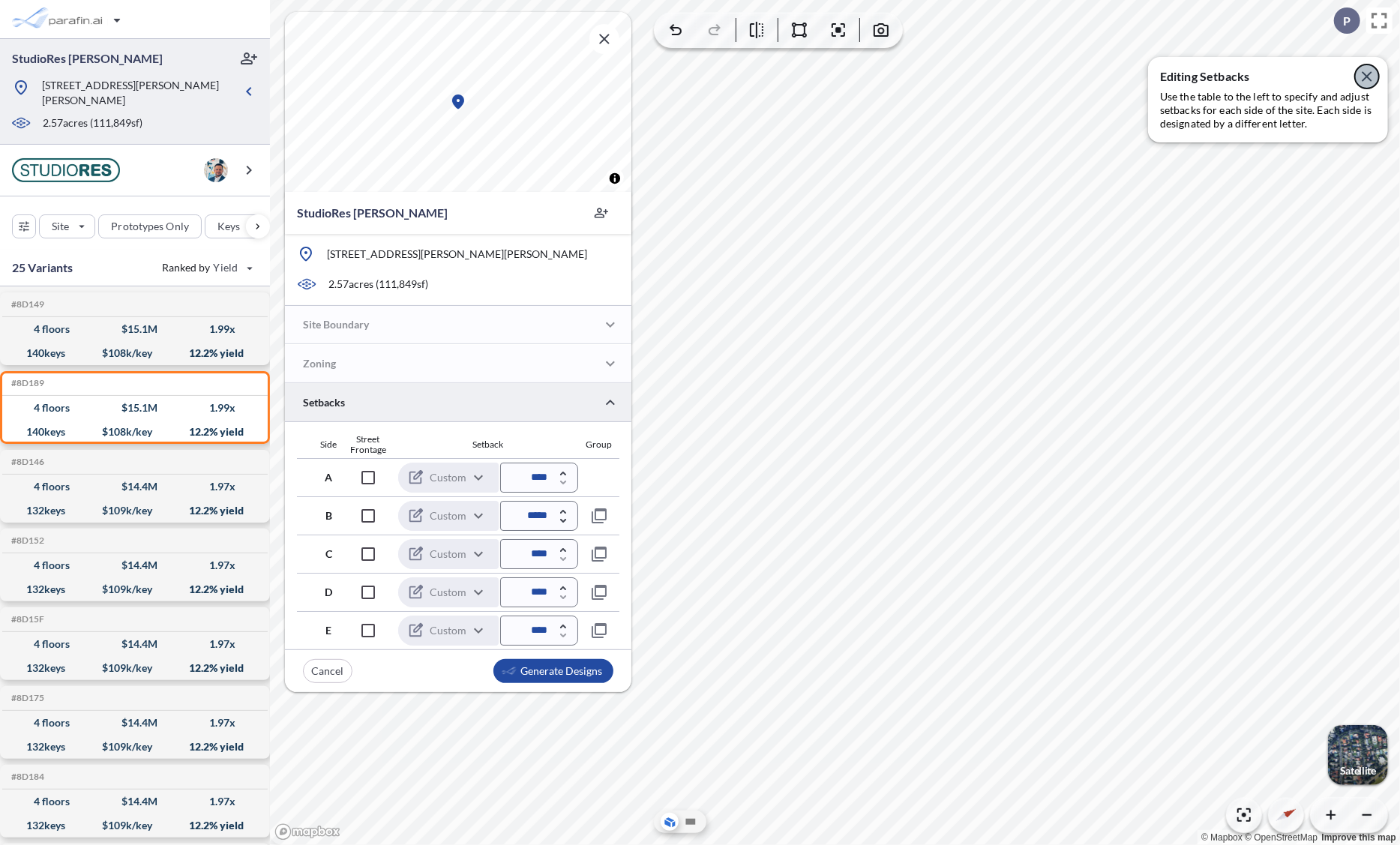
click at [934, 79] on icon "button" at bounding box center [1367, 76] width 18 height 18
